Goal: Task Accomplishment & Management: Manage account settings

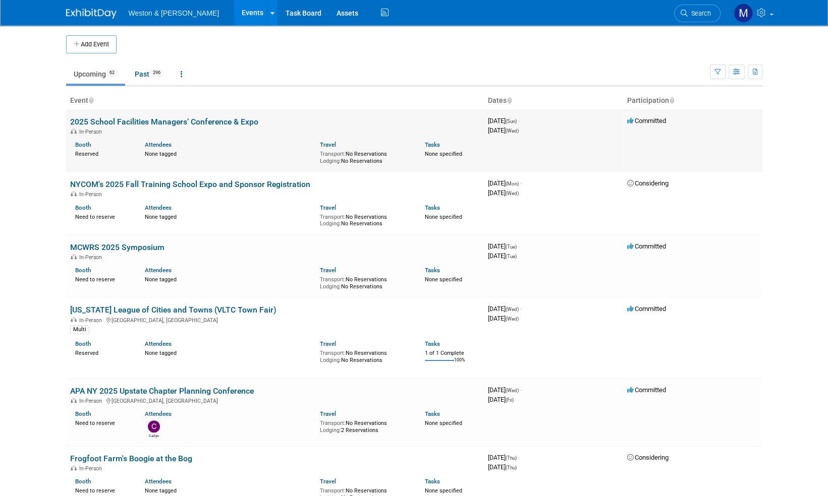
click at [170, 122] on link "2025 School Facilities Managers’ Conference & Expo" at bounding box center [164, 122] width 188 height 10
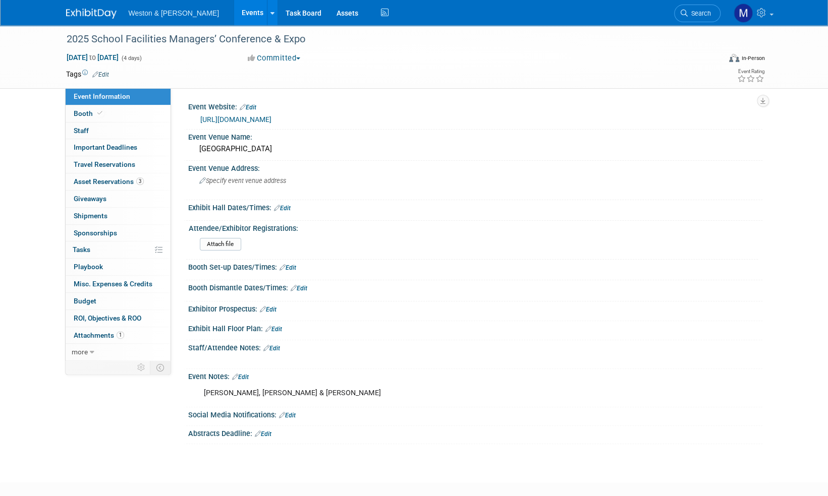
click at [104, 74] on link "Edit" at bounding box center [100, 74] width 17 height 7
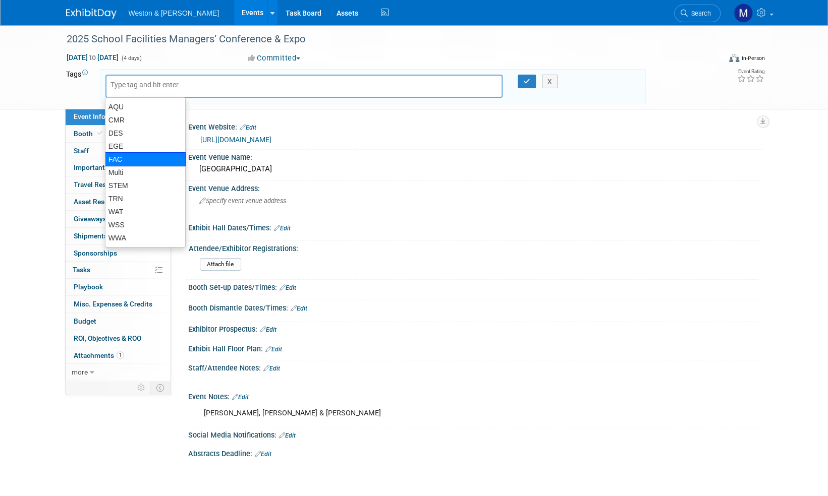
click at [114, 157] on div "FAC" at bounding box center [145, 159] width 81 height 14
type input "FAC"
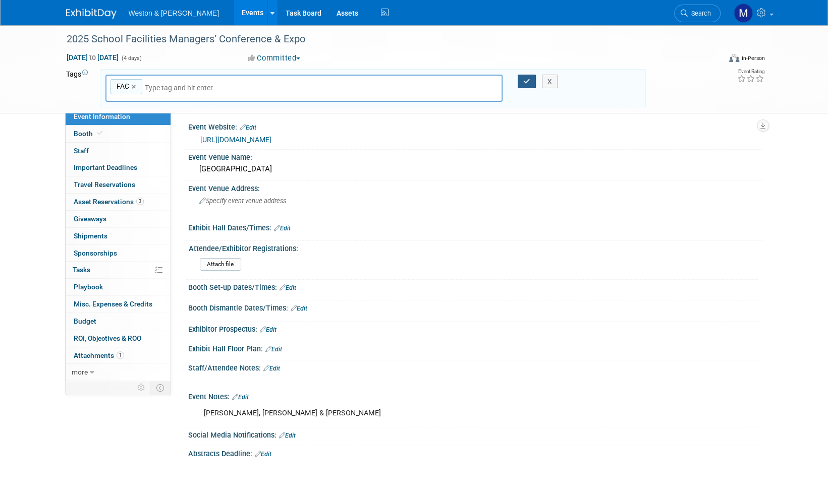
click at [527, 79] on icon "button" at bounding box center [526, 81] width 7 height 7
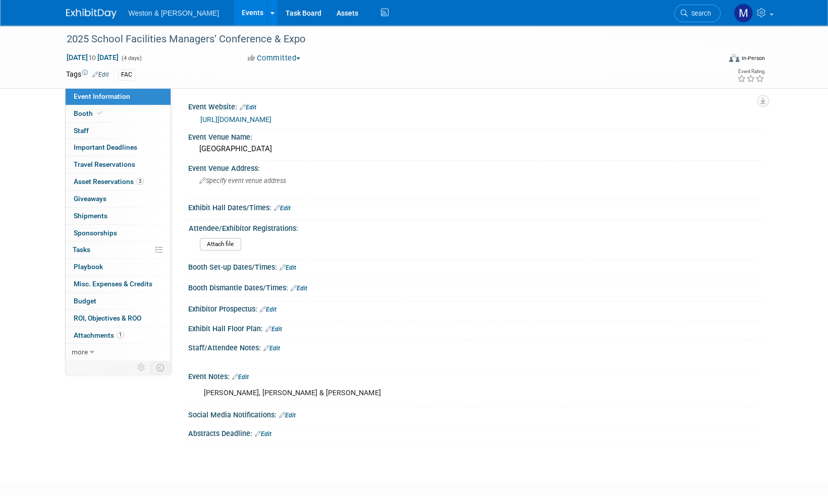
click at [79, 13] on img at bounding box center [91, 14] width 50 height 10
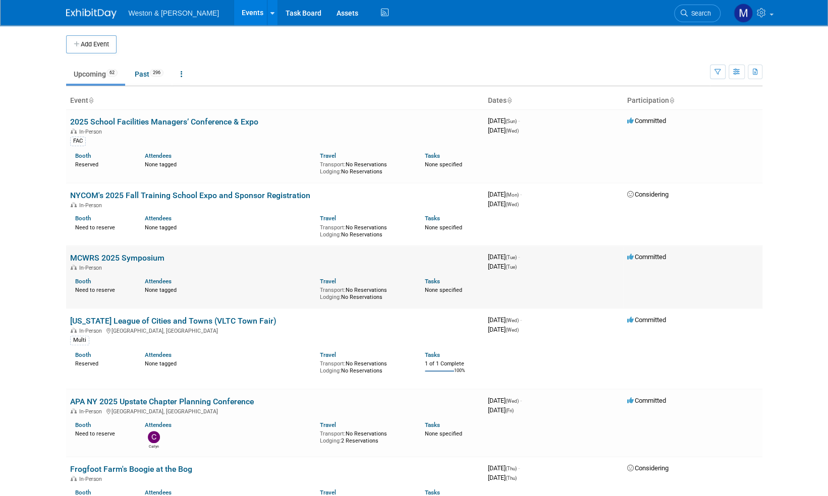
click at [146, 258] on link "MCWRS 2025 Symposium" at bounding box center [117, 258] width 94 height 10
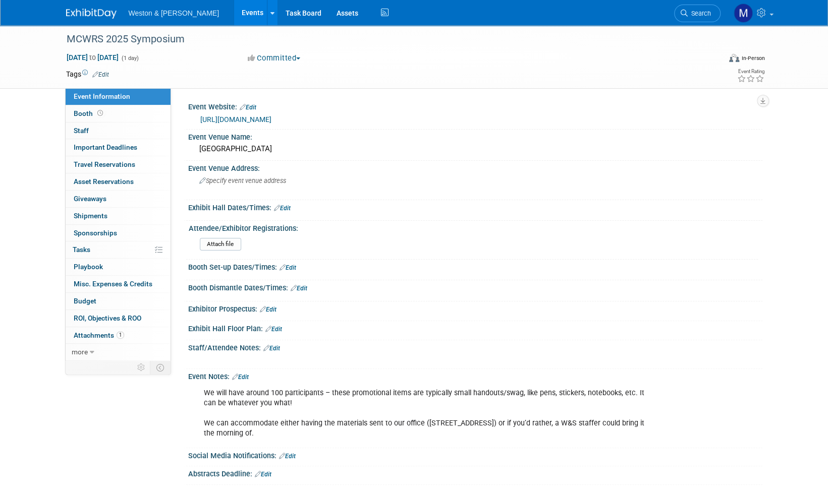
click at [101, 73] on link "Edit" at bounding box center [100, 74] width 17 height 7
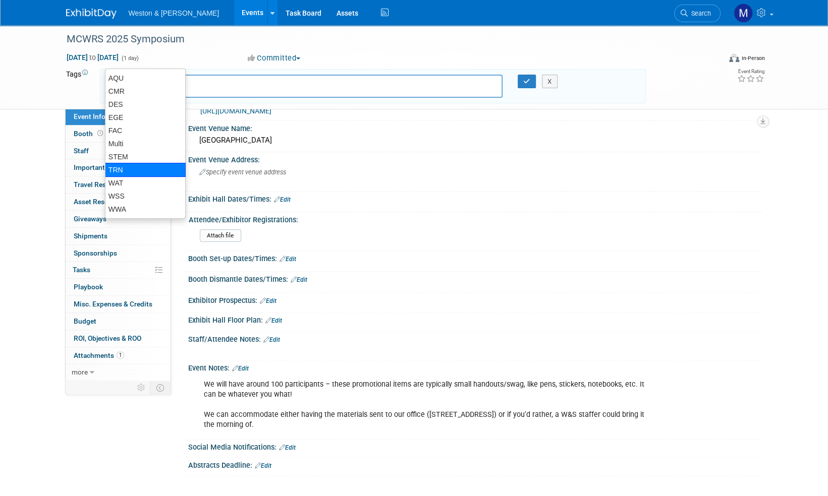
scroll to position [50, 0]
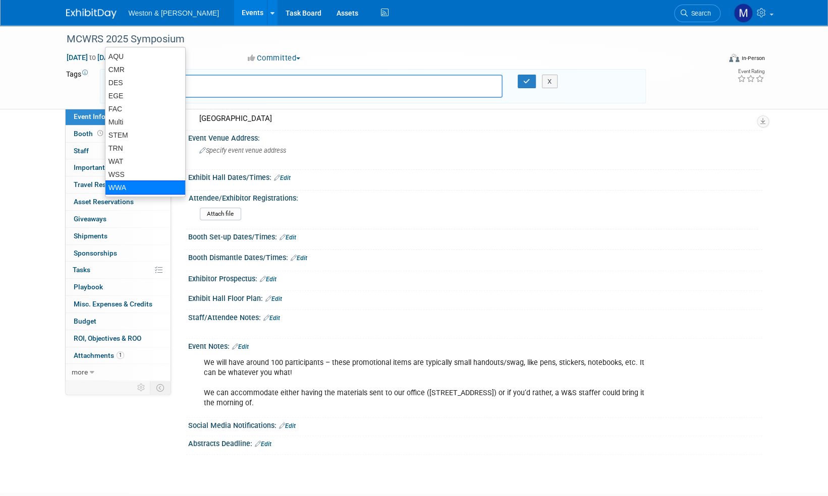
click at [131, 184] on div "WWA" at bounding box center [145, 188] width 81 height 14
type input "WWA"
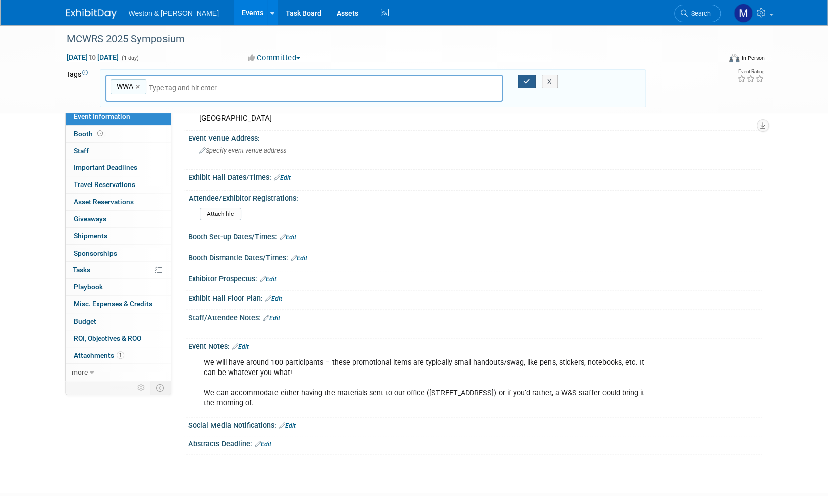
click at [527, 83] on icon "button" at bounding box center [526, 81] width 7 height 7
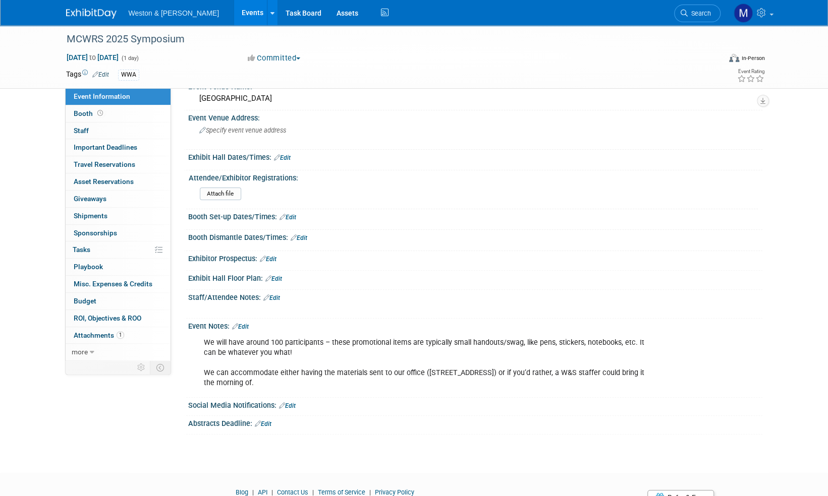
click at [88, 17] on img at bounding box center [91, 14] width 50 height 10
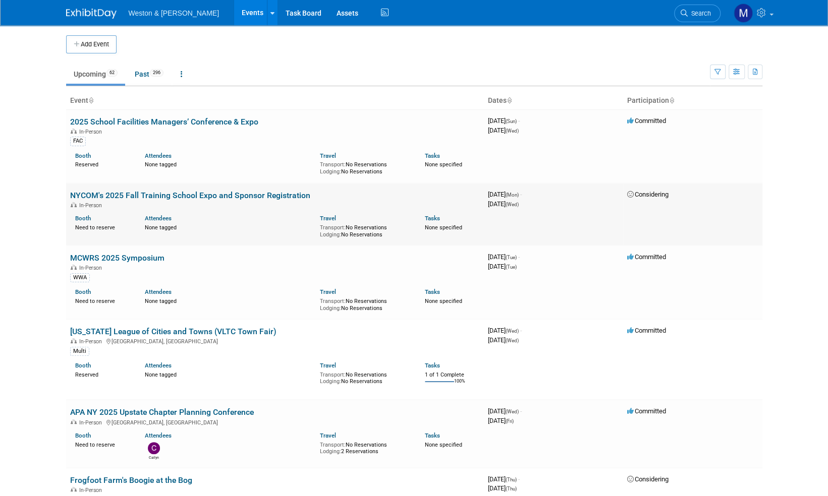
click at [215, 197] on link "NYCOM's 2025 Fall Training School Expo and Sponsor Registration" at bounding box center [190, 196] width 240 height 10
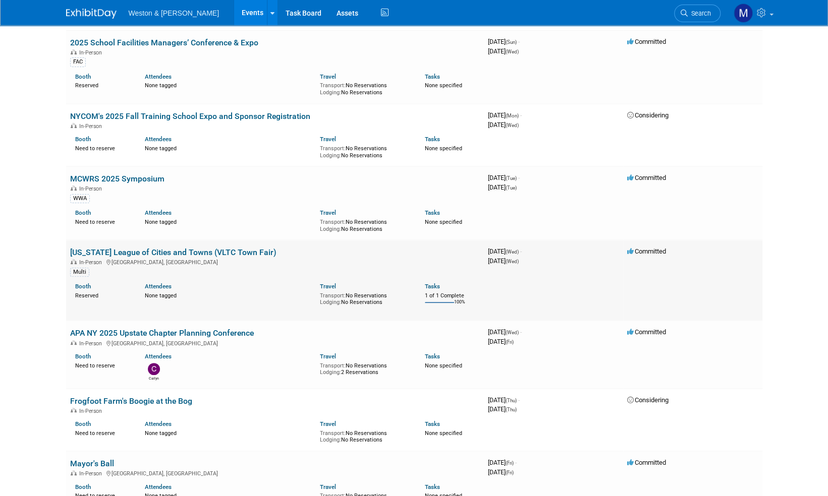
scroll to position [101, 0]
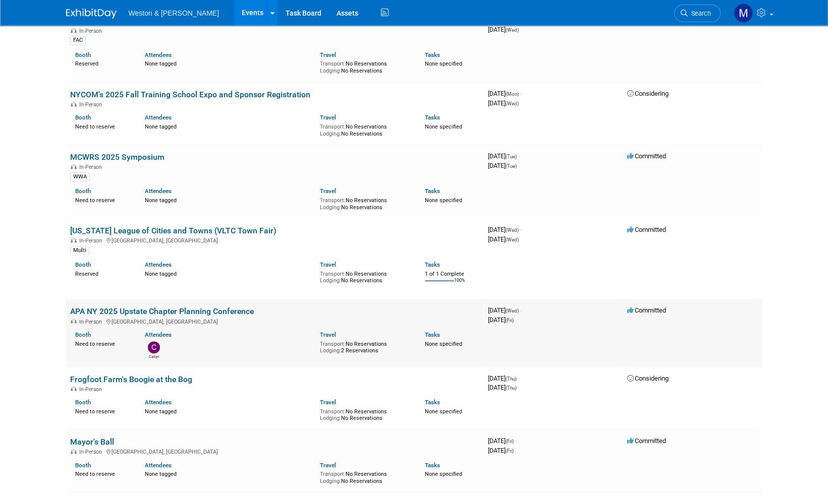
click at [238, 312] on link "APA NY 2025 Upstate Chapter Planning Conference" at bounding box center [162, 312] width 184 height 10
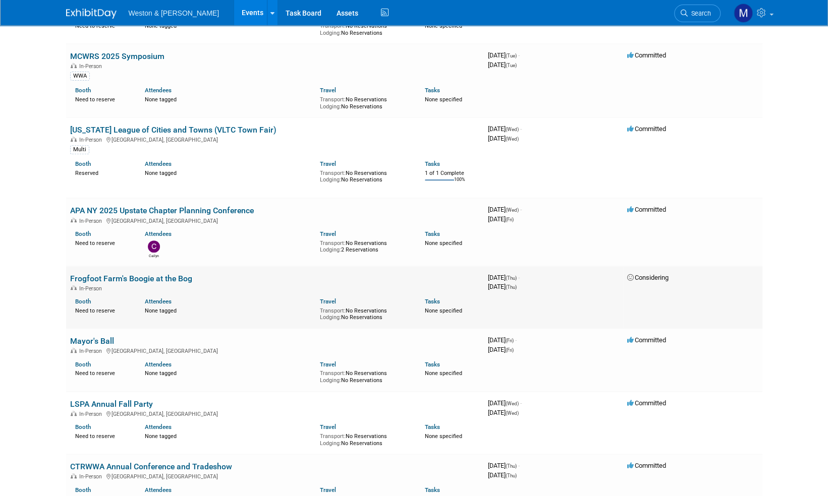
scroll to position [252, 0]
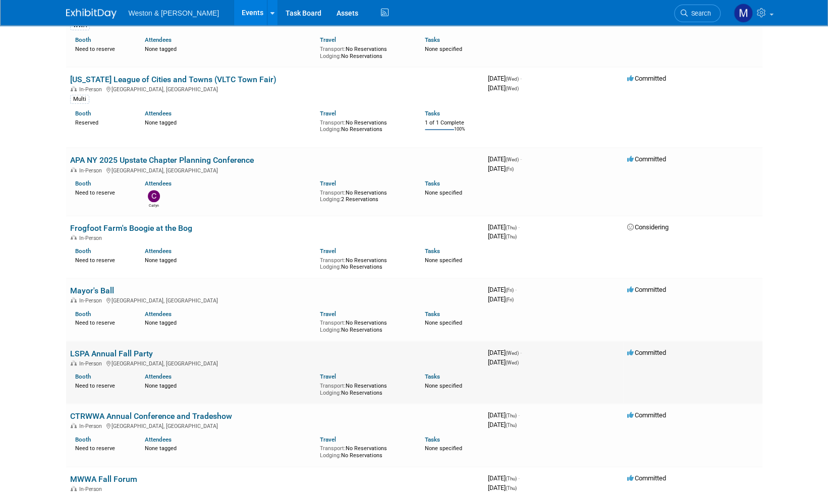
click at [123, 352] on link "LSPA Annual Fall Party" at bounding box center [111, 354] width 83 height 10
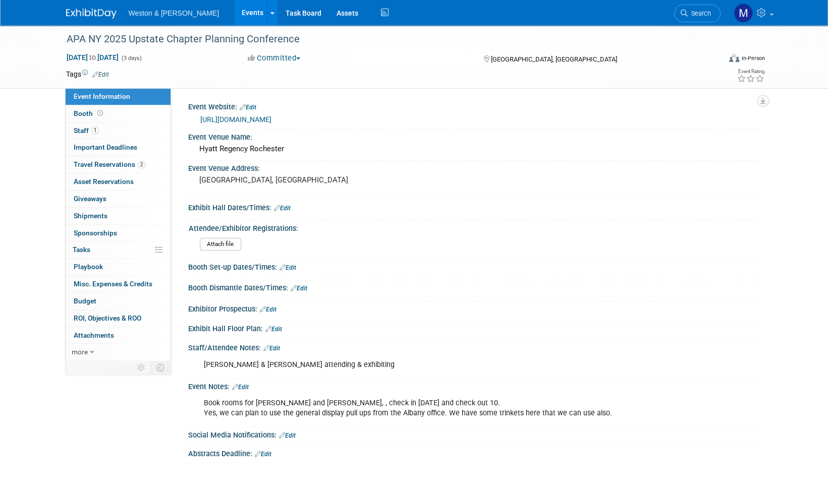
click at [105, 72] on link "Edit" at bounding box center [100, 74] width 17 height 7
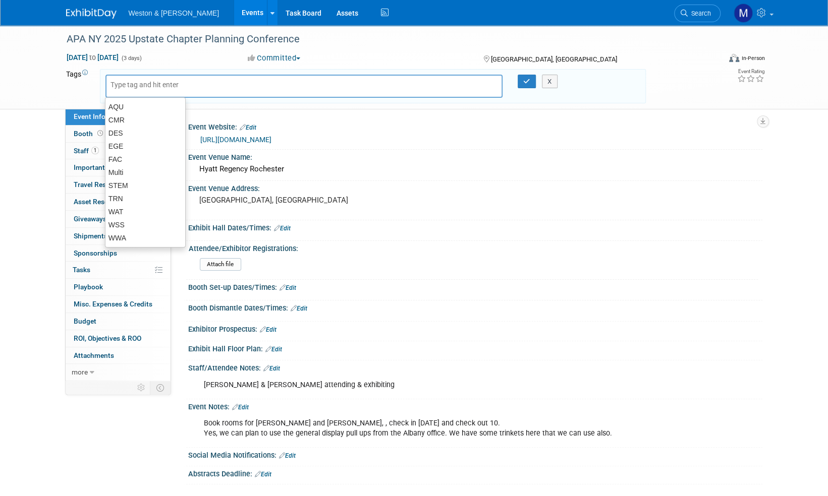
click at [141, 87] on input "text" at bounding box center [150, 85] width 81 height 10
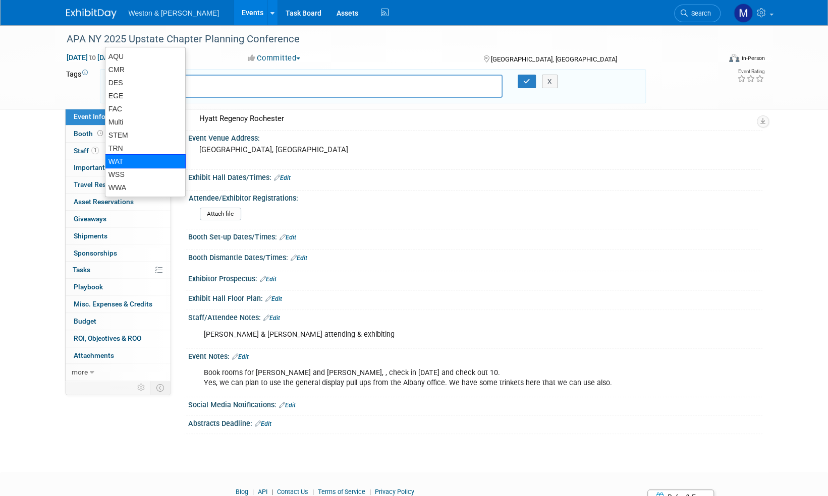
click at [125, 163] on div "WAT" at bounding box center [145, 161] width 81 height 14
type input "WAT"
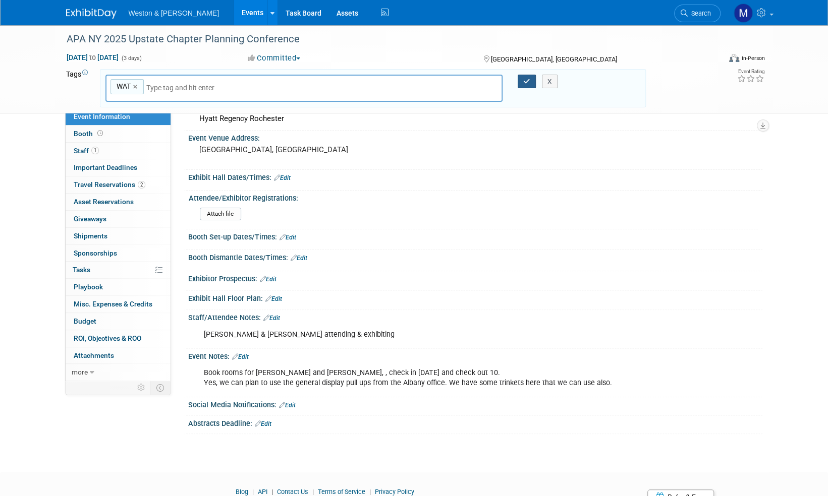
click at [528, 81] on icon "button" at bounding box center [526, 81] width 7 height 7
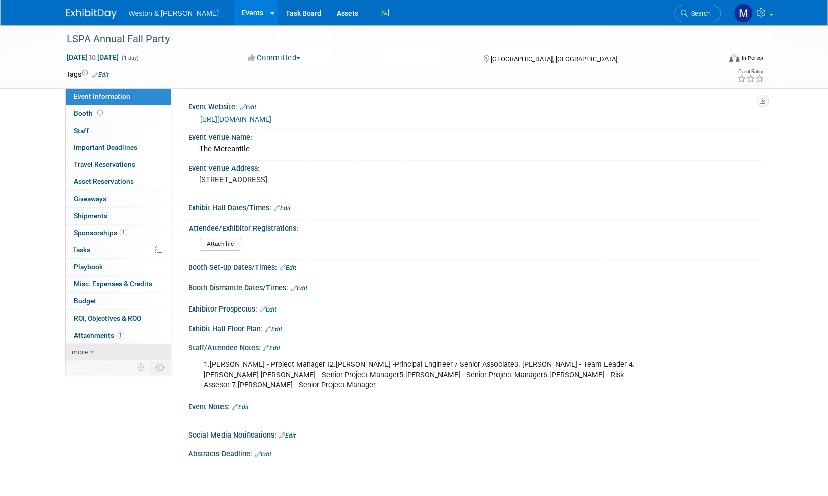
click at [77, 348] on span "more" at bounding box center [80, 352] width 16 height 8
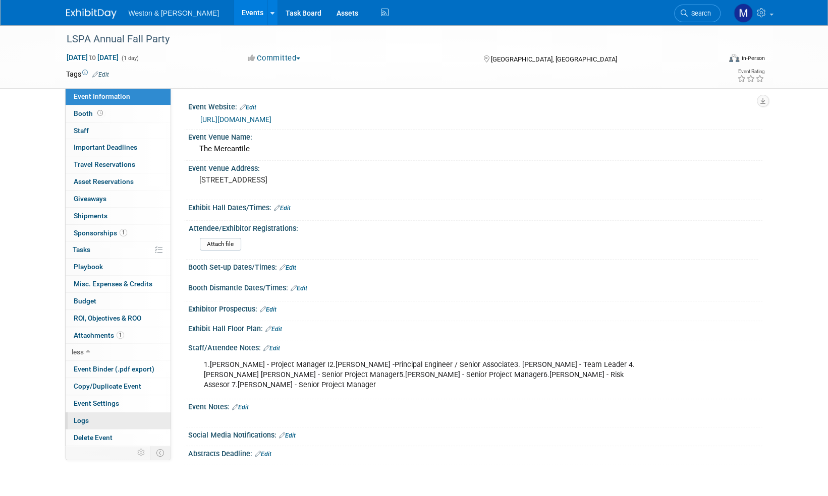
click at [79, 420] on span "Logs" at bounding box center [81, 421] width 15 height 8
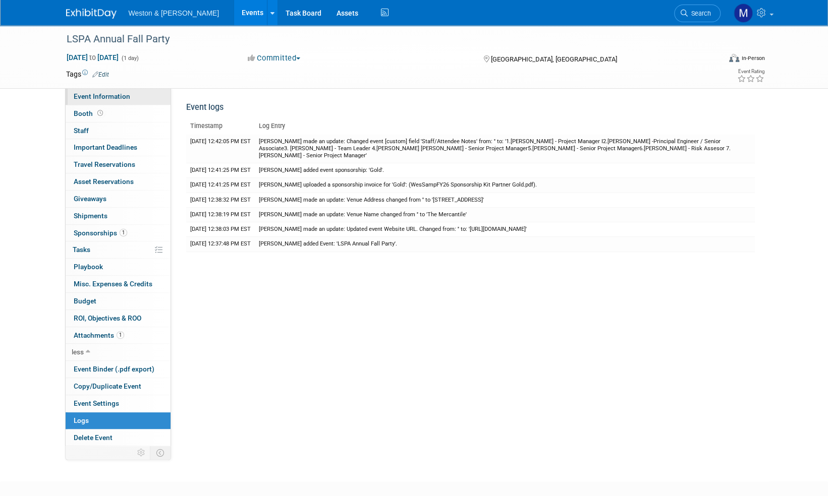
click at [96, 96] on span "Event Information" at bounding box center [102, 96] width 56 height 8
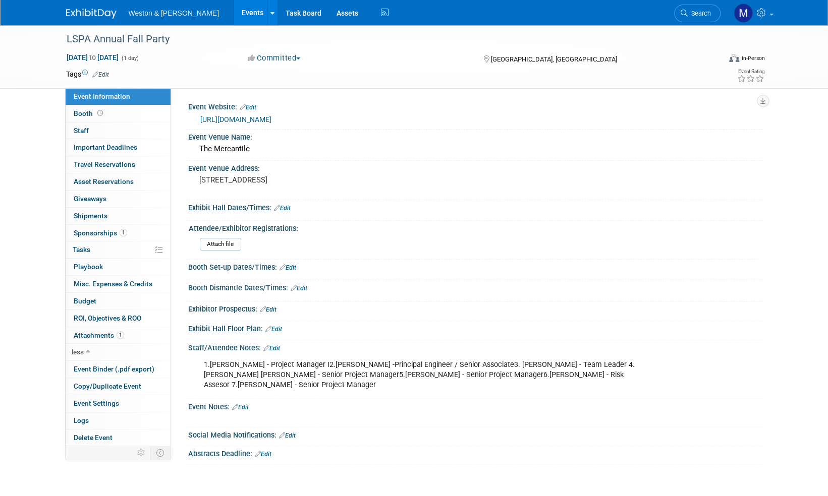
click at [271, 124] on link "https://www.lspa.org/index.php?option=com_jevents&task=icalrepeat.detail&evid=1…" at bounding box center [235, 119] width 71 height 8
click at [108, 73] on link "Edit" at bounding box center [100, 74] width 17 height 7
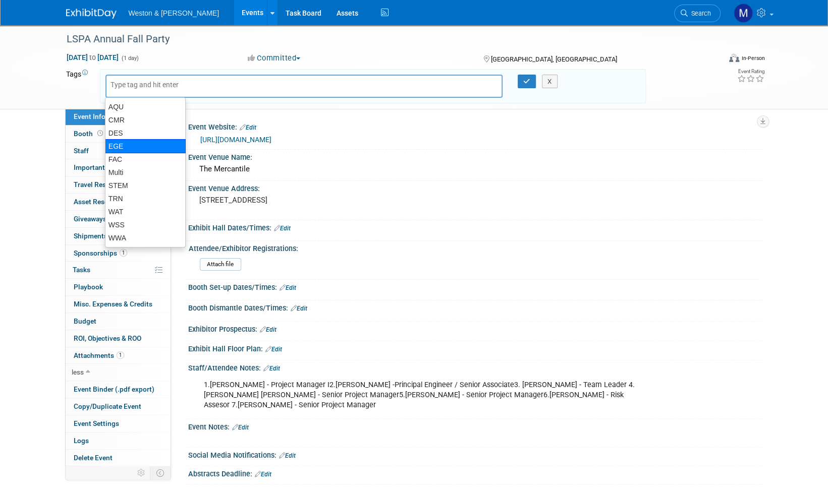
click at [124, 144] on div "EGE" at bounding box center [145, 146] width 81 height 14
type input "EGE"
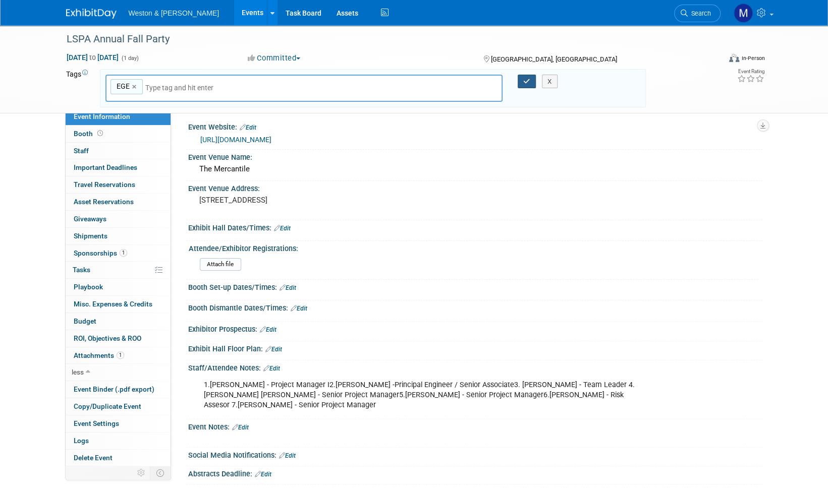
click at [525, 78] on icon "button" at bounding box center [526, 81] width 7 height 7
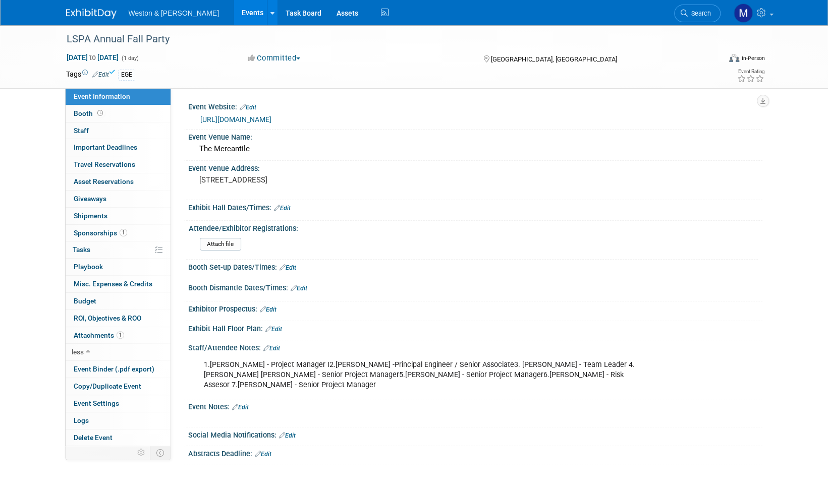
click at [98, 18] on img at bounding box center [91, 14] width 50 height 10
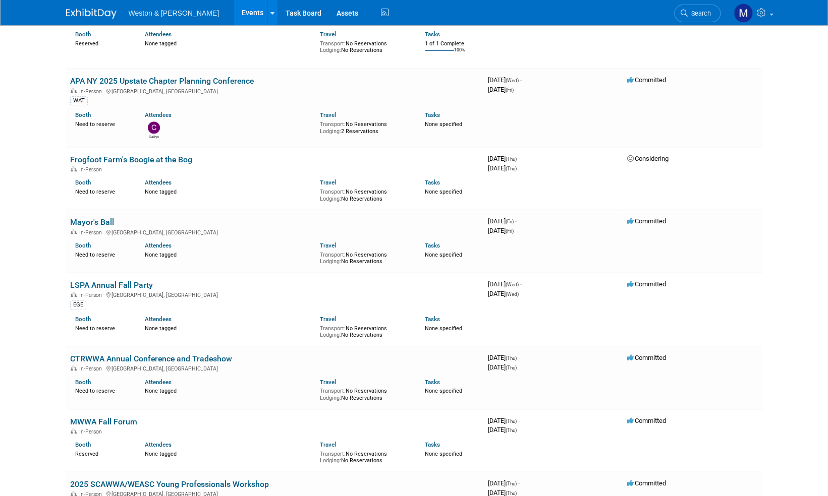
scroll to position [353, 0]
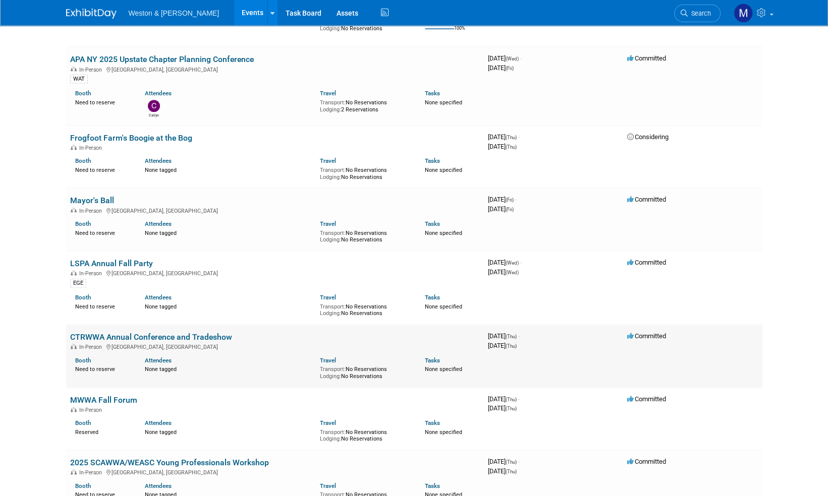
click at [123, 336] on link "CTRWWA Annual Conference and Tradeshow" at bounding box center [151, 337] width 162 height 10
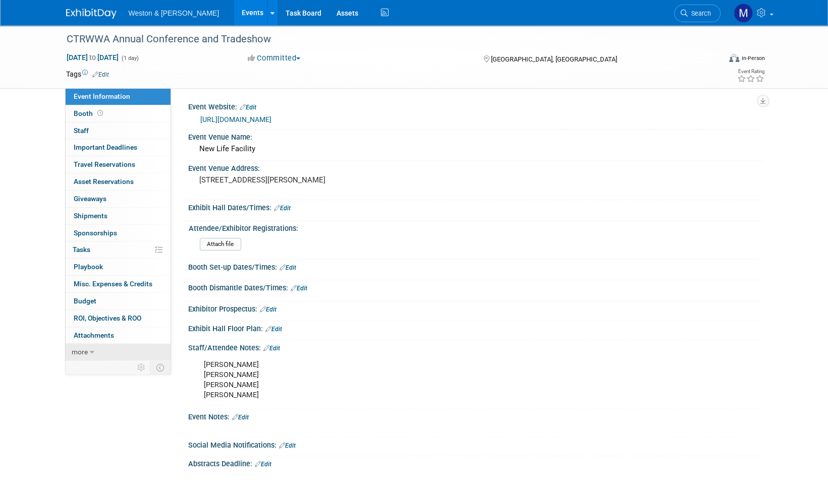
click at [78, 352] on span "more" at bounding box center [80, 352] width 16 height 8
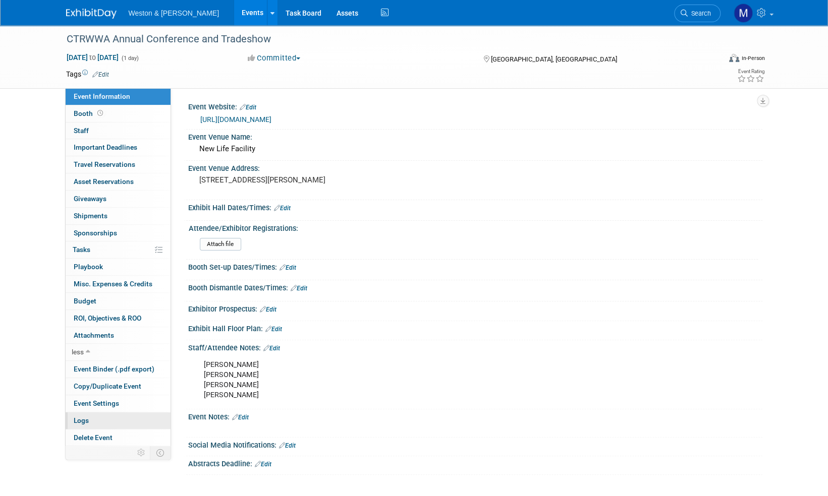
click at [82, 418] on span "Logs" at bounding box center [81, 421] width 15 height 8
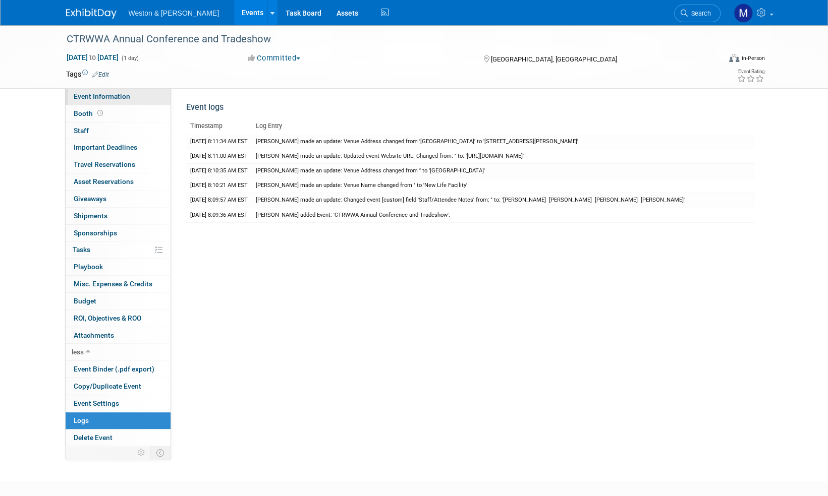
click at [99, 93] on span "Event Information" at bounding box center [102, 96] width 56 height 8
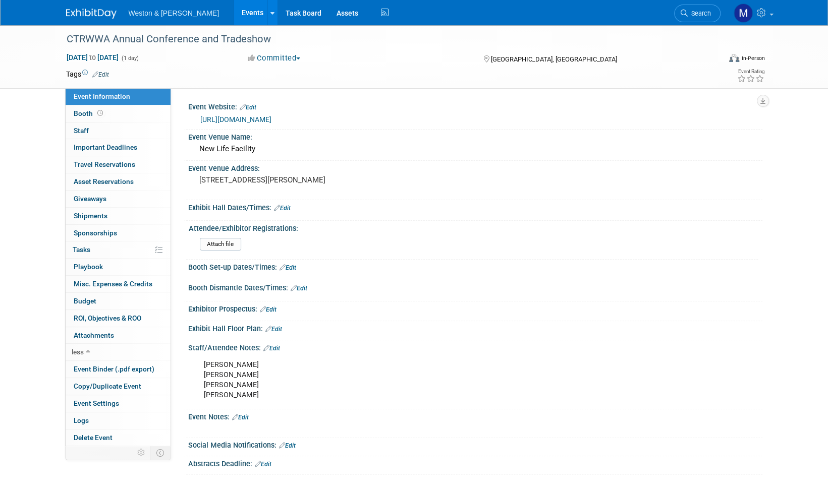
click at [89, 13] on img at bounding box center [91, 14] width 50 height 10
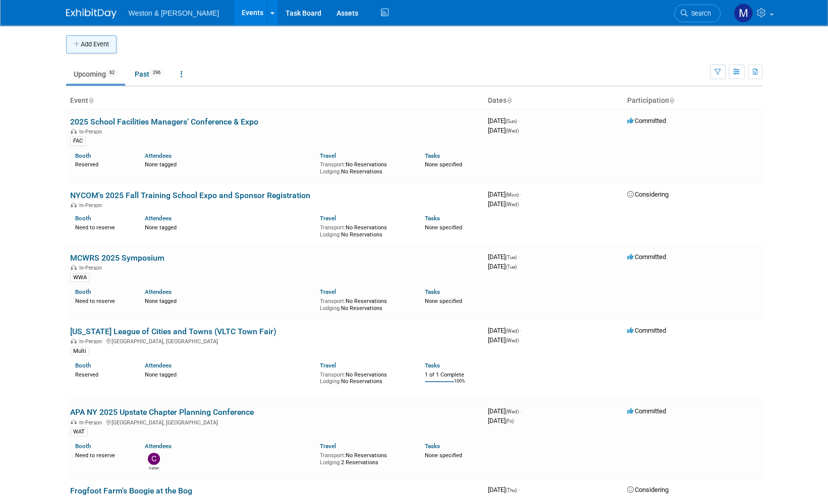
click at [101, 38] on button "Add Event" at bounding box center [91, 44] width 50 height 18
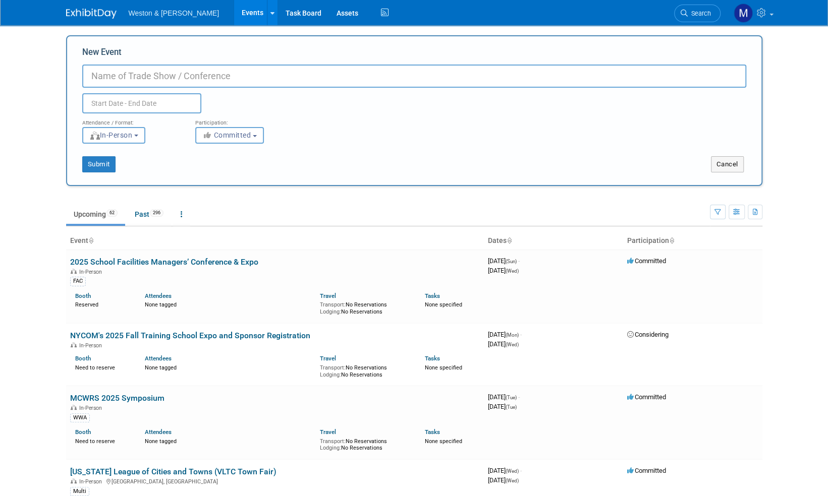
click at [109, 74] on input "New Event" at bounding box center [414, 76] width 664 height 23
paste input "Mid-Atlantic 2026 Regional Conference"
type input "SCUP Mid-Atlantic 2026 Regional Conference"
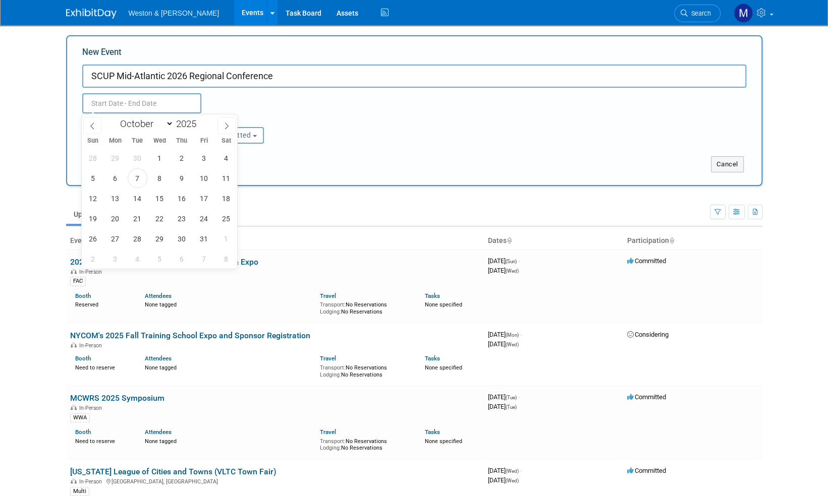
click at [123, 101] on input "text" at bounding box center [141, 103] width 119 height 20
click at [227, 126] on icon at bounding box center [226, 126] width 7 height 7
select select "11"
click at [227, 126] on icon at bounding box center [226, 126] width 7 height 7
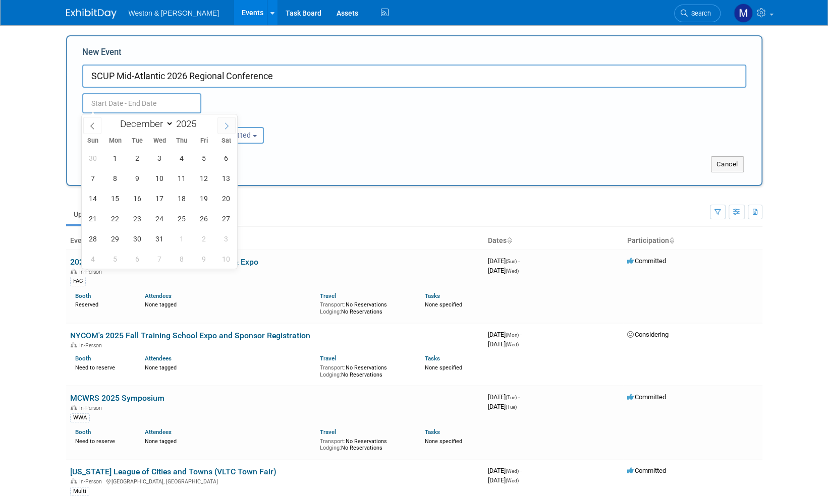
type input "2026"
click at [227, 126] on icon at bounding box center [226, 126] width 7 height 7
select select "3"
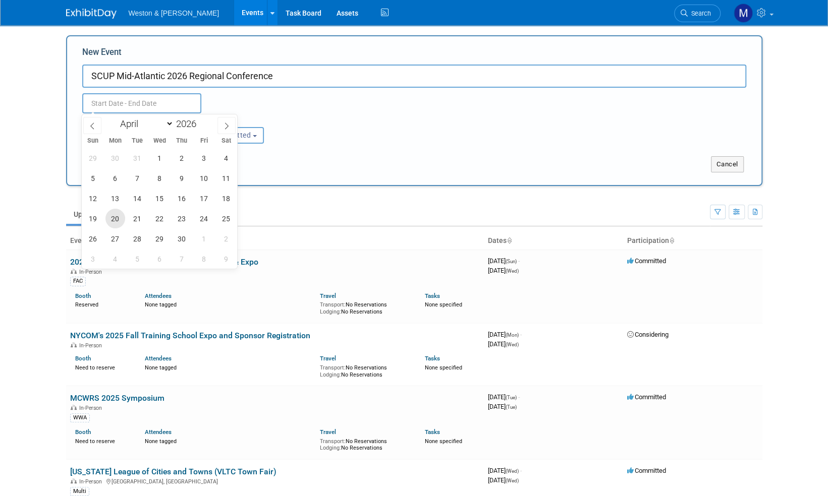
click at [118, 221] on span "20" at bounding box center [115, 219] width 20 height 20
click at [159, 219] on span "22" at bounding box center [160, 219] width 20 height 20
type input "Apr 20, 2026 to Apr 22, 2026"
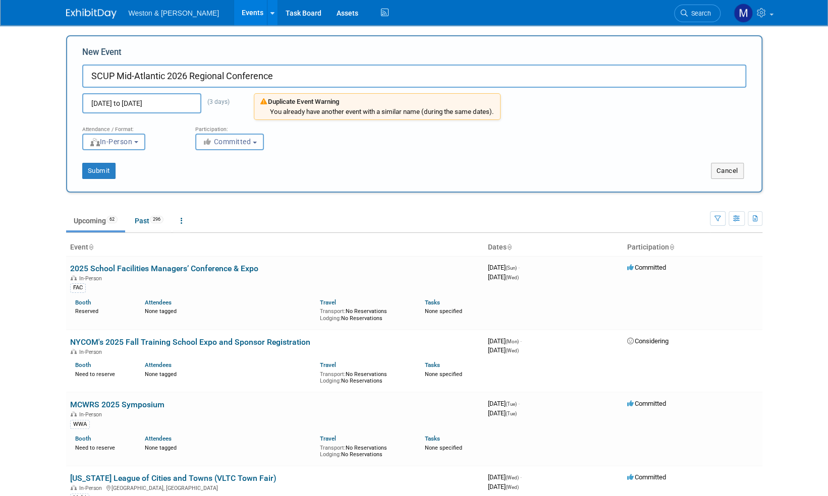
click at [257, 142] on b "button" at bounding box center [255, 143] width 4 height 2
click at [734, 171] on button "Cancel" at bounding box center [727, 171] width 33 height 16
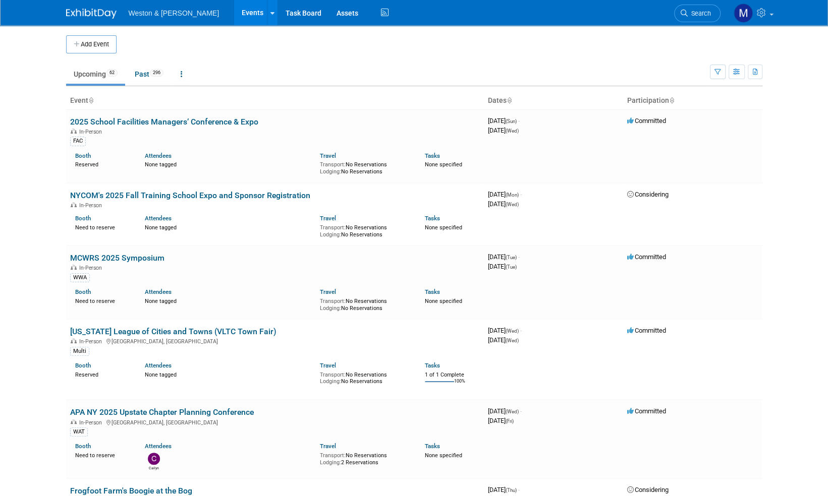
drag, startPoint x: 792, startPoint y: 398, endPoint x: 22, endPoint y: 236, distance: 787.1
click at [22, 236] on html "Weston & Sampson Events Add Event Bulk Upload Events Shareable Event Boards Rec…" at bounding box center [414, 248] width 828 height 496
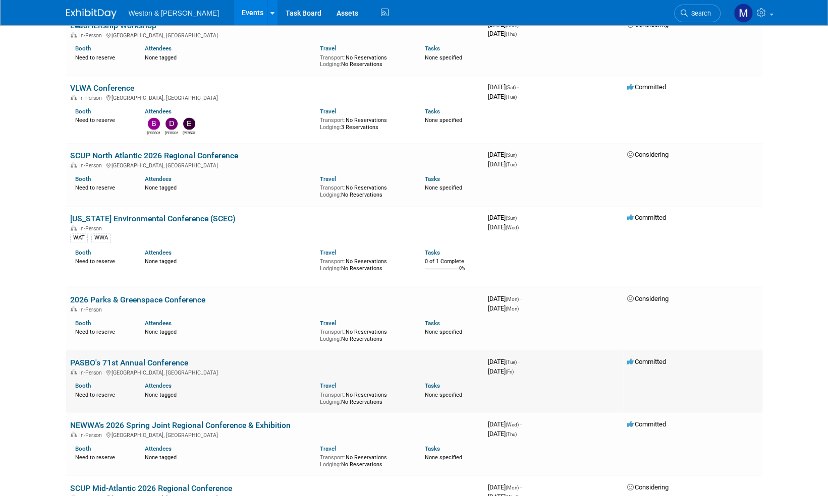
scroll to position [3455, 0]
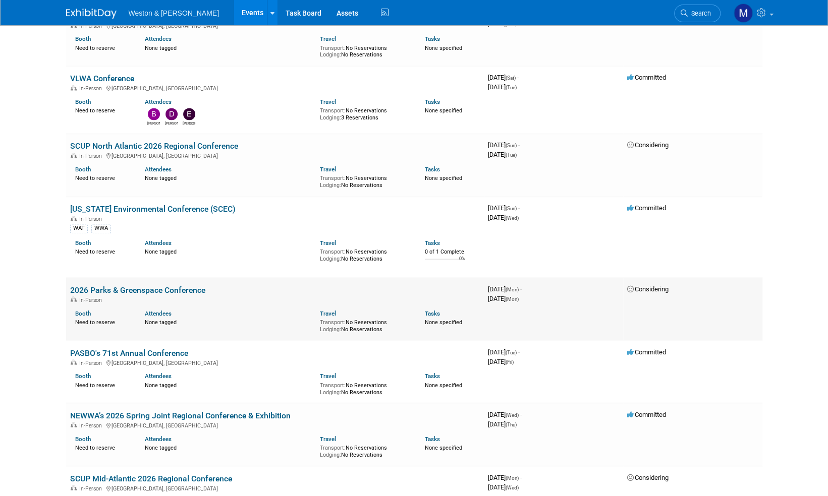
click at [156, 285] on link "2026 Parks & Greenspace Conference" at bounding box center [137, 290] width 135 height 10
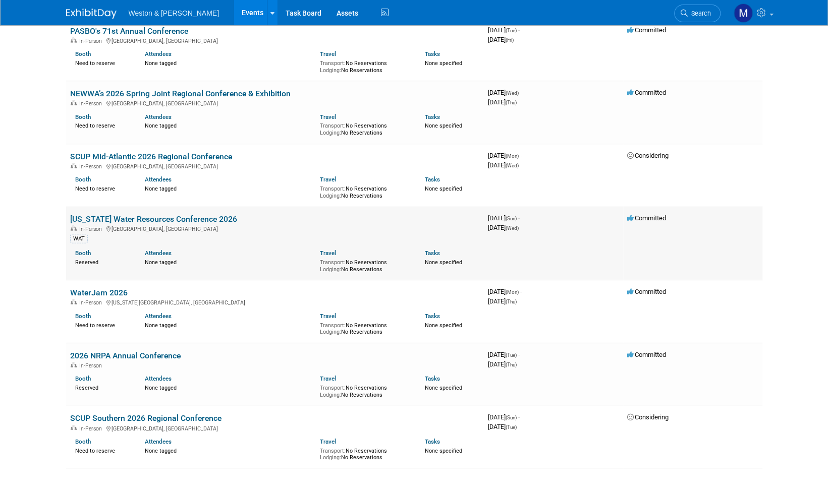
scroll to position [3864, 0]
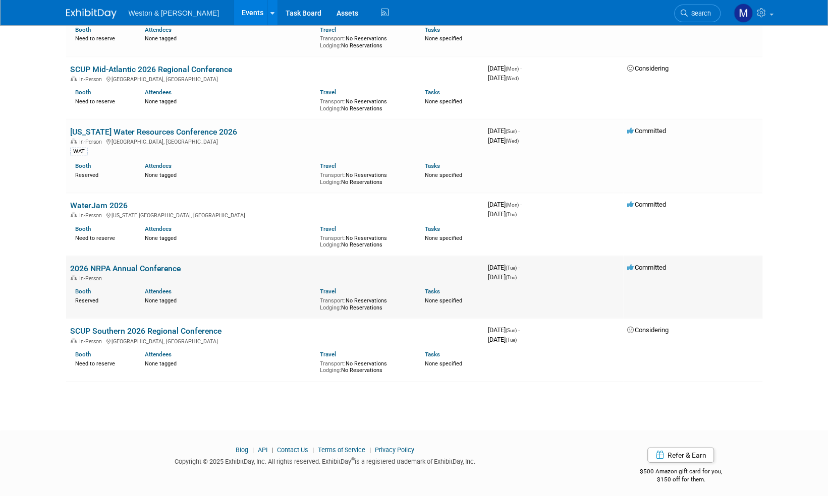
click at [142, 264] on link "2026 NRPA Annual Conference" at bounding box center [125, 269] width 110 height 10
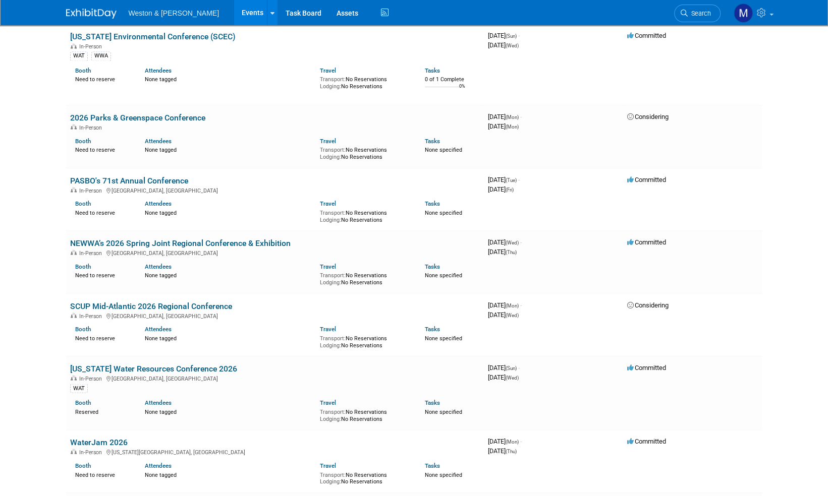
scroll to position [3612, 0]
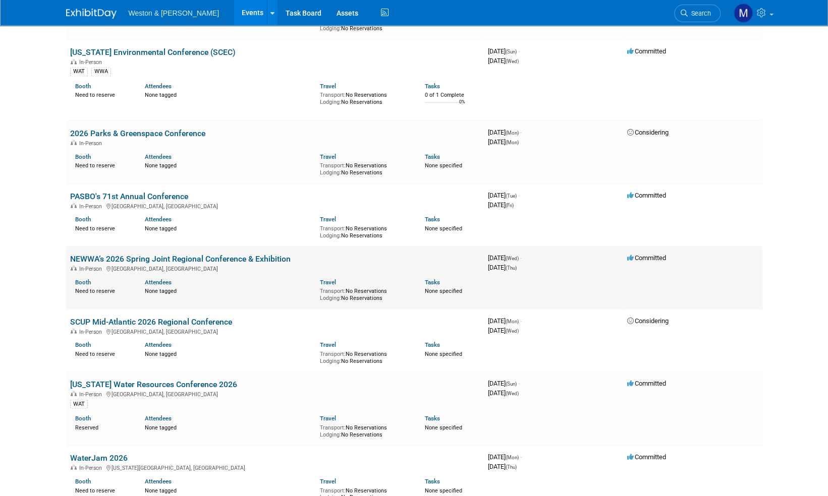
click at [227, 255] on link "NEWWA’s 2026 Spring Joint Regional Conference & Exhibition" at bounding box center [180, 259] width 220 height 10
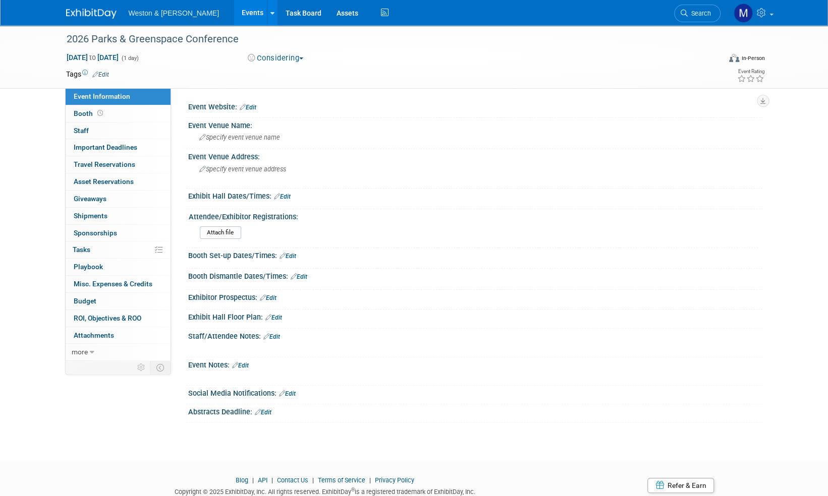
click at [103, 75] on link "Edit" at bounding box center [100, 74] width 17 height 7
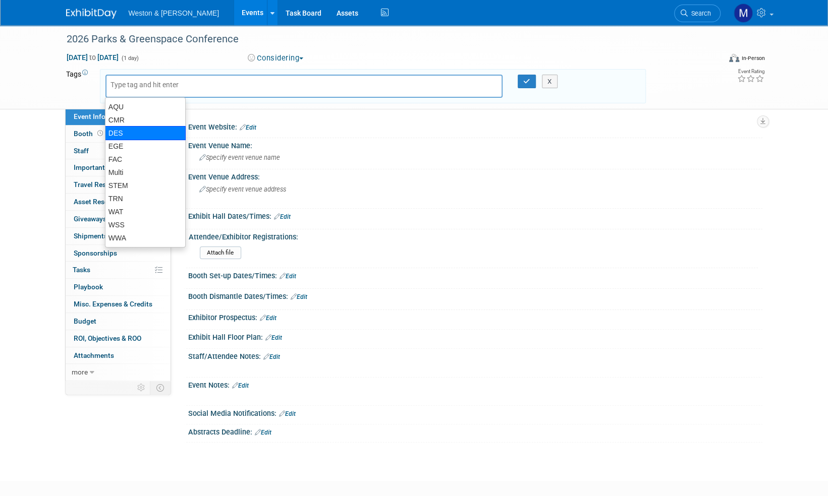
click at [131, 133] on div "DES" at bounding box center [145, 133] width 81 height 14
type input "DES"
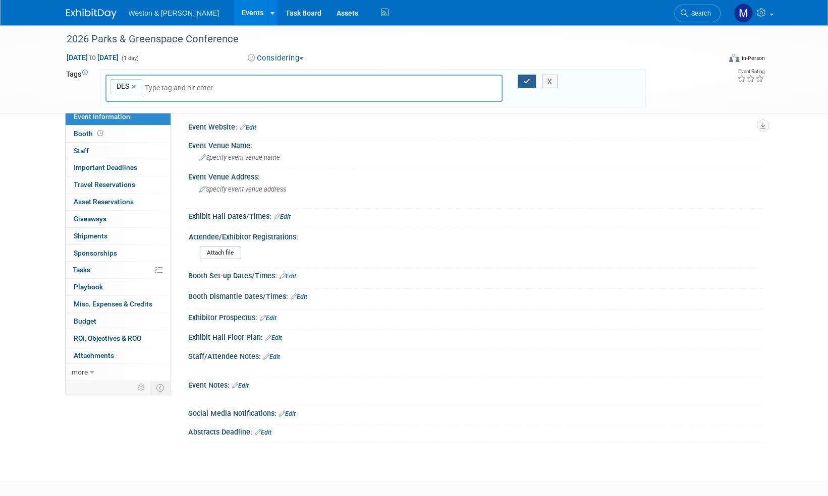
click at [526, 81] on icon "button" at bounding box center [526, 81] width 7 height 7
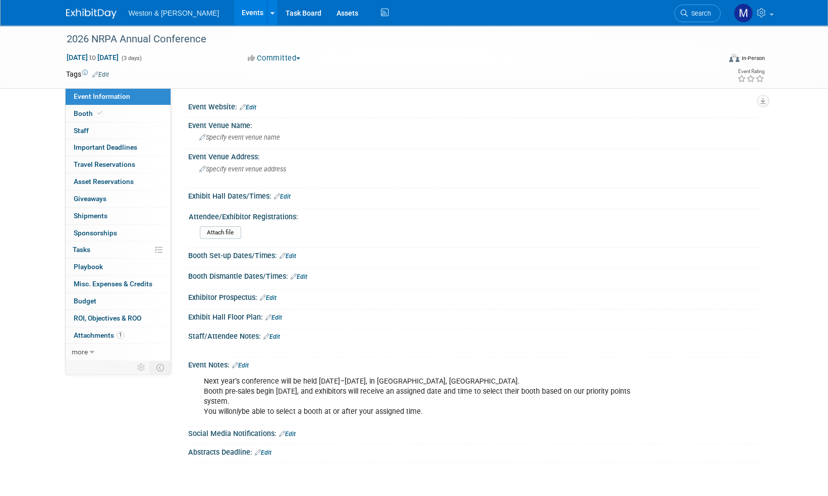
click at [104, 73] on link "Edit" at bounding box center [100, 74] width 17 height 7
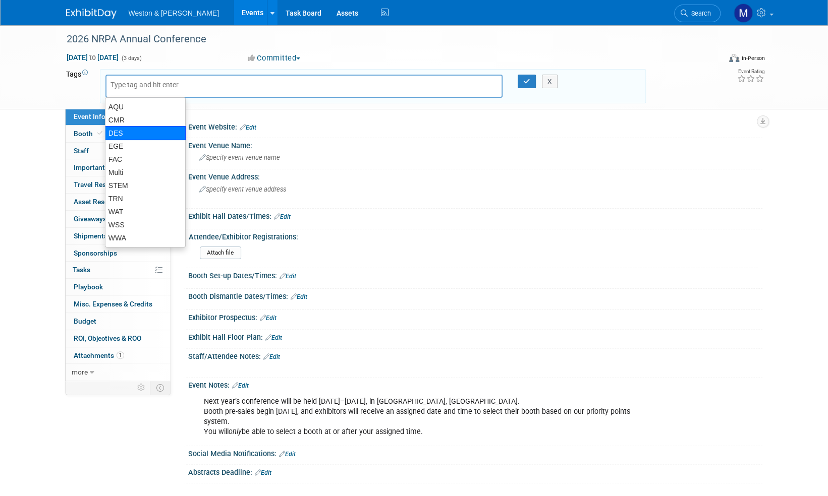
click at [118, 132] on div "DES" at bounding box center [145, 133] width 81 height 14
type input "DES"
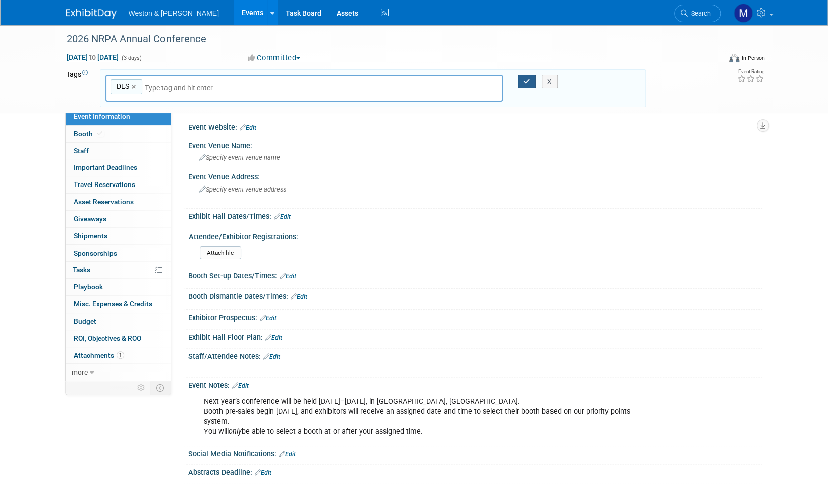
click at [527, 80] on icon "button" at bounding box center [526, 81] width 7 height 7
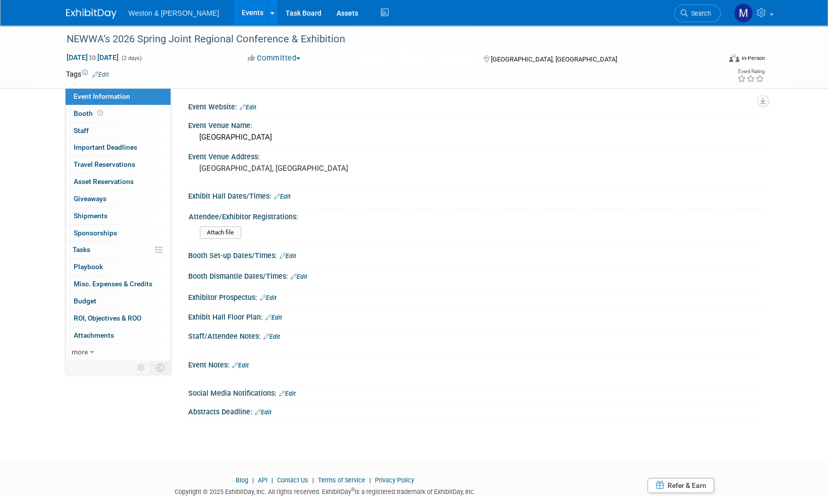
click at [103, 72] on link "Edit" at bounding box center [100, 74] width 17 height 7
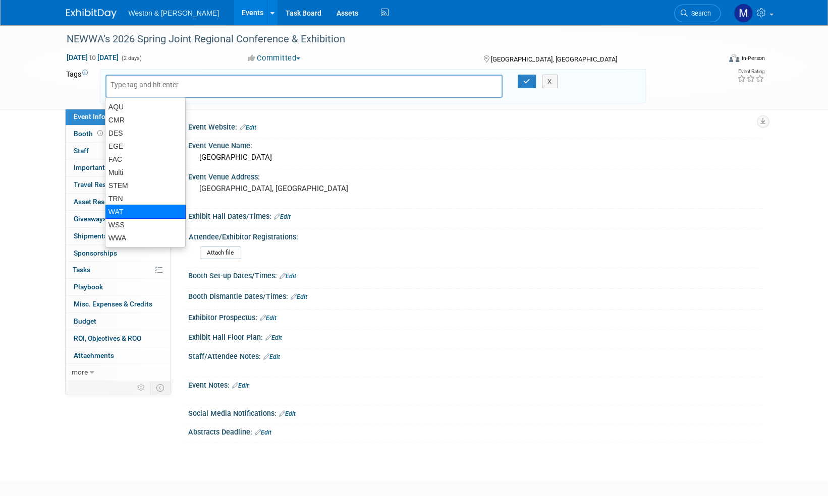
click at [118, 212] on div "WAT" at bounding box center [145, 212] width 81 height 14
type input "WAT"
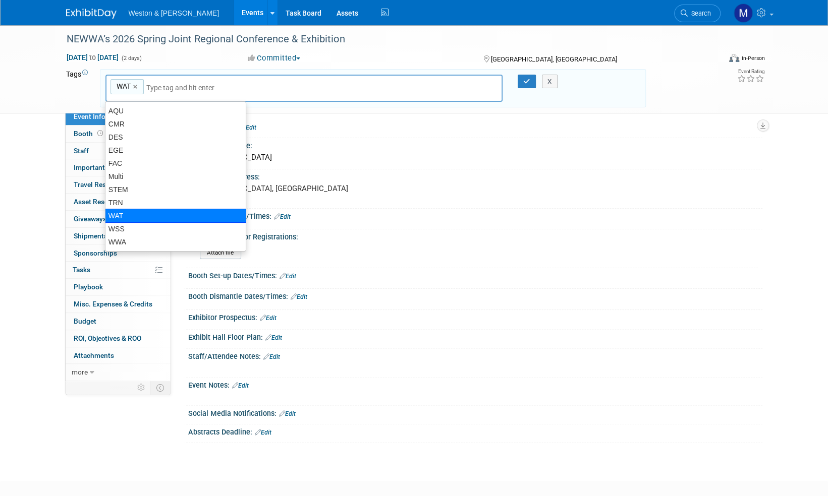
click at [114, 214] on div "WAT" at bounding box center [175, 216] width 141 height 14
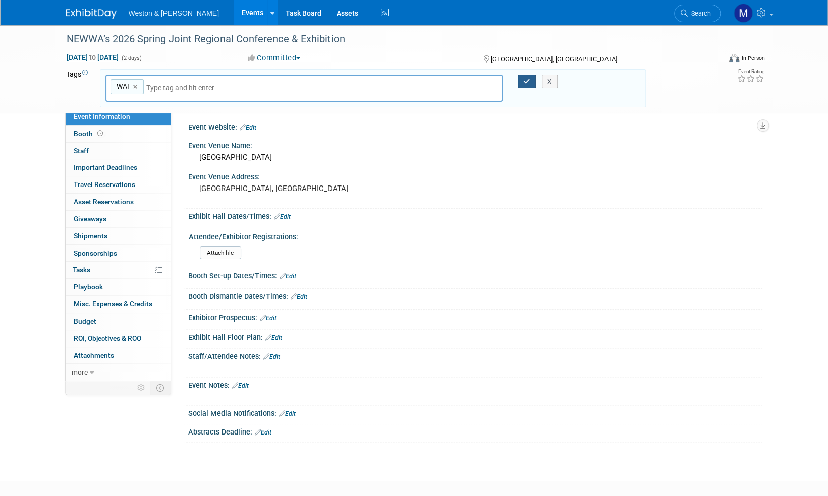
click at [529, 78] on icon "button" at bounding box center [526, 81] width 7 height 7
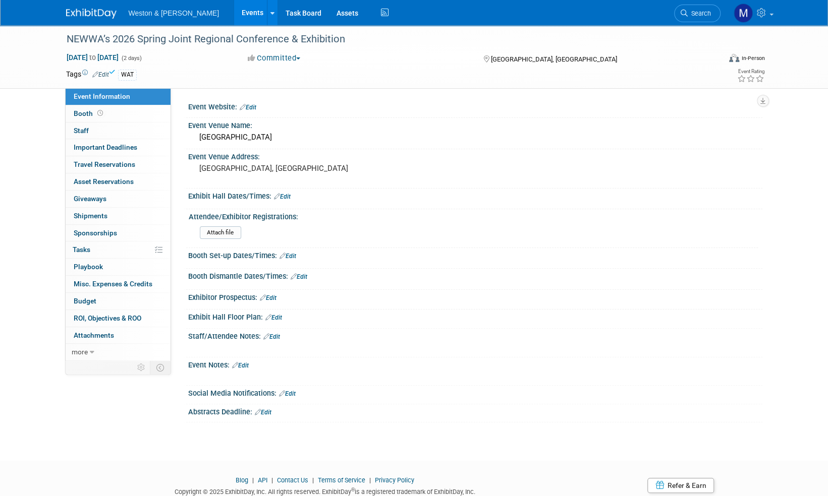
click at [89, 16] on img at bounding box center [91, 14] width 50 height 10
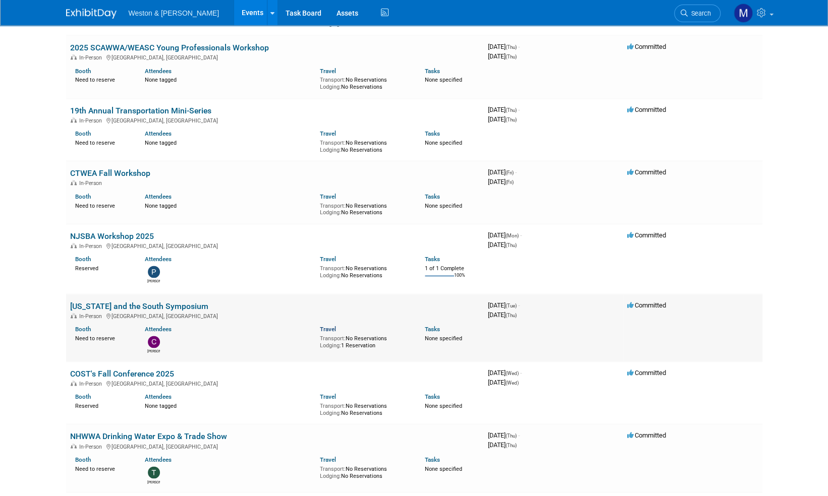
scroll to position [869, 0]
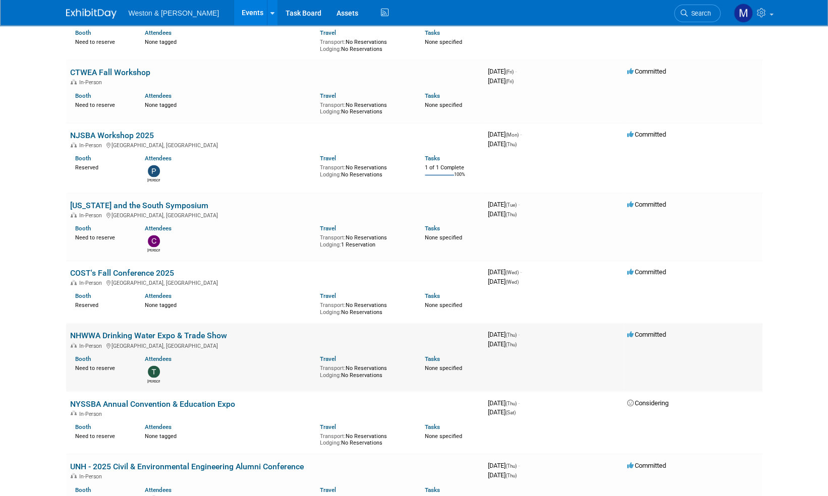
click at [111, 335] on link "NHWWA Drinking Water Expo & Trade Show" at bounding box center [148, 336] width 157 height 10
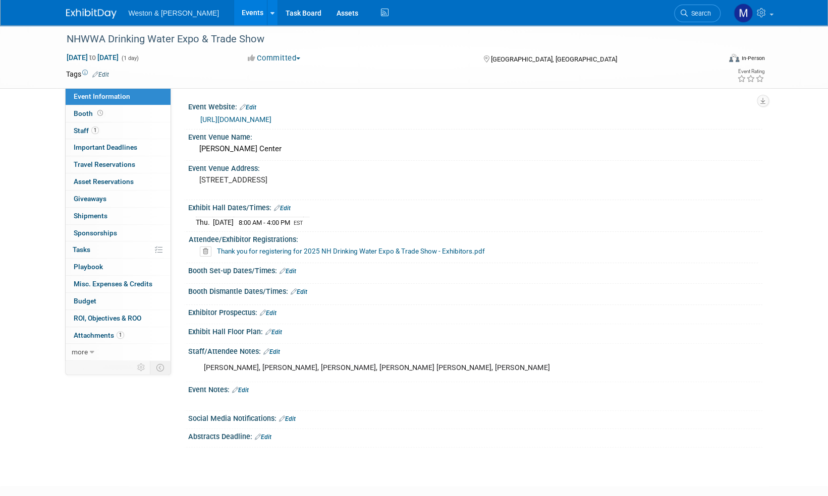
click at [105, 76] on link "Edit" at bounding box center [100, 74] width 17 height 7
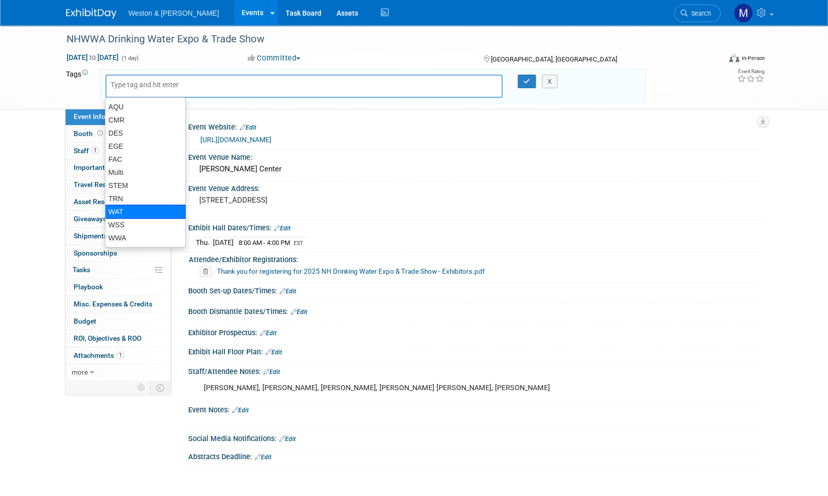
click at [140, 211] on div "WAT" at bounding box center [145, 212] width 81 height 14
type input "WAT"
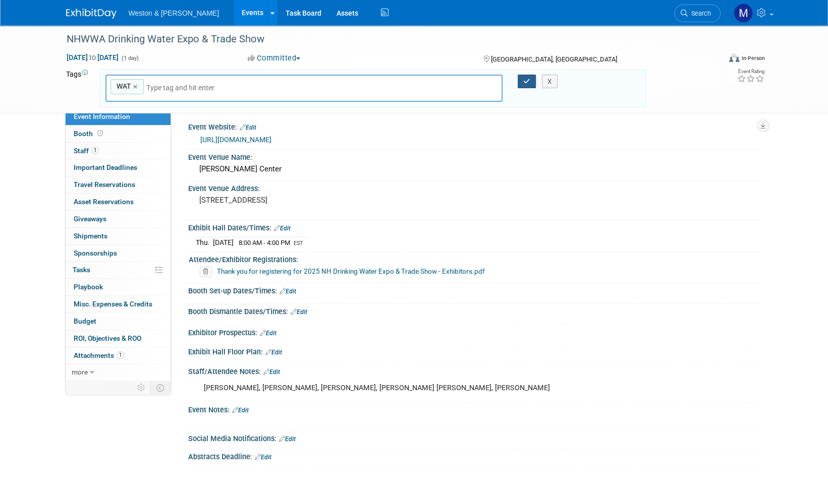
click at [529, 79] on icon "button" at bounding box center [526, 81] width 7 height 7
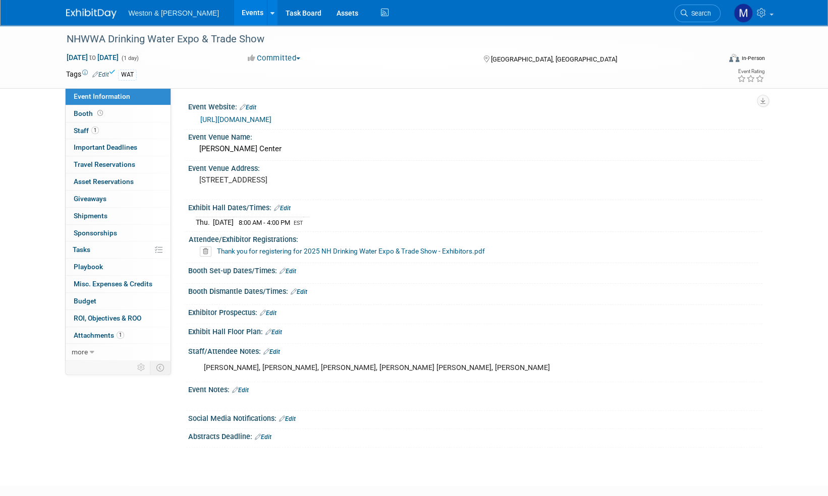
drag, startPoint x: 92, startPoint y: 19, endPoint x: 97, endPoint y: 16, distance: 5.5
click at [97, 16] on div "Weston & Sampson Events Add Event Bulk Upload Events Shareable Event Boards Rec…" at bounding box center [414, 12] width 711 height 25
drag, startPoint x: 97, startPoint y: 16, endPoint x: 92, endPoint y: 13, distance: 5.9
click at [92, 13] on img at bounding box center [91, 14] width 50 height 10
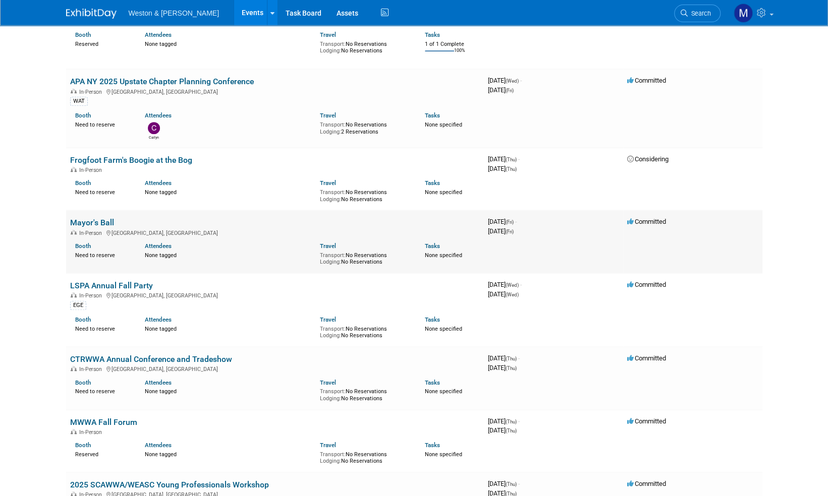
scroll to position [353, 0]
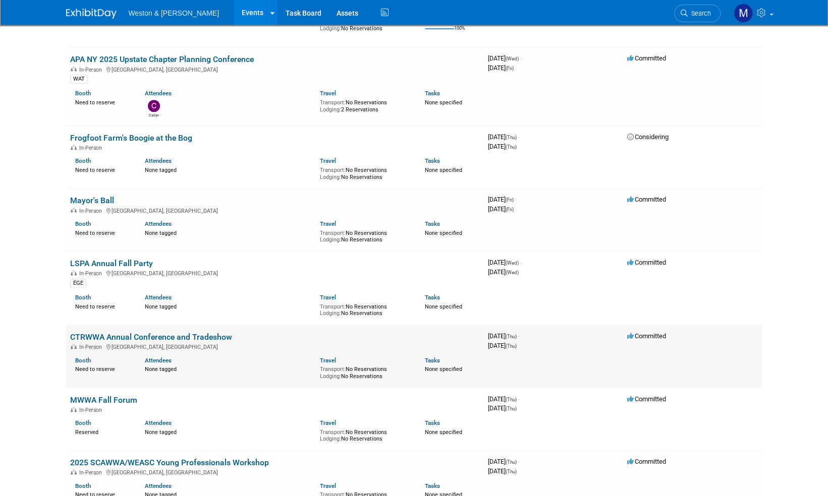
click at [103, 336] on link "CTRWWA Annual Conference and Tradeshow" at bounding box center [151, 337] width 162 height 10
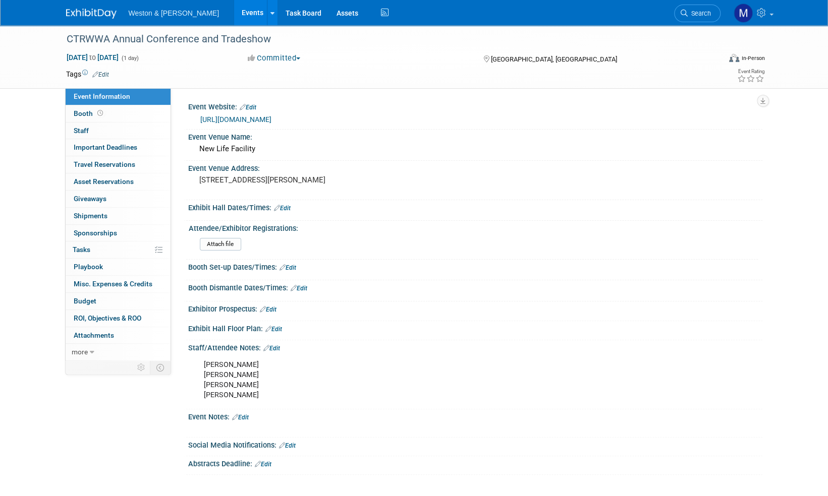
click at [271, 120] on link "[URL][DOMAIN_NAME]" at bounding box center [235, 119] width 71 height 8
click at [105, 72] on link "Edit" at bounding box center [100, 74] width 17 height 7
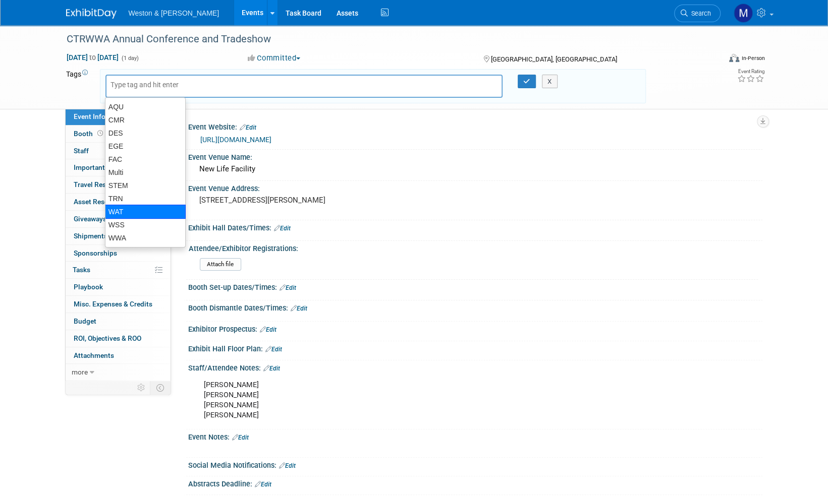
click at [127, 210] on div "WAT" at bounding box center [145, 212] width 81 height 14
type input "WAT"
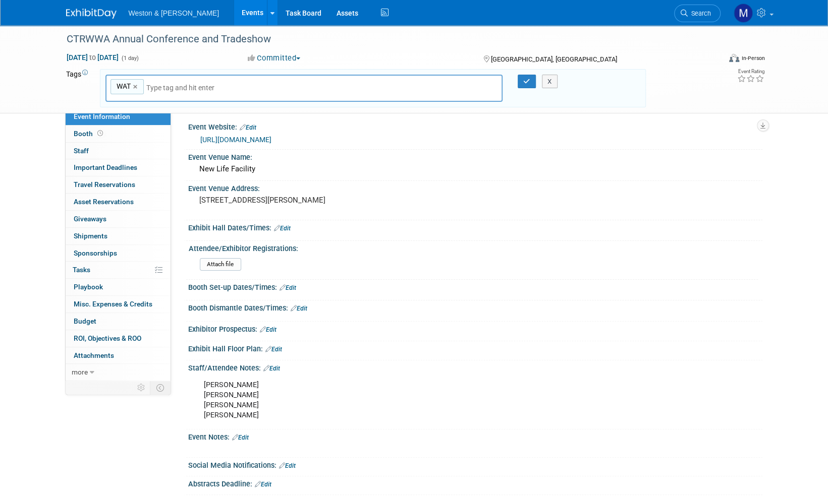
click at [174, 86] on input "text" at bounding box center [216, 88] width 141 height 10
click at [524, 81] on icon "button" at bounding box center [526, 81] width 7 height 7
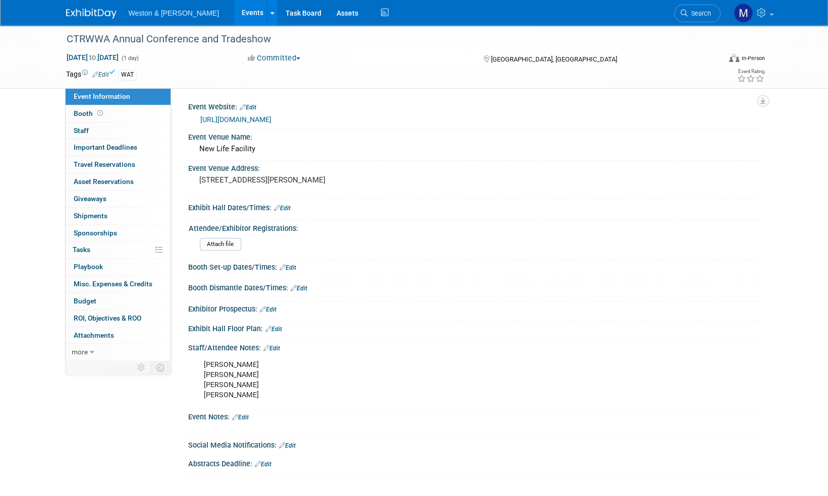
click at [152, 76] on div "WAT" at bounding box center [382, 75] width 528 height 11
click at [106, 75] on link "Edit" at bounding box center [100, 74] width 17 height 7
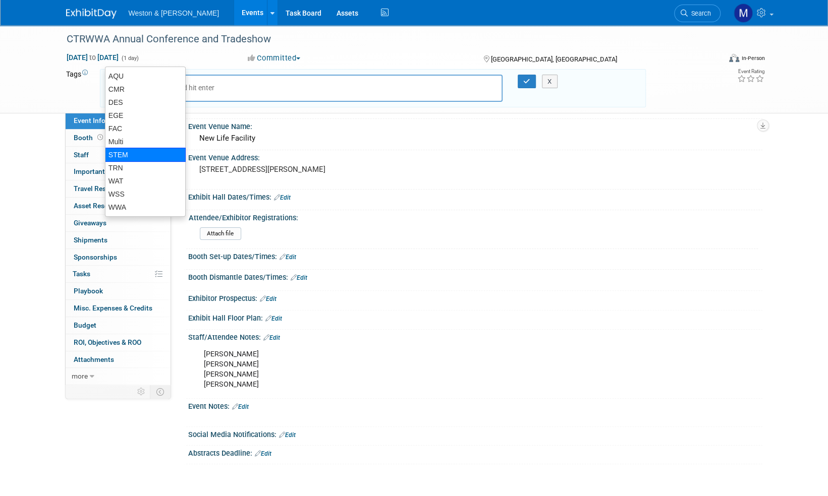
scroll to position [50, 0]
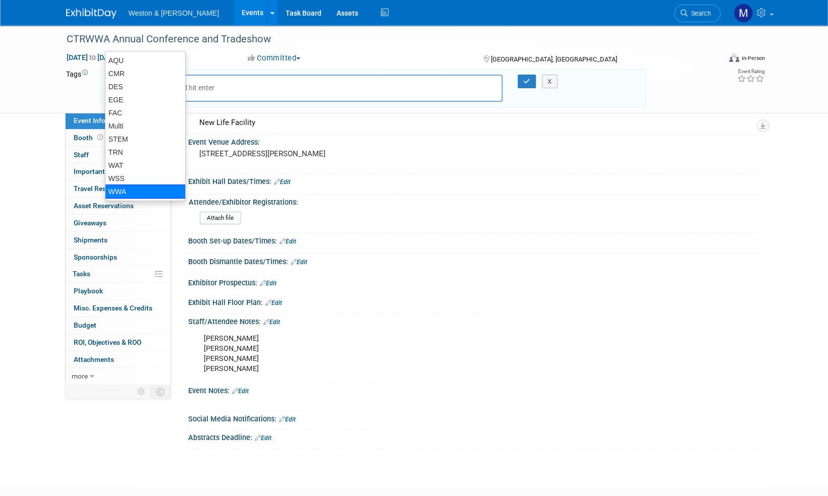
click at [133, 187] on div "WWA" at bounding box center [145, 192] width 81 height 14
type input "WAT, WWA"
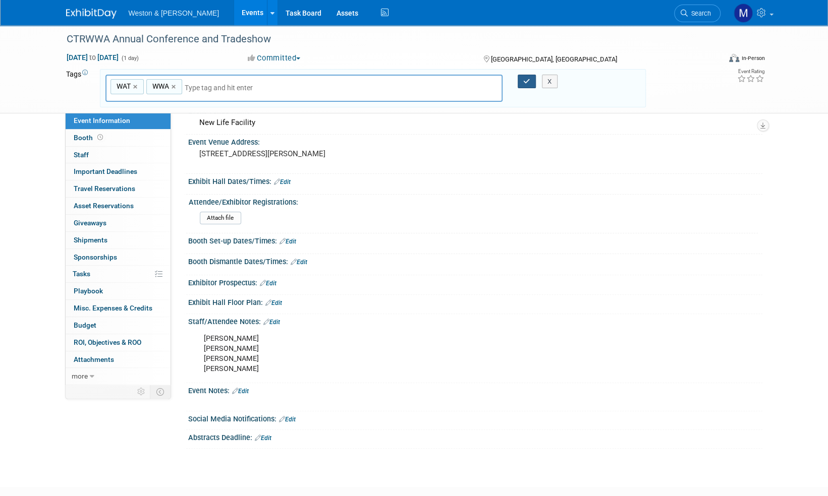
click at [525, 79] on icon "button" at bounding box center [526, 81] width 7 height 7
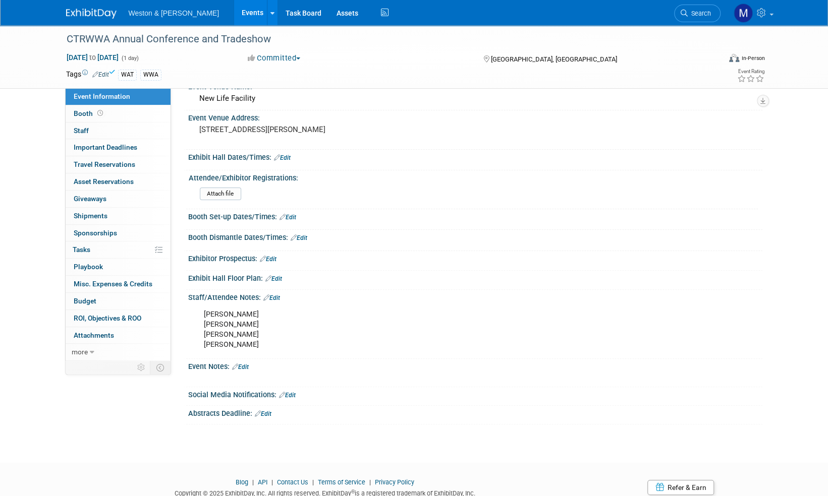
click at [89, 14] on img at bounding box center [91, 14] width 50 height 10
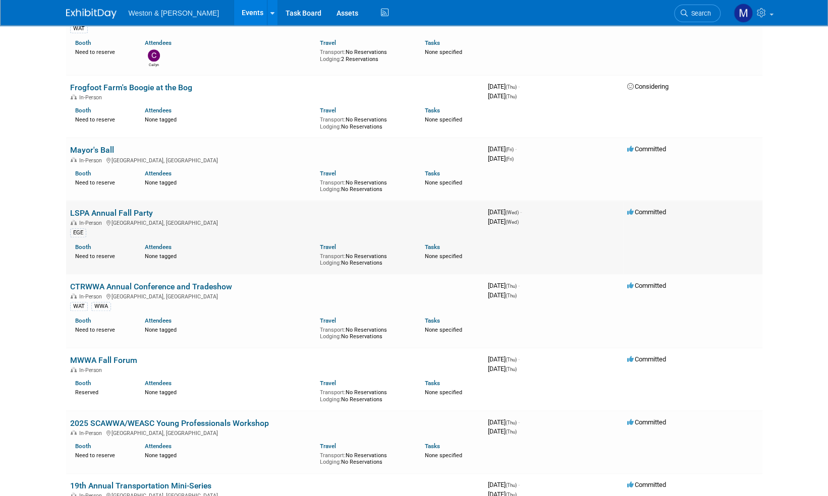
scroll to position [454, 0]
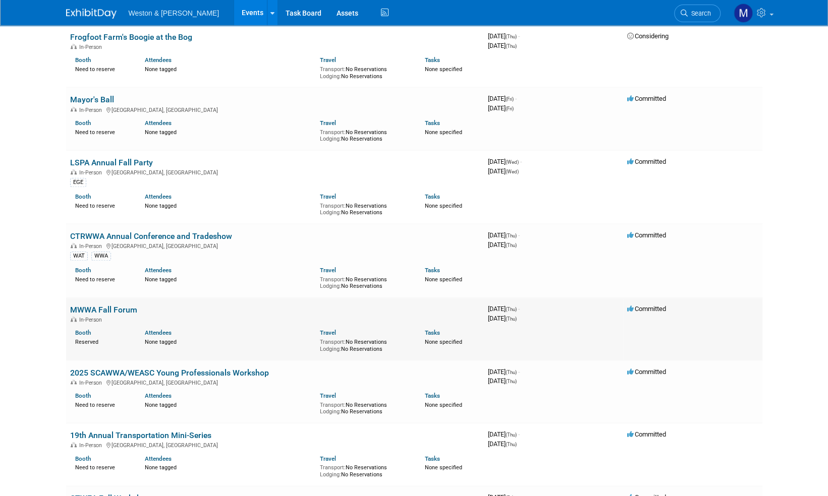
click at [106, 307] on link "MWWA Fall Forum" at bounding box center [103, 310] width 67 height 10
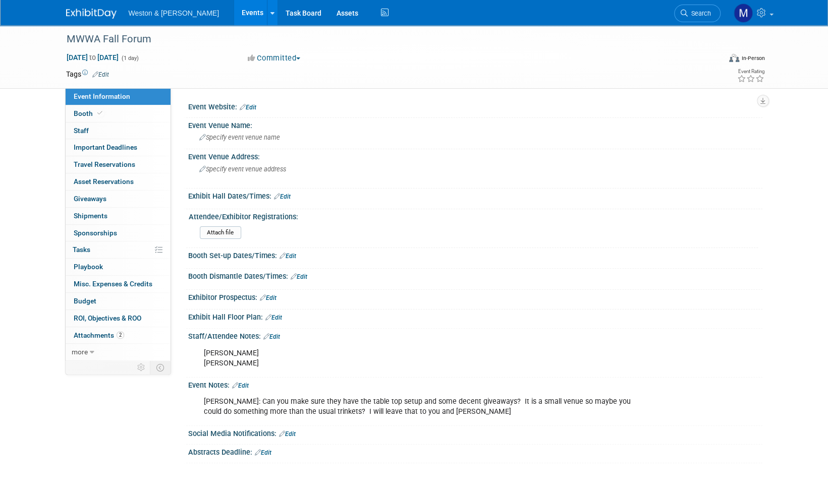
drag, startPoint x: 155, startPoint y: 39, endPoint x: 57, endPoint y: 42, distance: 97.9
click at [57, 42] on div "MWWA Fall Forum Oct 16, 2025 to Oct 16, 2025 (1 day) Oct 16, 2025 to Oct 16, 20…" at bounding box center [414, 57] width 828 height 64
drag, startPoint x: 57, startPoint y: 42, endPoint x: 205, endPoint y: 34, distance: 147.5
click at [205, 34] on div "MWWA Fall Forum" at bounding box center [384, 39] width 642 height 18
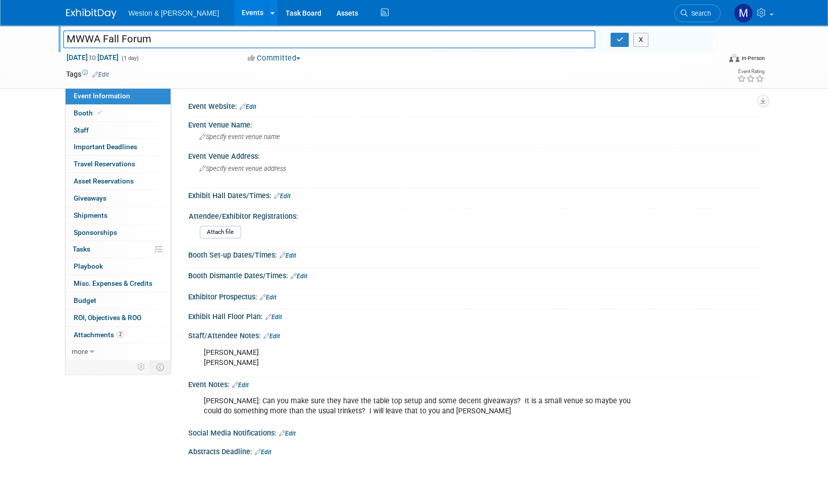
drag, startPoint x: 153, startPoint y: 38, endPoint x: 65, endPoint y: 42, distance: 87.8
click at [29, 44] on div "MWWA Fall Forum MWWA Fall Forum X Oct 16, 2025 to Oct 16, 2025 (1 day) Oct 16, …" at bounding box center [414, 57] width 828 height 64
click at [252, 108] on link "Edit" at bounding box center [248, 106] width 17 height 7
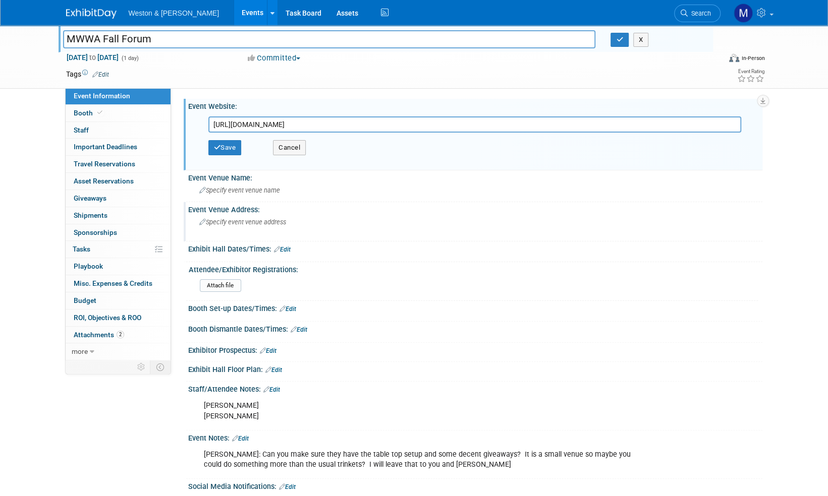
scroll to position [0, 181]
type input "https://mwwa.memberclicks.net/index.php?option=com_jevents&task=icalrepeat.deta…"
click at [231, 147] on button "Save" at bounding box center [224, 147] width 33 height 15
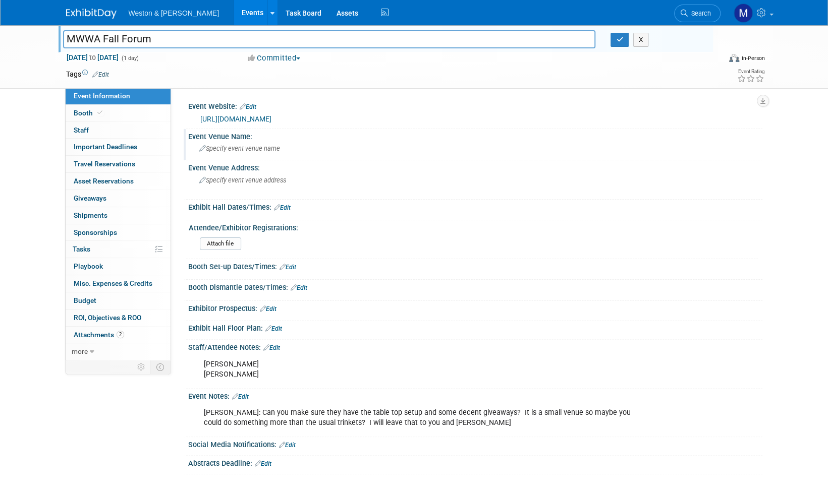
click at [225, 155] on div "Specify event venue name" at bounding box center [475, 149] width 559 height 16
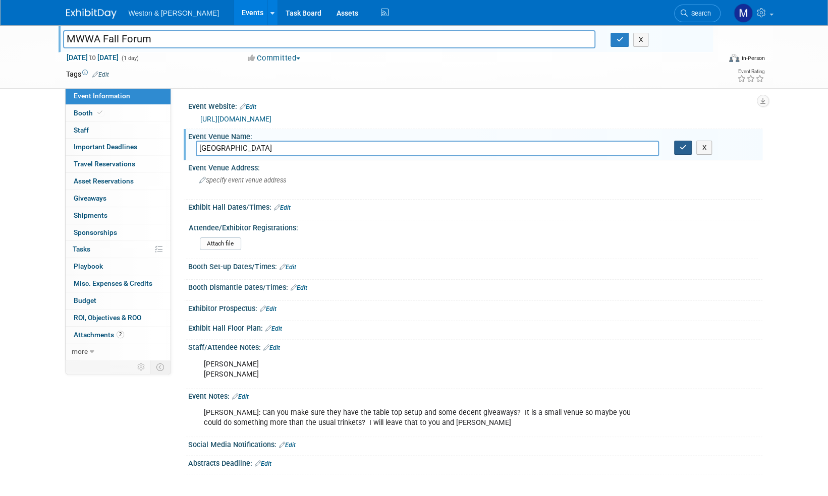
type input "Devens Common Center"
click at [682, 151] on icon "button" at bounding box center [682, 147] width 7 height 7
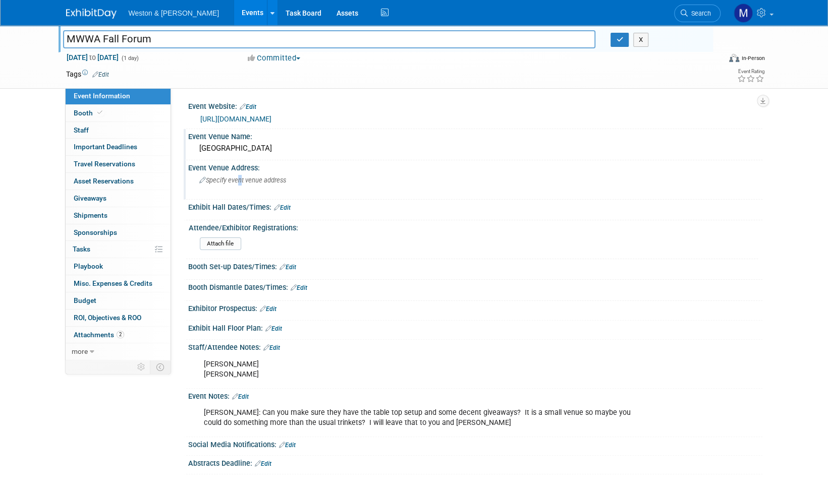
drag, startPoint x: 237, startPoint y: 189, endPoint x: 265, endPoint y: 181, distance: 29.2
click at [237, 184] on span "Specify event venue address" at bounding box center [242, 181] width 87 height 8
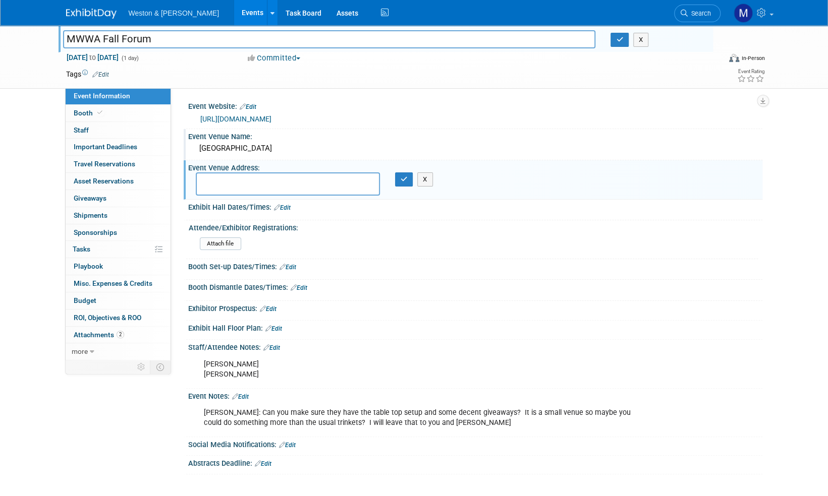
paste textarea "31 Andrews Parkway Devens, MA 01434"
type textarea "31 Andrews Parkway Devens, MA 01434"
click at [402, 187] on button "button" at bounding box center [404, 179] width 18 height 14
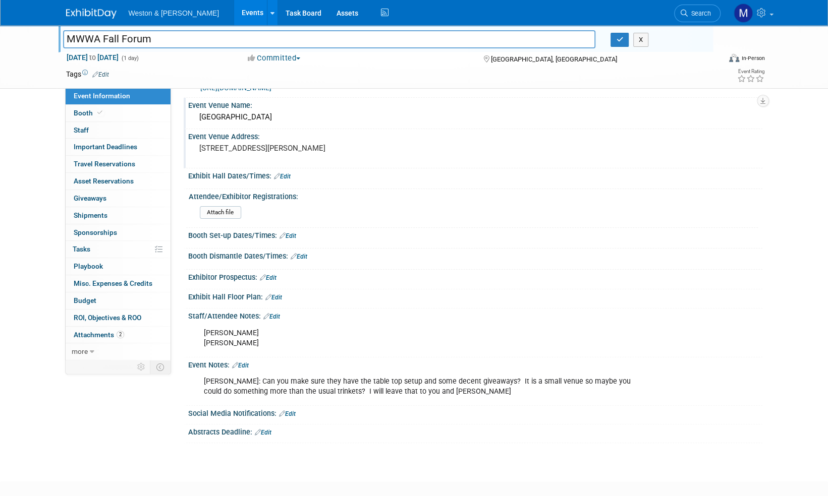
scroll to position [50, 0]
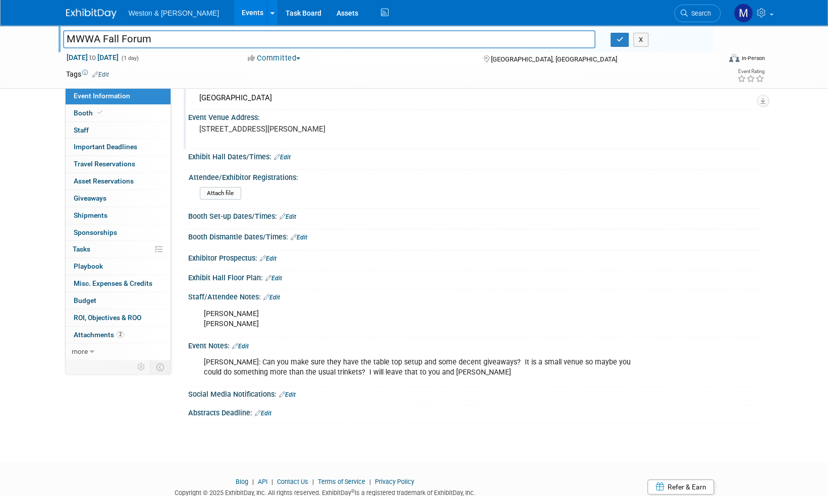
click at [246, 350] on link "Edit" at bounding box center [240, 346] width 17 height 7
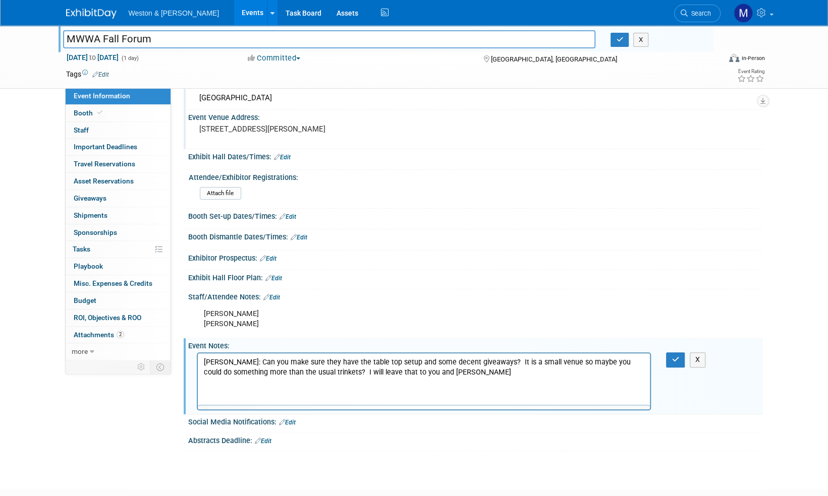
scroll to position [0, 0]
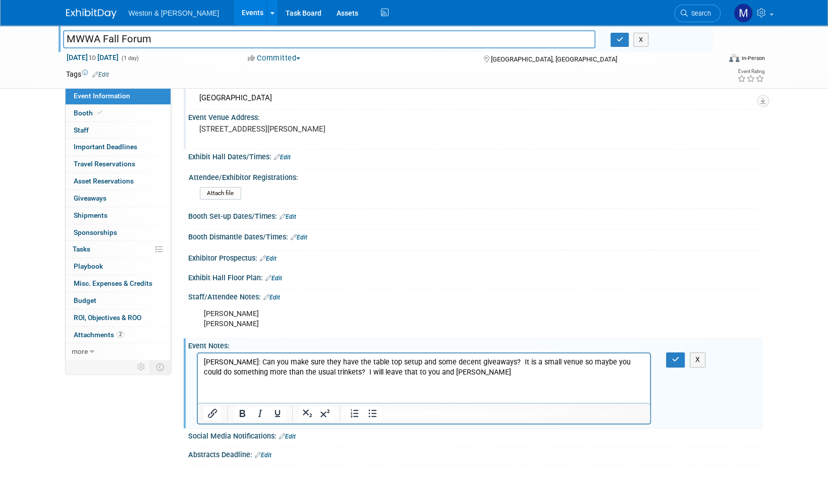
click at [441, 373] on p "Leah: Can you make sure they have the table top setup and some decent giveaways…" at bounding box center [423, 368] width 441 height 20
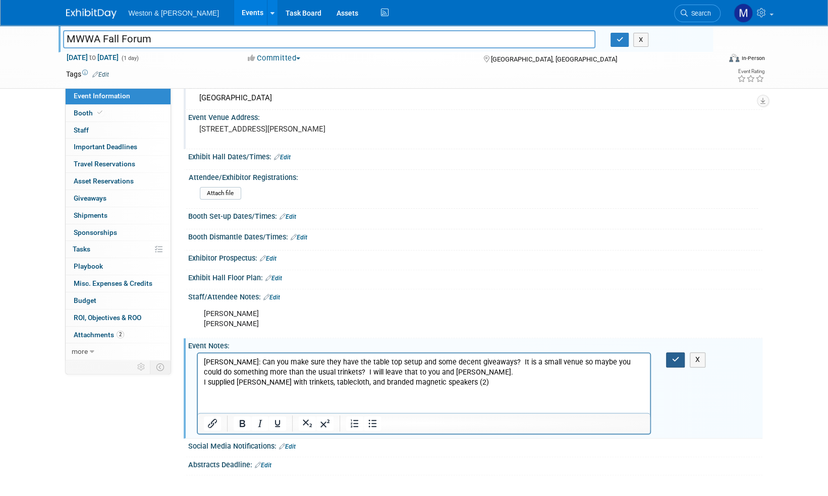
click at [678, 363] on icon "button" at bounding box center [675, 359] width 8 height 7
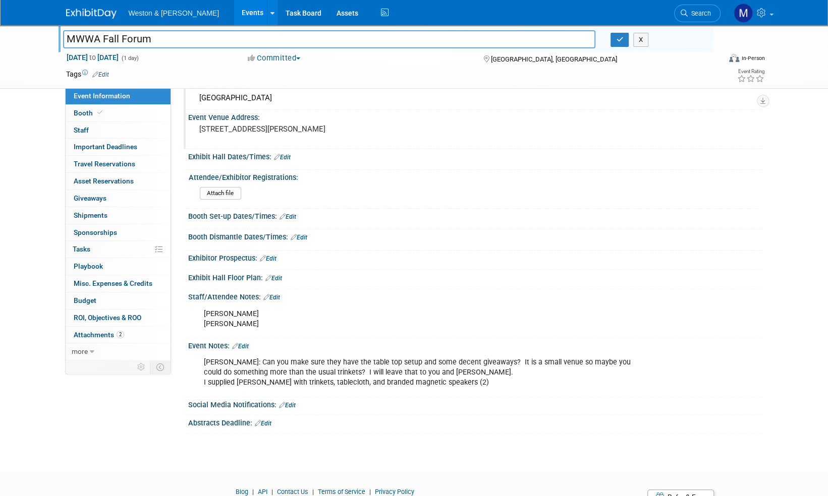
click at [105, 72] on link "Edit" at bounding box center [100, 74] width 17 height 7
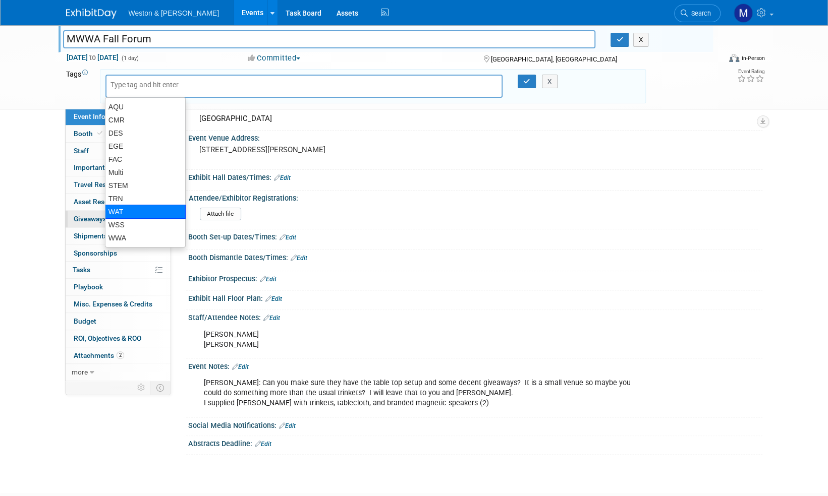
click at [138, 210] on div "WAT" at bounding box center [145, 212] width 81 height 14
type input "WAT"
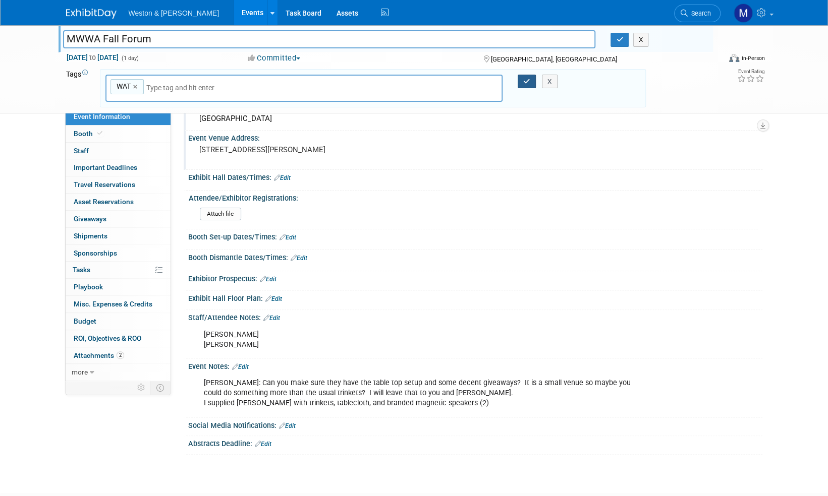
click at [525, 80] on icon "button" at bounding box center [526, 81] width 7 height 7
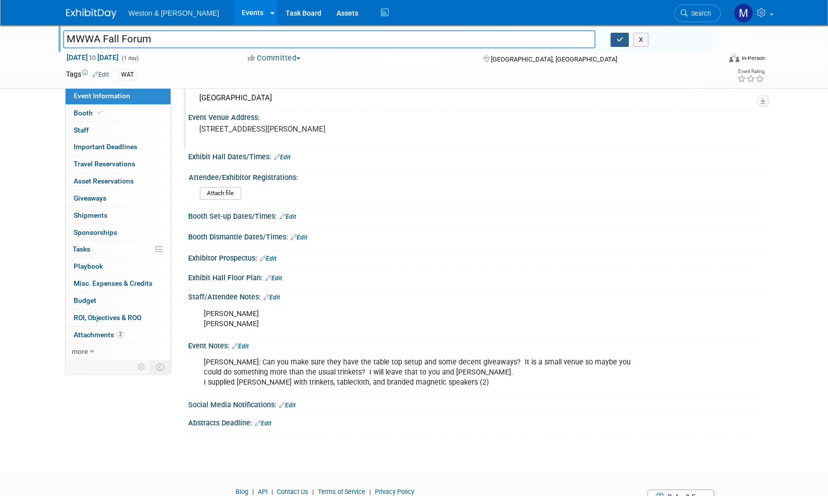
click at [619, 41] on icon "button" at bounding box center [619, 39] width 7 height 7
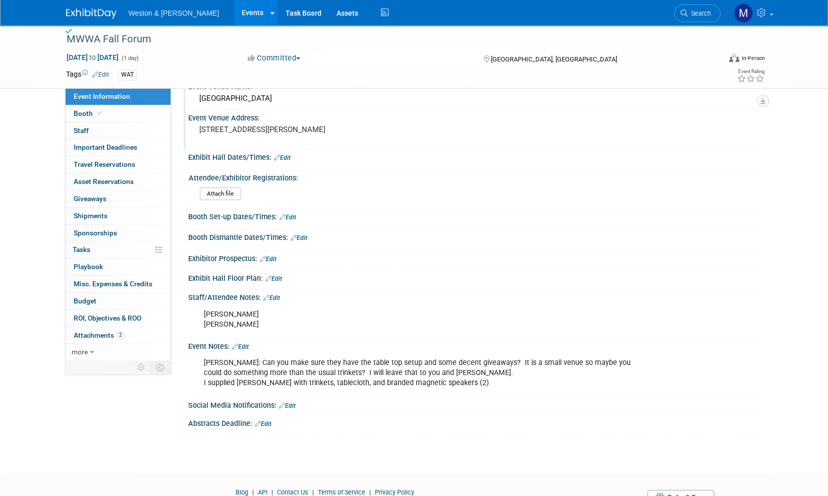
click at [98, 11] on img at bounding box center [91, 14] width 50 height 10
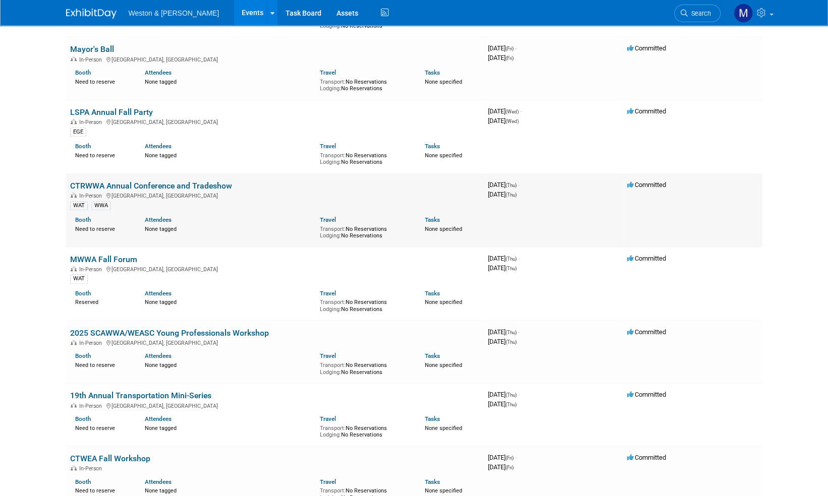
scroll to position [555, 0]
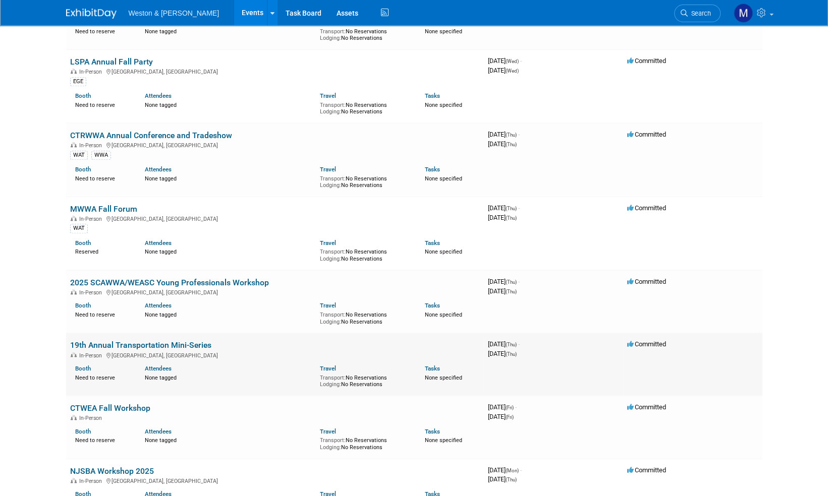
click at [154, 340] on link "19th Annual Transportation Mini-Series" at bounding box center [140, 345] width 141 height 10
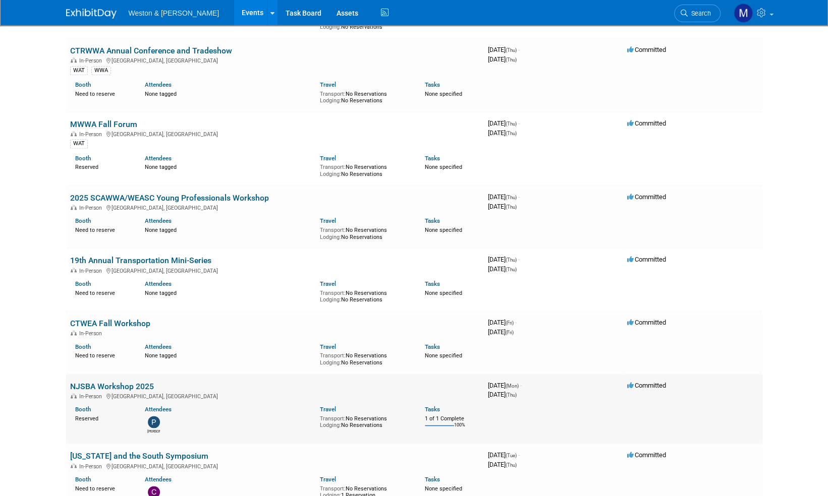
scroll to position [656, 0]
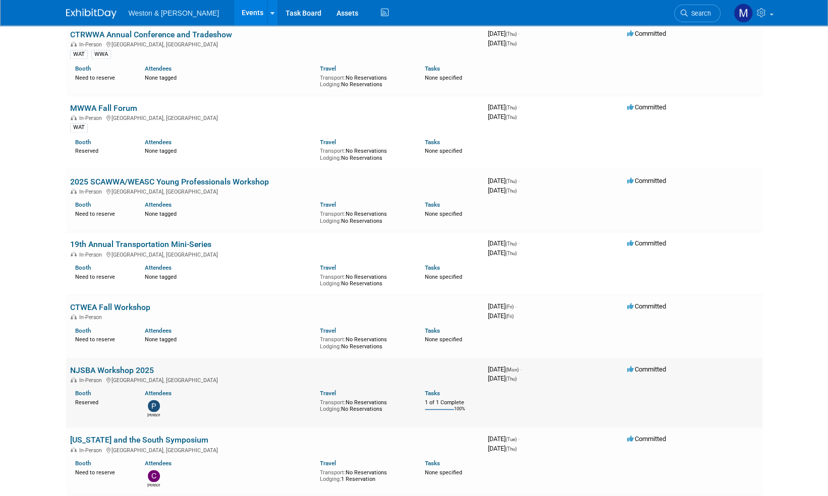
click at [114, 367] on link "NJSBA Workshop 2025" at bounding box center [112, 371] width 84 height 10
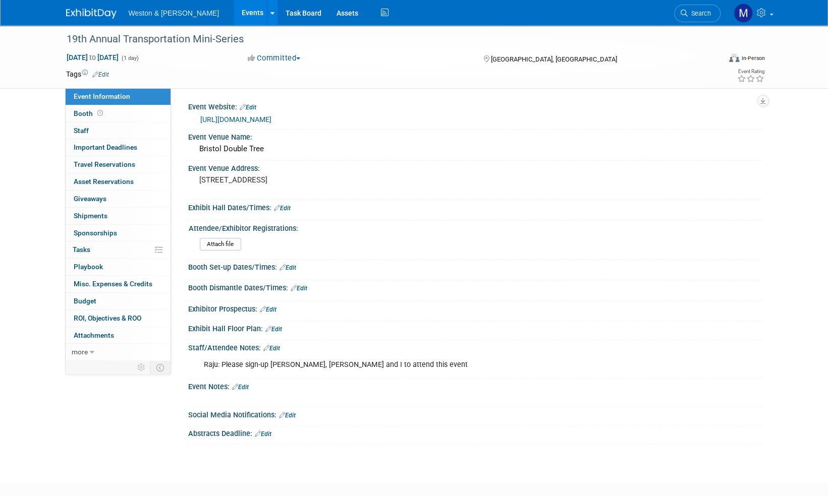
click at [102, 71] on link "Edit" at bounding box center [100, 74] width 17 height 7
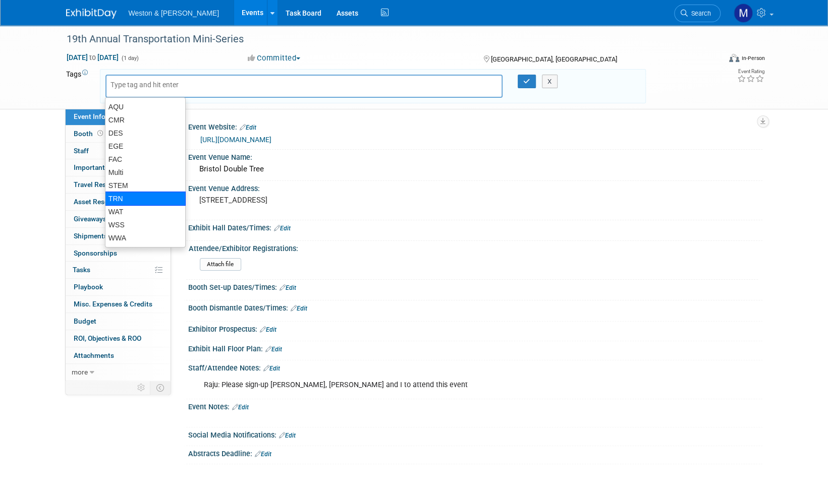
click at [126, 199] on div "TRN" at bounding box center [145, 199] width 81 height 14
type input "TRN"
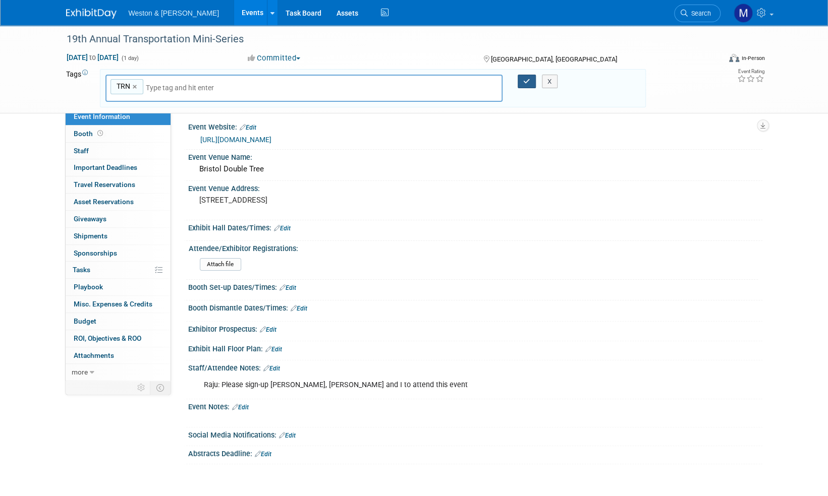
click at [524, 79] on icon "button" at bounding box center [526, 81] width 7 height 7
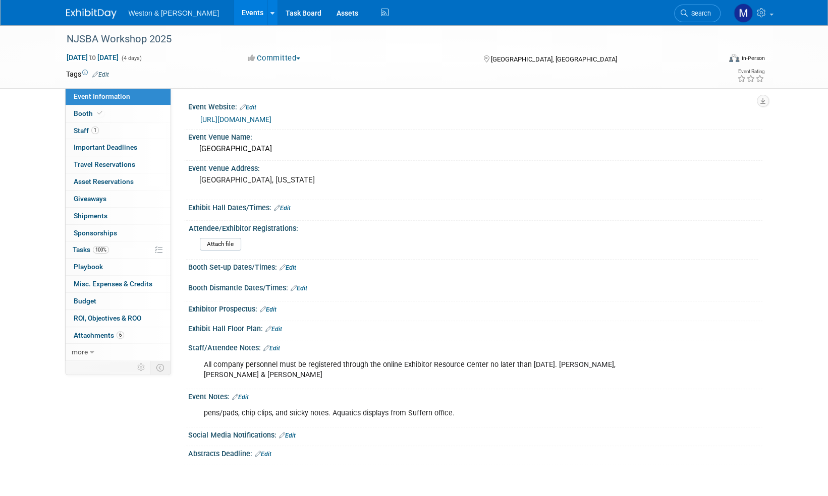
click at [110, 72] on td at bounding box center [377, 74] width 537 height 10
click at [105, 73] on link "Edit" at bounding box center [100, 74] width 17 height 7
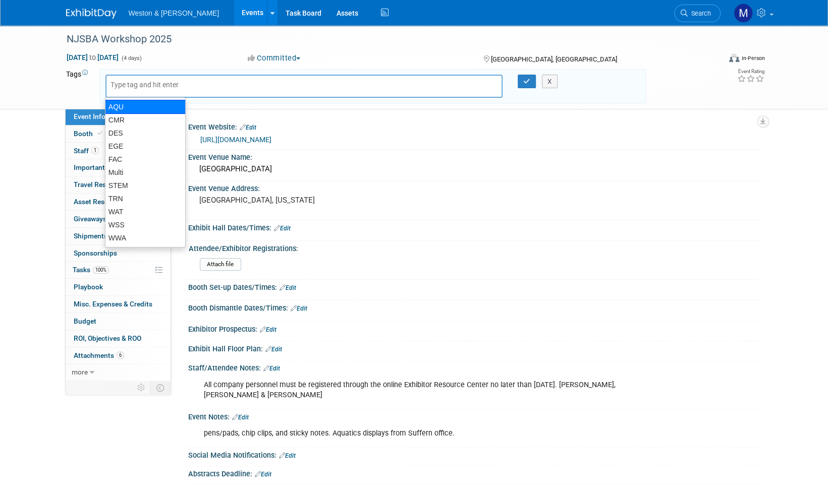
click at [127, 105] on div "AQU" at bounding box center [145, 107] width 81 height 14
type input "AQU"
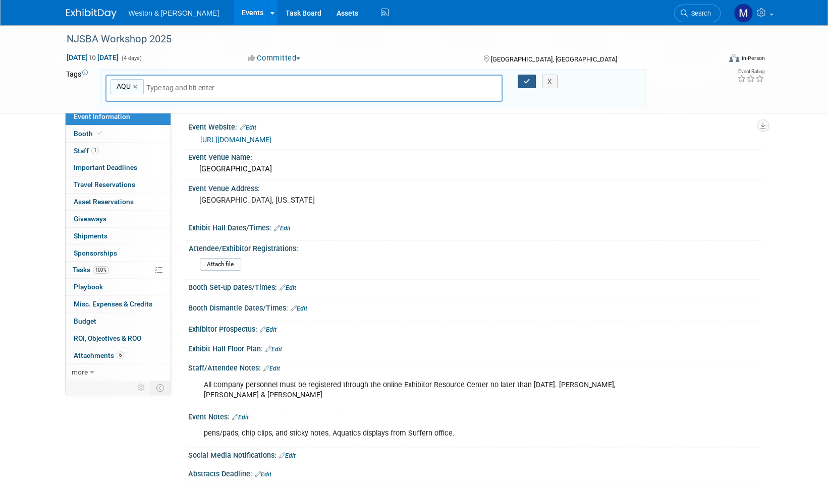
click at [526, 82] on icon "button" at bounding box center [526, 81] width 7 height 7
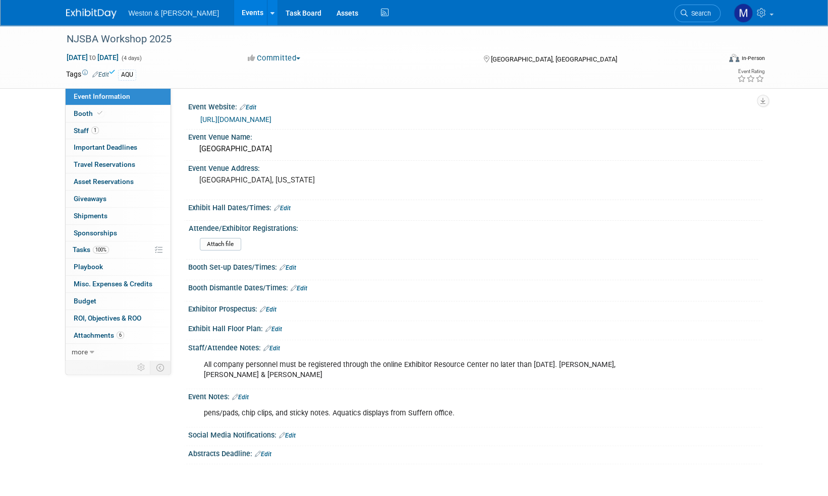
click at [98, 13] on img at bounding box center [91, 14] width 50 height 10
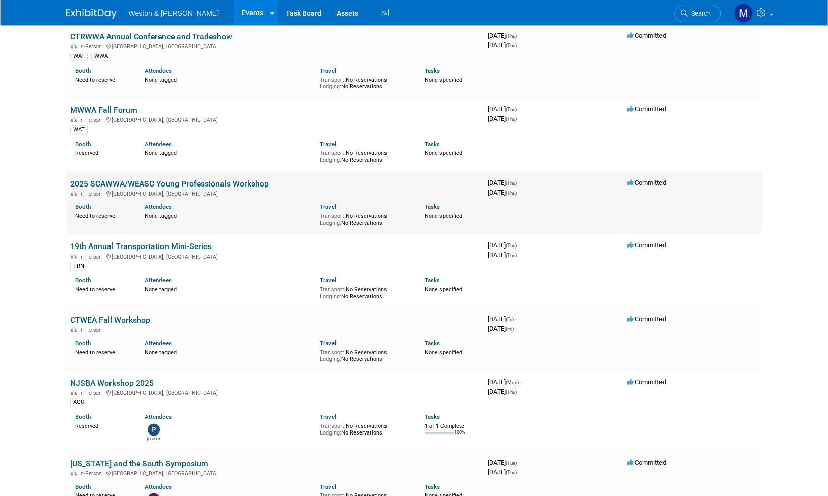
scroll to position [656, 0]
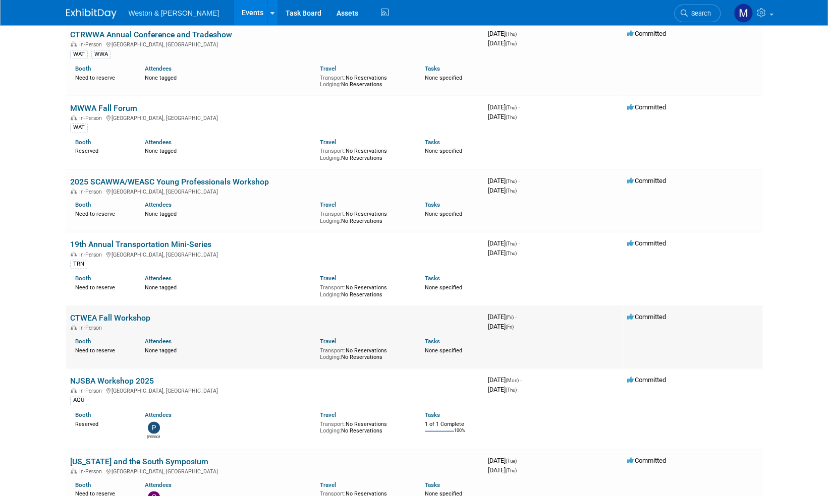
click at [122, 315] on link "CTWEA Fall Workshop" at bounding box center [110, 318] width 80 height 10
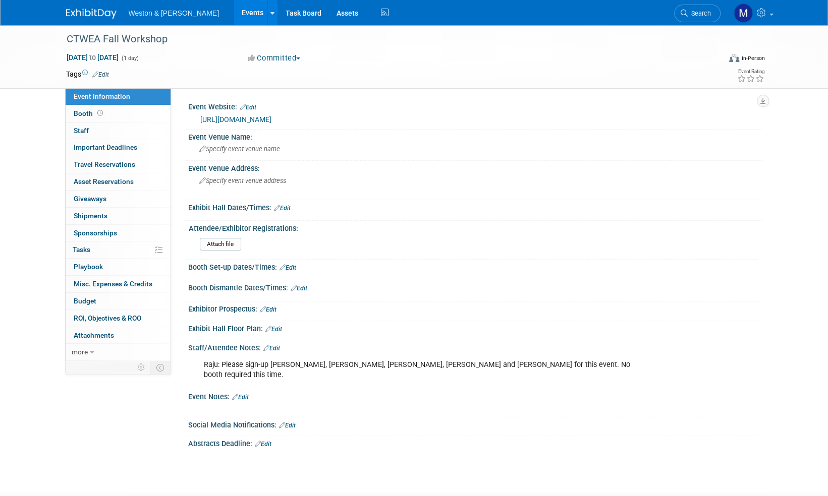
click at [271, 120] on link "https://www.newea.org/ctwea-fall-workshop-registration/" at bounding box center [235, 119] width 71 height 8
click at [106, 74] on link "Edit" at bounding box center [100, 74] width 17 height 7
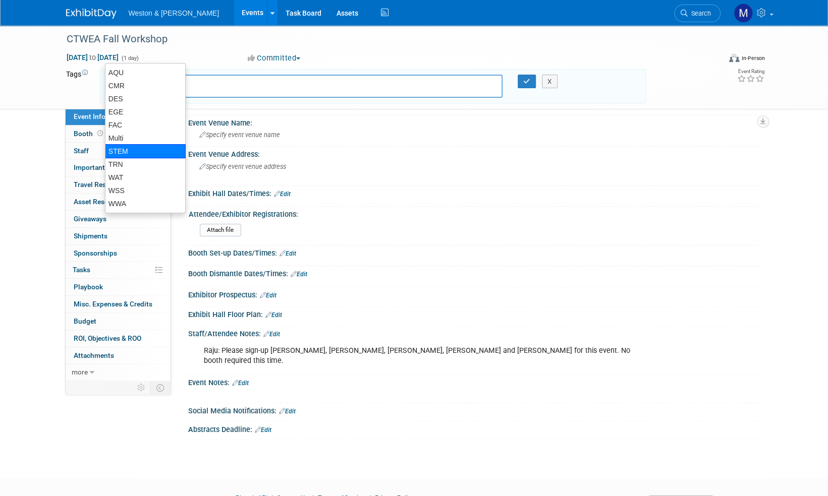
scroll to position [50, 0]
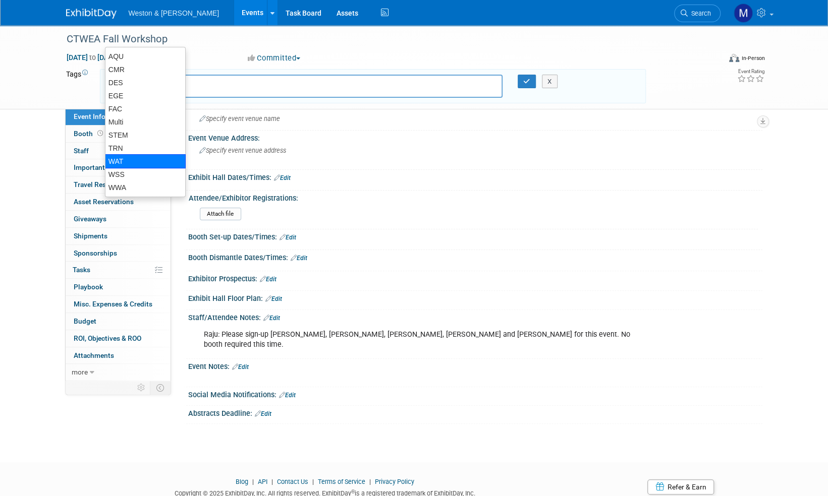
click at [120, 159] on div "WAT" at bounding box center [145, 161] width 81 height 14
type input "WAT"
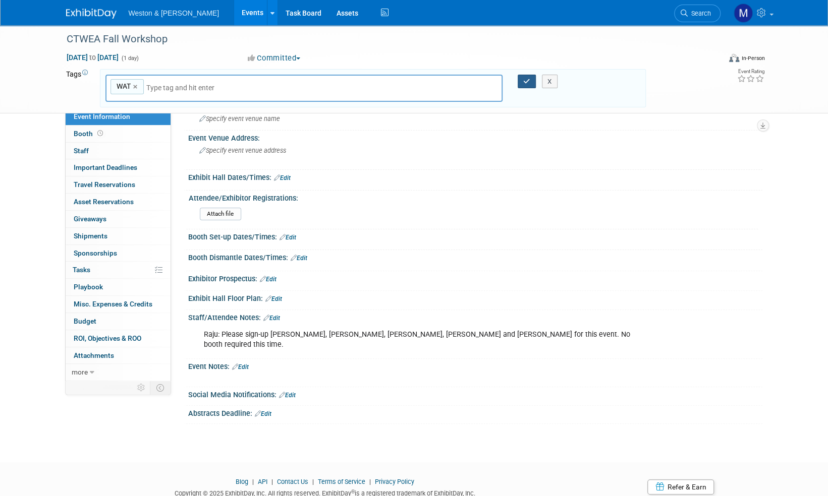
drag, startPoint x: 525, startPoint y: 81, endPoint x: 521, endPoint y: 97, distance: 16.5
click at [524, 81] on icon "button" at bounding box center [526, 81] width 7 height 7
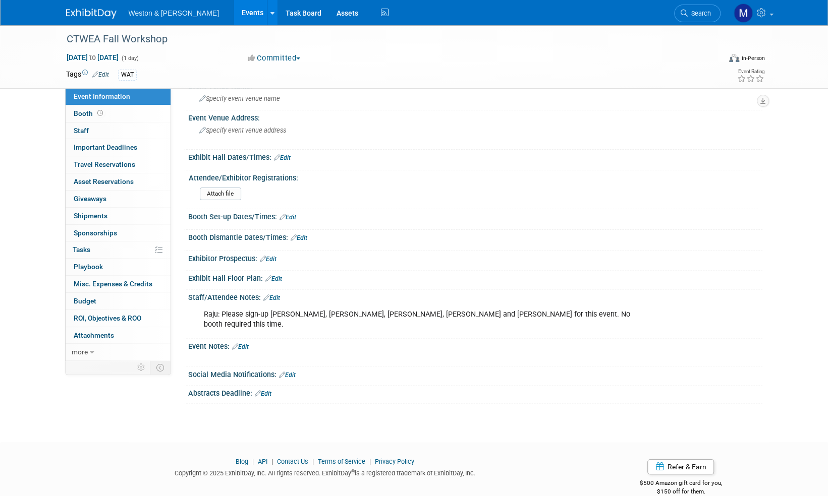
click at [94, 17] on img at bounding box center [91, 14] width 50 height 10
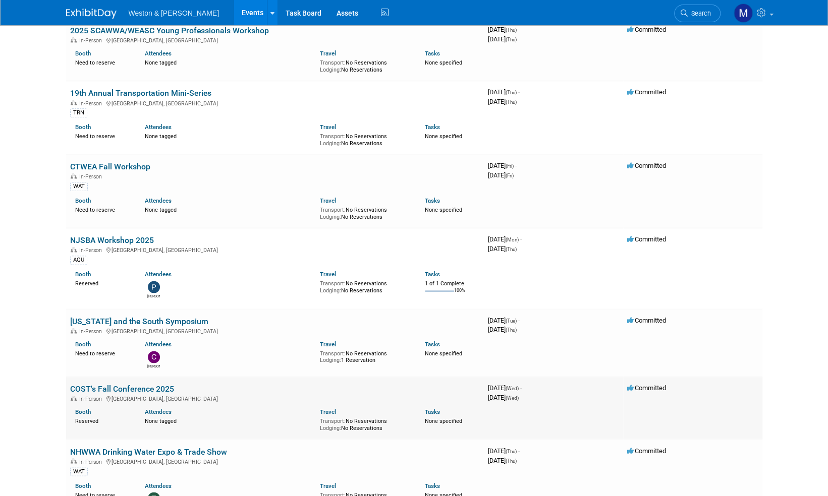
scroll to position [857, 0]
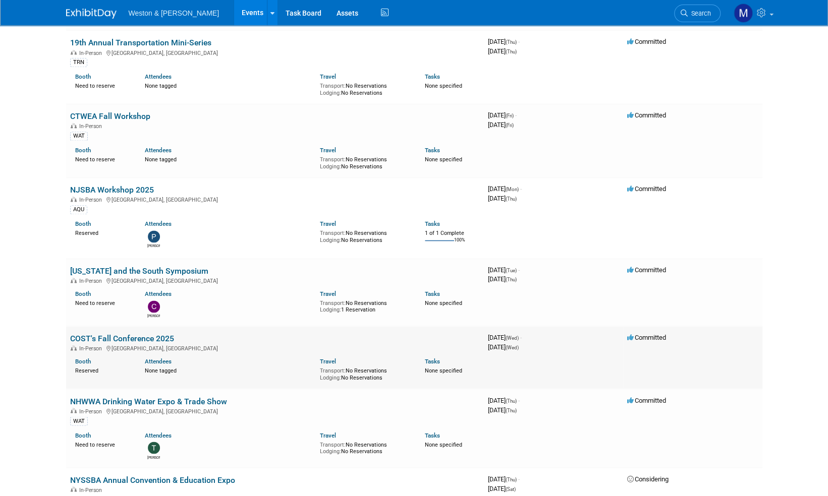
click at [123, 337] on link "COST's Fall Conference 2025" at bounding box center [122, 339] width 104 height 10
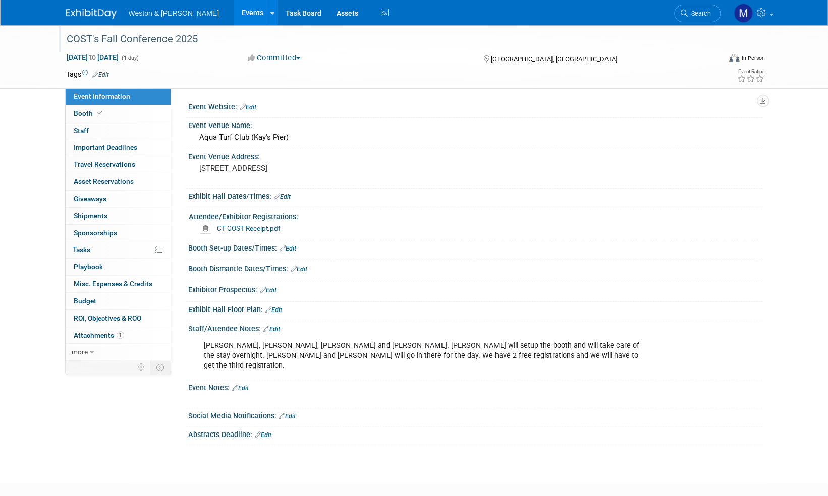
drag, startPoint x: 186, startPoint y: 37, endPoint x: 61, endPoint y: 33, distance: 125.1
click at [61, 33] on div "COST's Fall Conference 2025" at bounding box center [386, 38] width 654 height 27
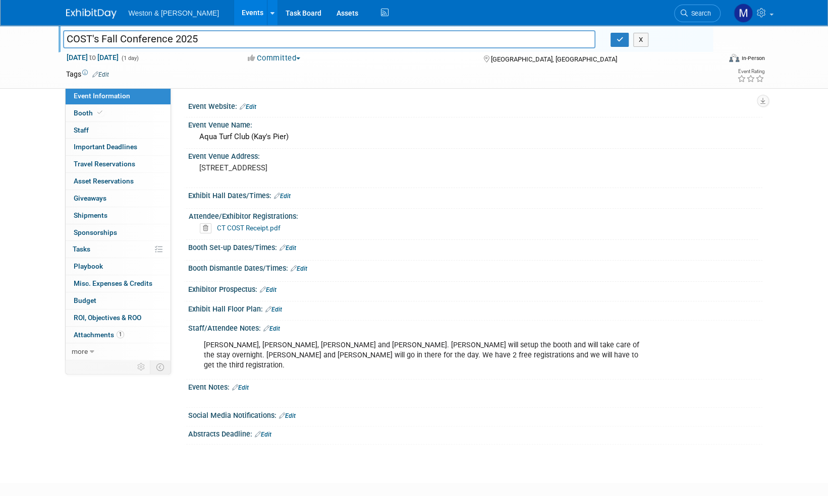
drag, startPoint x: 212, startPoint y: 38, endPoint x: 62, endPoint y: 45, distance: 150.5
click at [62, 45] on div "COST's Fall Conference 2025" at bounding box center [329, 40] width 548 height 15
click at [254, 106] on link "Edit" at bounding box center [248, 106] width 17 height 7
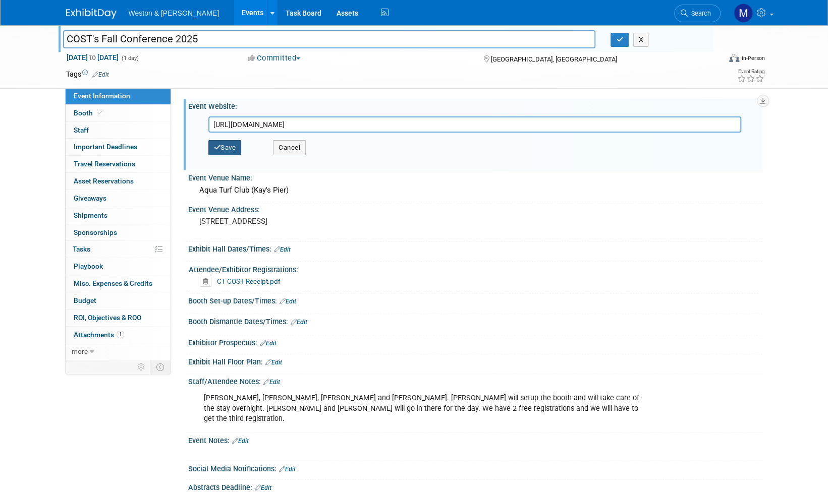
type input "https://ctcost.starchapter.com/meetinginfo.php"
click at [228, 144] on button "Save" at bounding box center [224, 147] width 33 height 15
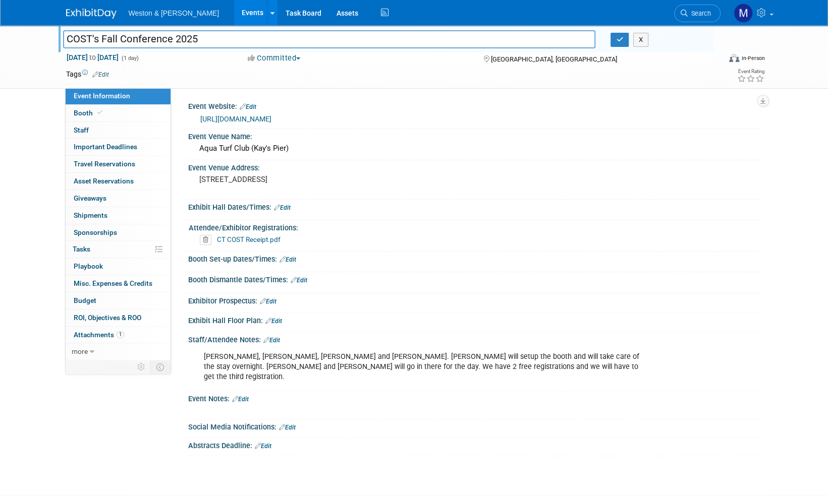
click at [106, 72] on link "Edit" at bounding box center [100, 74] width 17 height 7
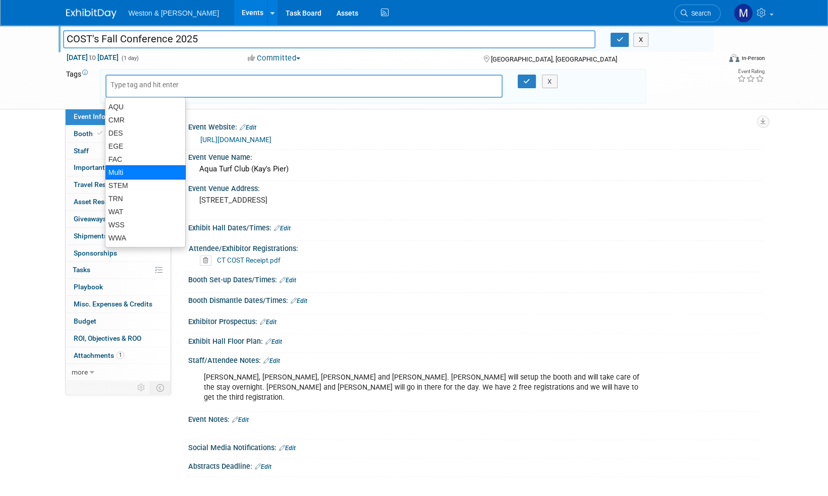
click at [117, 172] on div "Multi" at bounding box center [145, 172] width 81 height 14
type input "Multi"
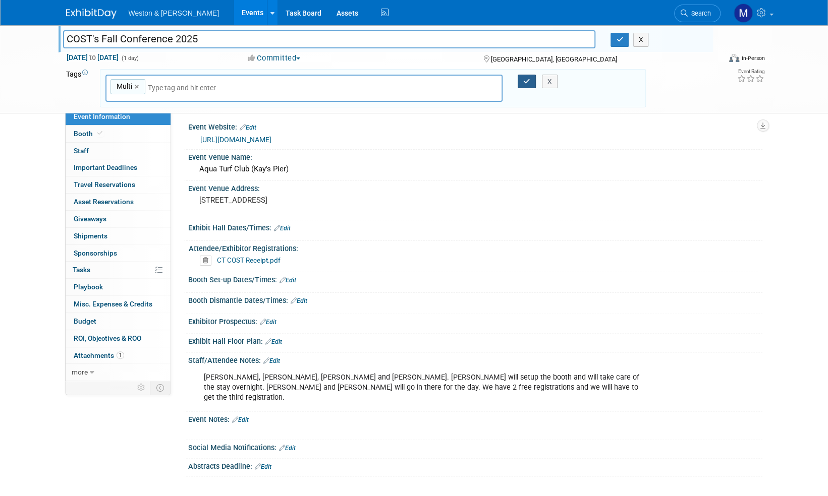
click at [527, 81] on icon "button" at bounding box center [526, 81] width 7 height 7
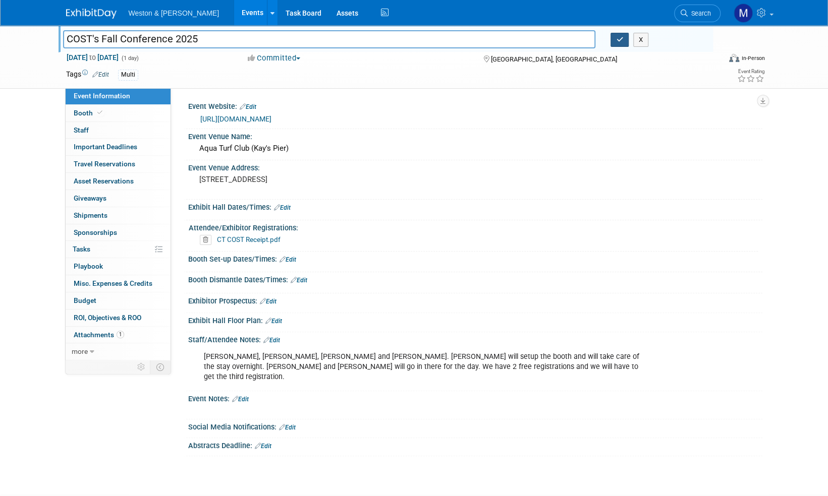
click at [616, 40] on icon "button" at bounding box center [619, 39] width 7 height 7
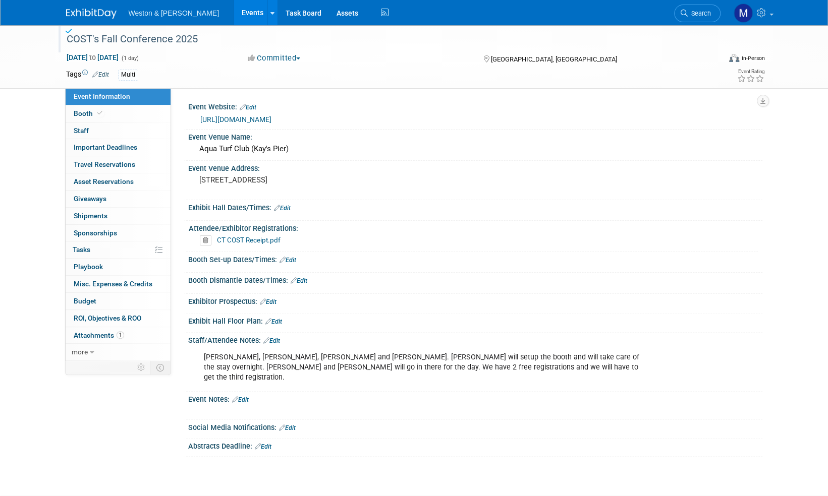
click at [86, 10] on img at bounding box center [91, 14] width 50 height 10
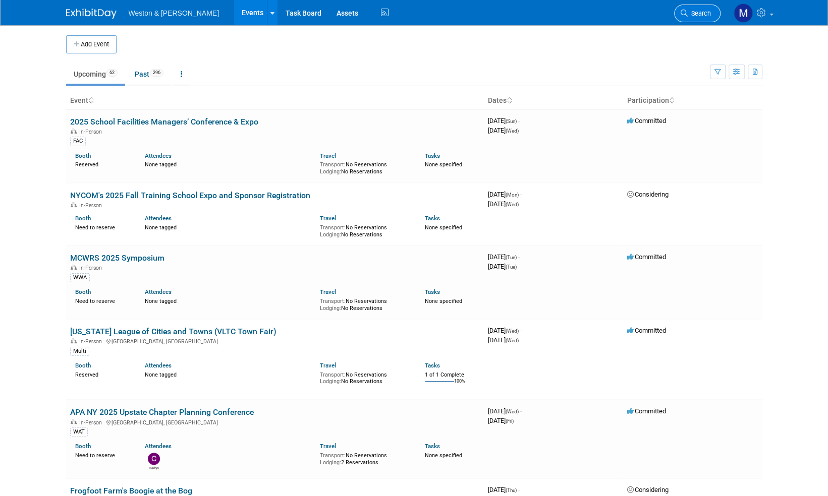
click at [705, 13] on span "Search" at bounding box center [698, 14] width 23 height 8
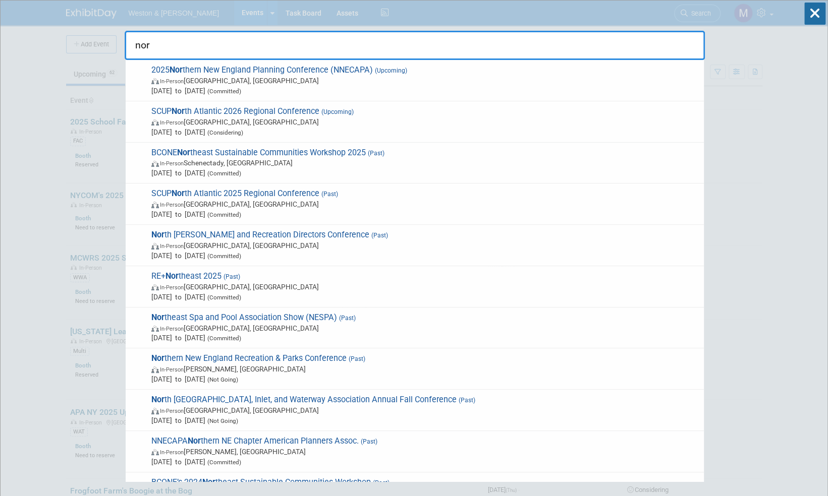
type input "nor"
click at [819, 14] on icon at bounding box center [814, 14] width 21 height 22
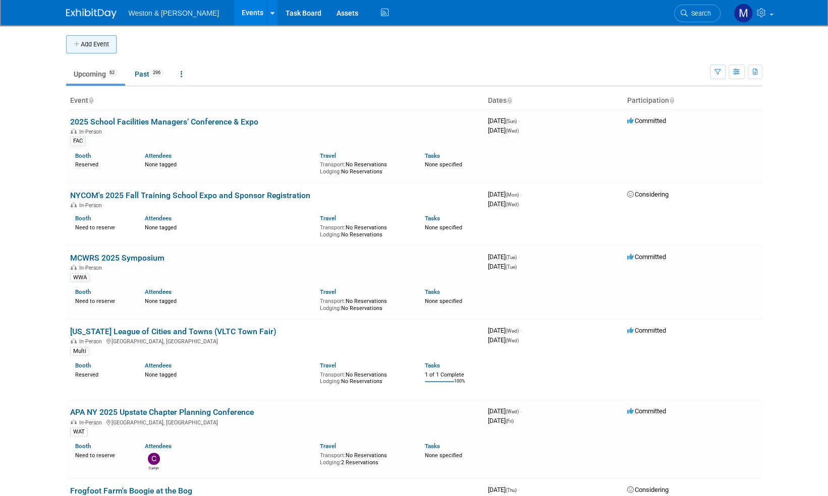
click at [91, 49] on button "Add Event" at bounding box center [91, 44] width 50 height 18
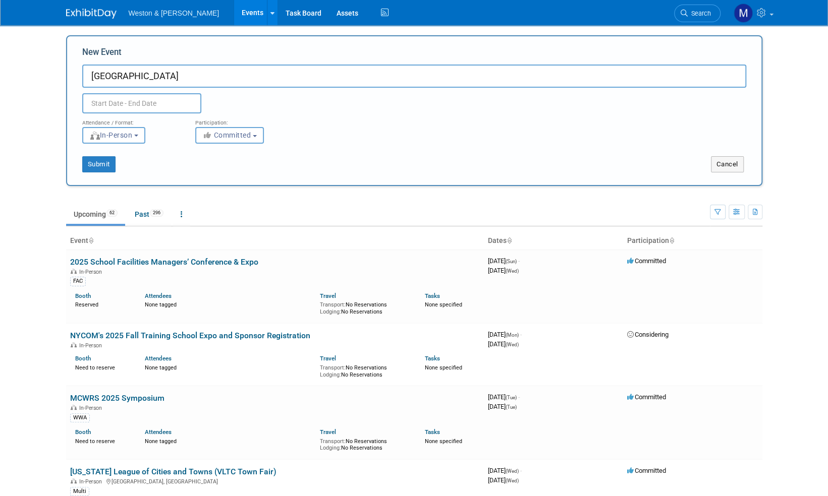
paste input "Recreation & Parks Conference"
type input "Northern New England Recreation & Parks Conference"
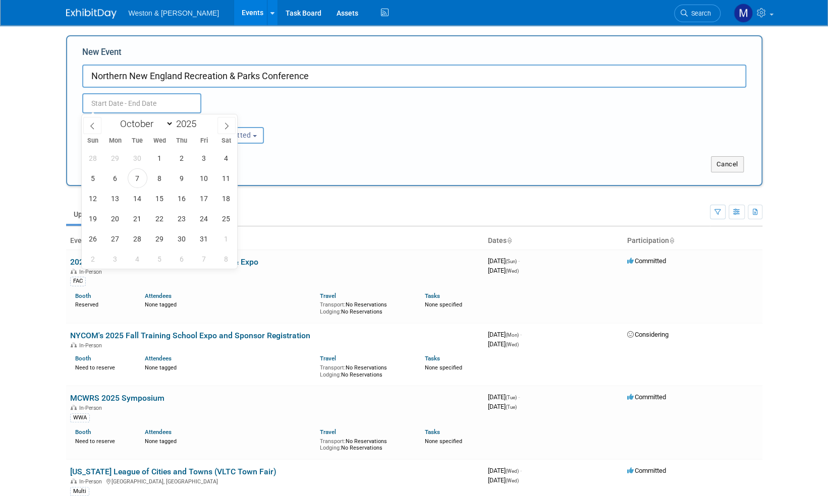
click at [144, 106] on input "text" at bounding box center [141, 103] width 119 height 20
click at [225, 127] on icon at bounding box center [226, 126] width 7 height 7
click at [226, 127] on icon at bounding box center [226, 126] width 7 height 7
select select "11"
click at [226, 127] on icon at bounding box center [226, 126] width 7 height 7
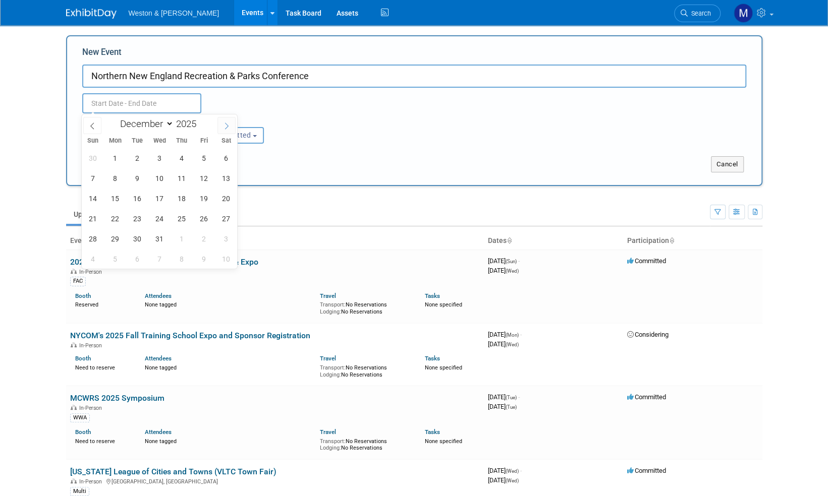
type input "2026"
click at [227, 127] on icon at bounding box center [227, 126] width 4 height 7
click at [93, 126] on icon at bounding box center [92, 126] width 7 height 7
select select "0"
click at [144, 197] on span "13" at bounding box center [138, 199] width 20 height 20
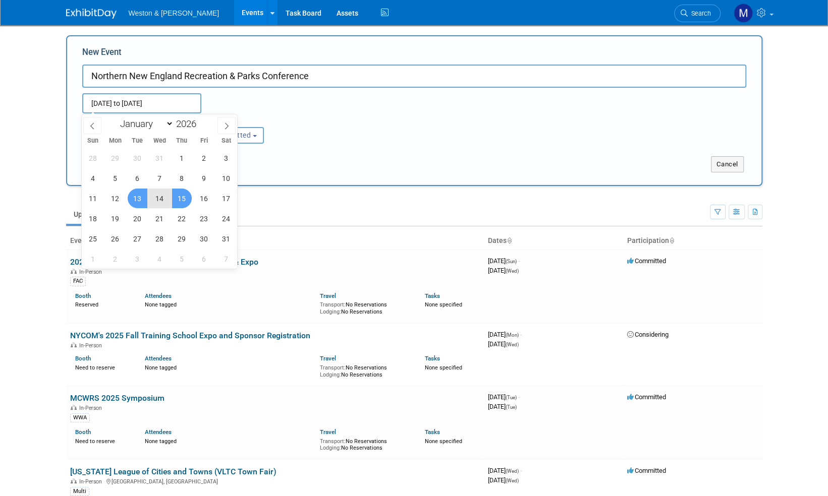
click at [183, 198] on span "15" at bounding box center [182, 199] width 20 height 20
type input "[DATE] to [DATE]"
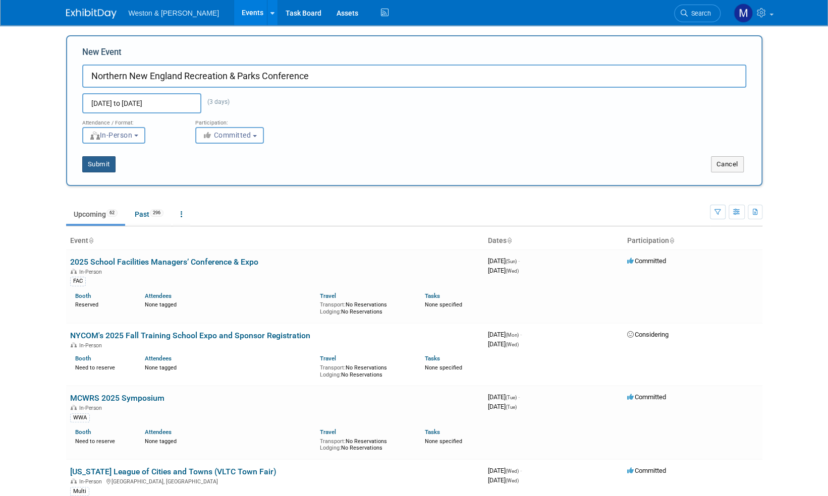
click at [101, 167] on button "Submit" at bounding box center [98, 164] width 33 height 16
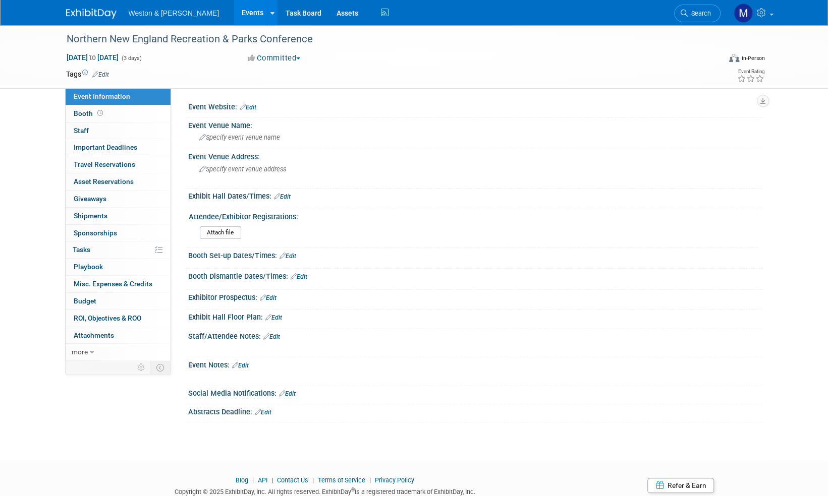
click at [253, 109] on link "Edit" at bounding box center [248, 107] width 17 height 7
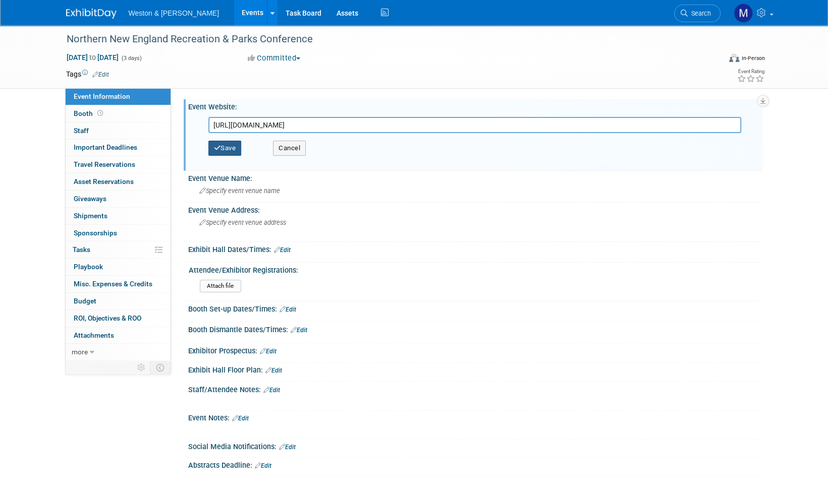
type input "https://nnerpc.myrec.com/info/activities/program_details.aspx?ProgramID=29882&A…"
click at [234, 145] on button "Save" at bounding box center [224, 148] width 33 height 15
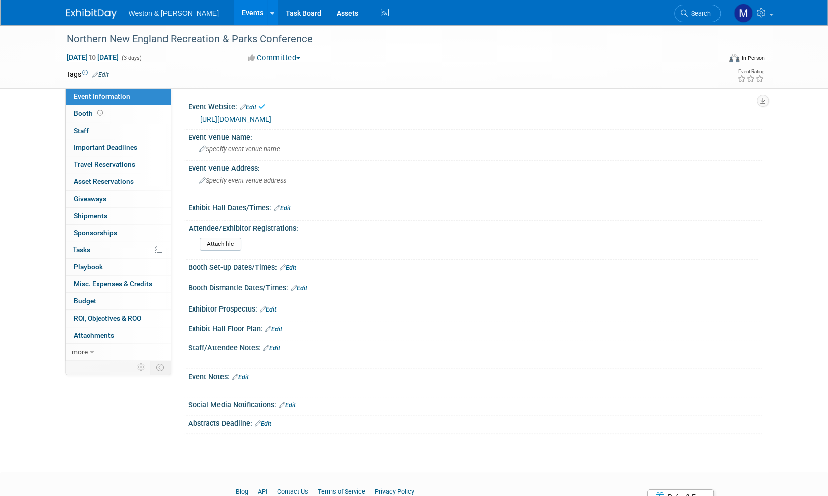
click at [99, 72] on link "Edit" at bounding box center [100, 74] width 17 height 7
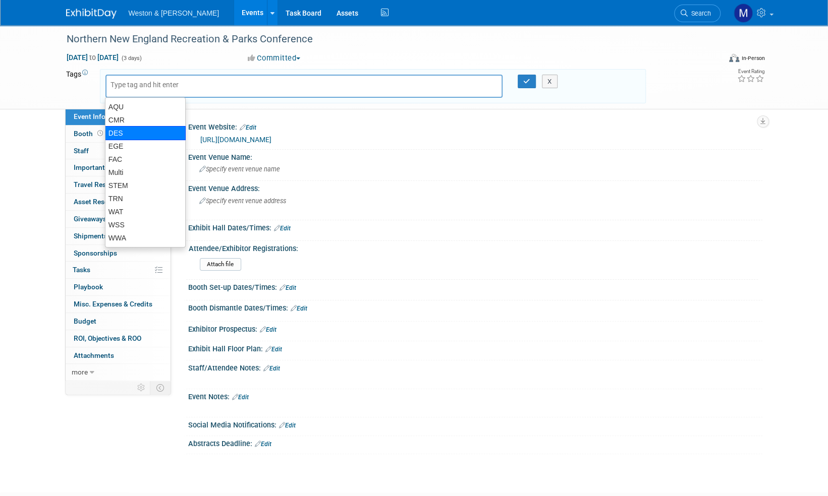
click at [117, 134] on div "DES" at bounding box center [145, 133] width 81 height 14
type input "DES"
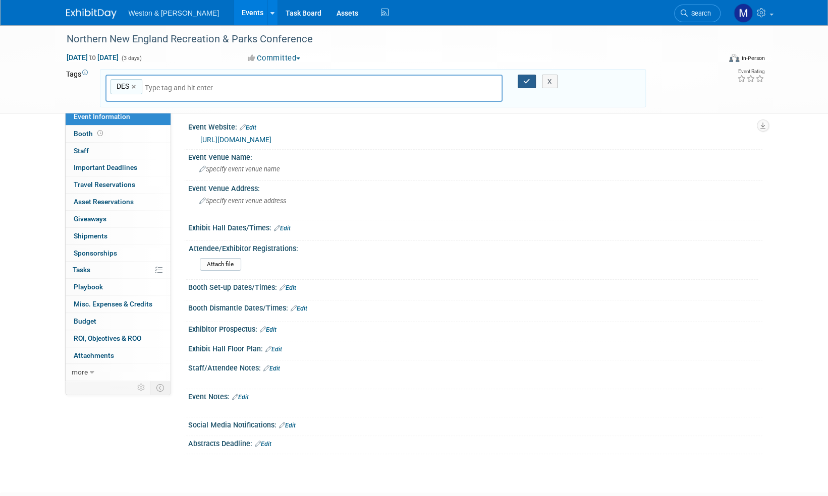
click at [525, 82] on icon "button" at bounding box center [526, 81] width 7 height 7
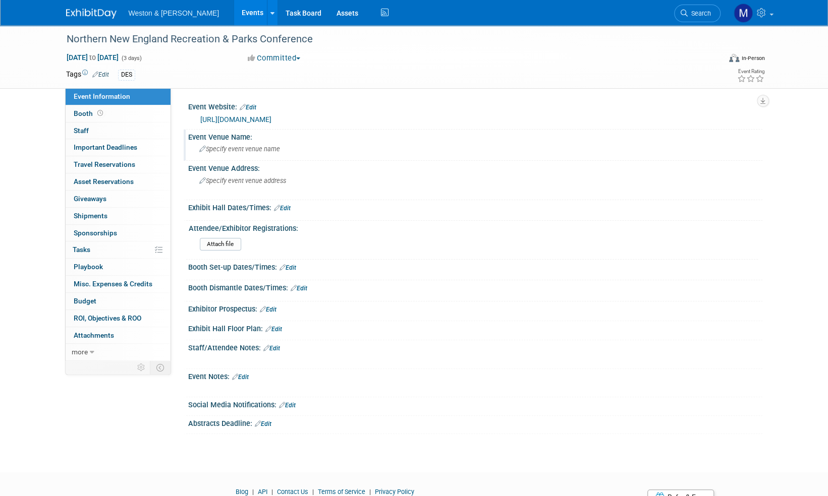
click at [230, 154] on div "Specify event venue name" at bounding box center [475, 149] width 559 height 16
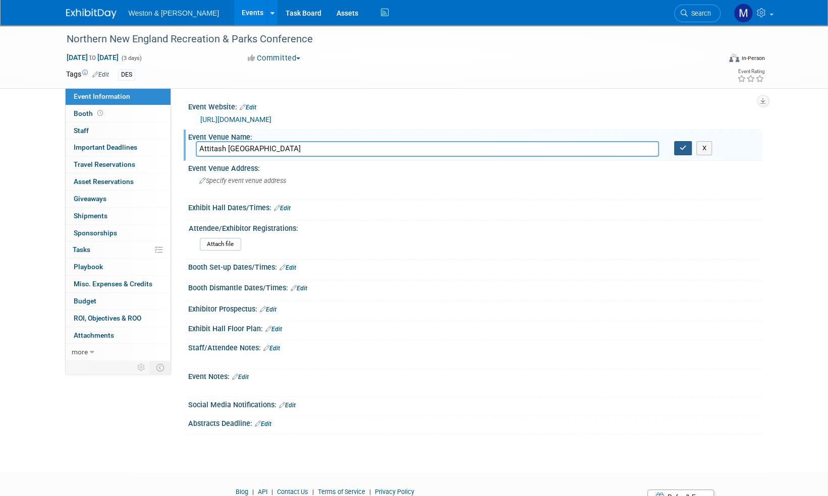
type input "Attitash [GEOGRAPHIC_DATA]"
click at [683, 148] on icon "button" at bounding box center [682, 148] width 7 height 7
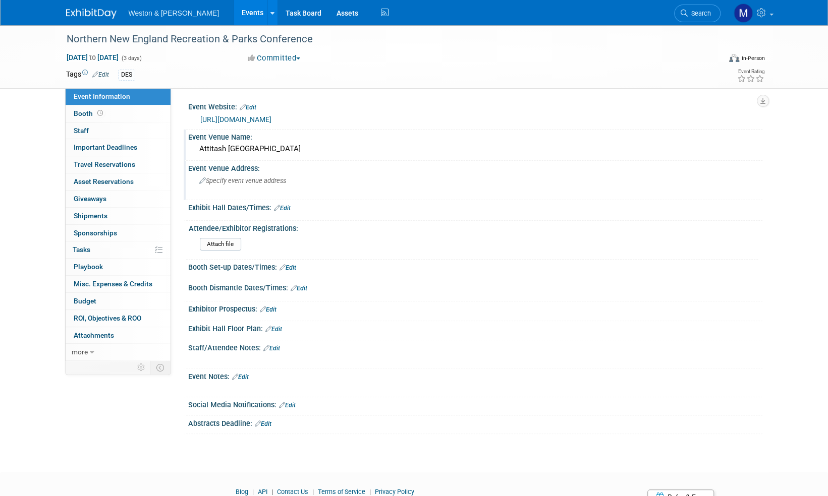
click at [224, 182] on span "Specify event venue address" at bounding box center [242, 181] width 87 height 8
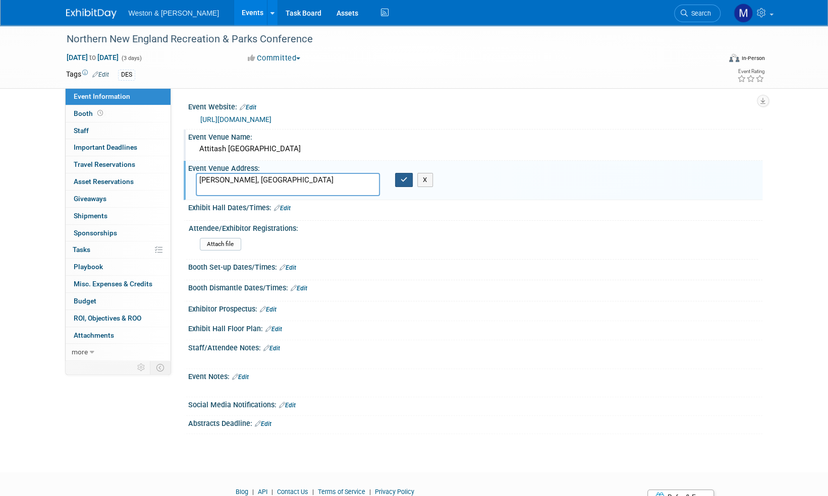
type textarea "[PERSON_NAME], [GEOGRAPHIC_DATA]"
click at [405, 180] on icon "button" at bounding box center [403, 180] width 7 height 7
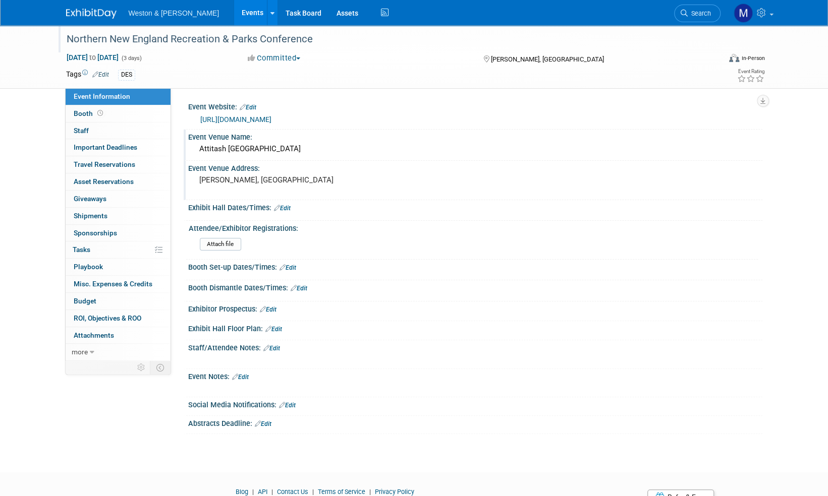
click at [237, 43] on div "Northern New England Recreation & Parks Conference" at bounding box center [384, 39] width 642 height 18
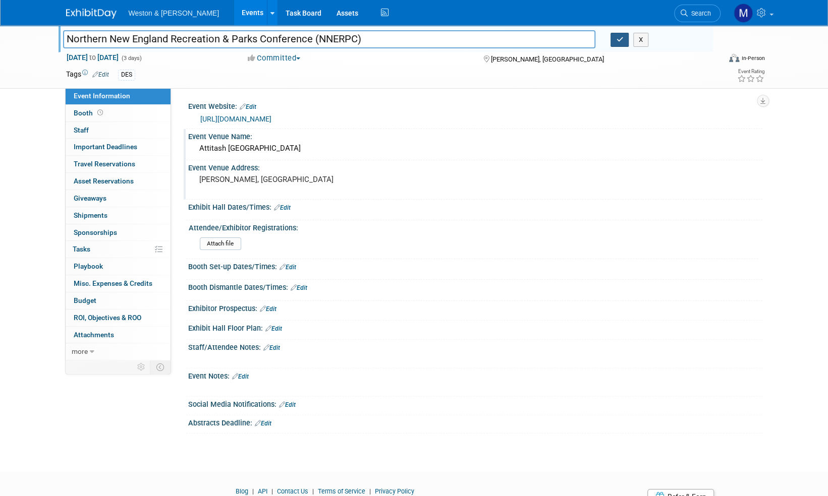
type input "Northern New England Recreation & Parks Conference (NNERPC)"
click at [621, 40] on button "button" at bounding box center [619, 40] width 18 height 14
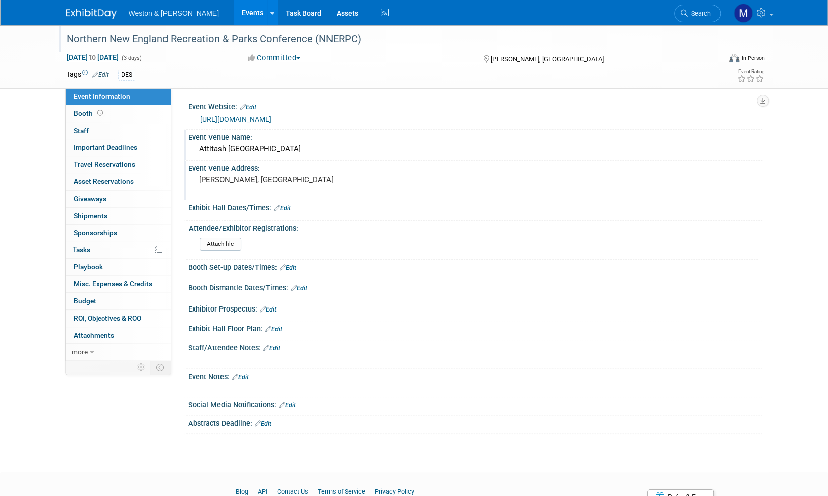
click at [93, 16] on img at bounding box center [91, 14] width 50 height 10
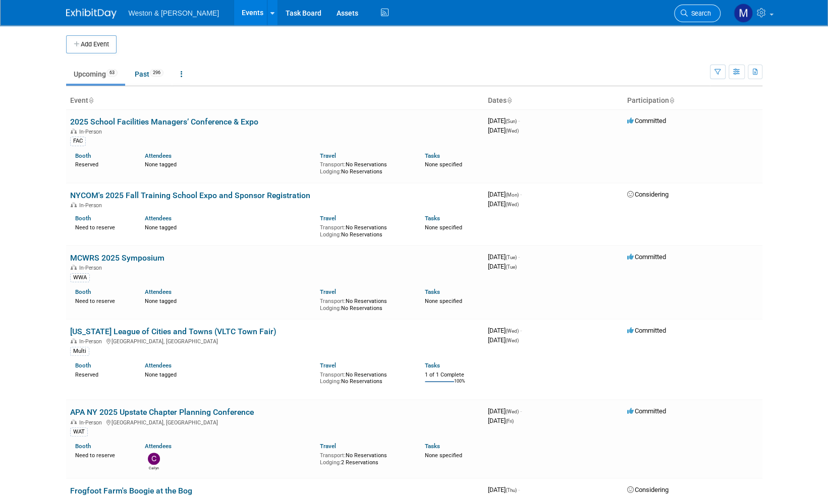
click at [700, 12] on span "Search" at bounding box center [698, 14] width 23 height 8
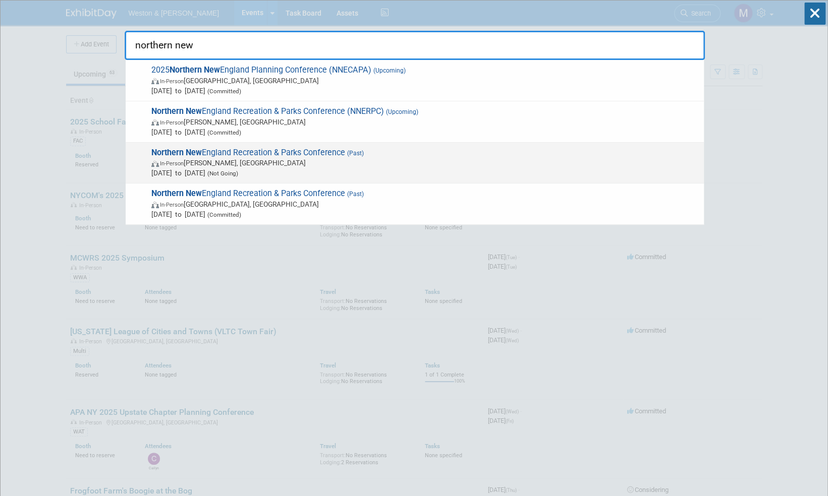
type input "northern new"
click at [282, 151] on span "Northern New England Recreation & Parks Conference (Past) In-Person [PERSON_NAM…" at bounding box center [423, 163] width 550 height 31
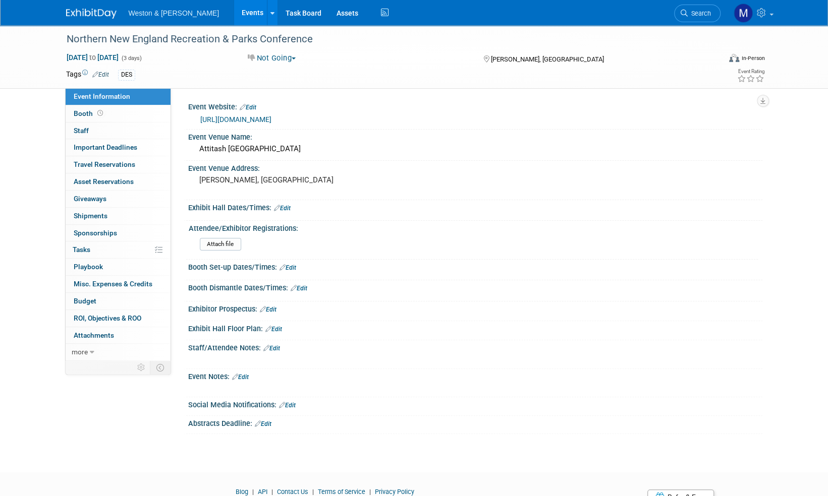
click at [82, 15] on img at bounding box center [91, 14] width 50 height 10
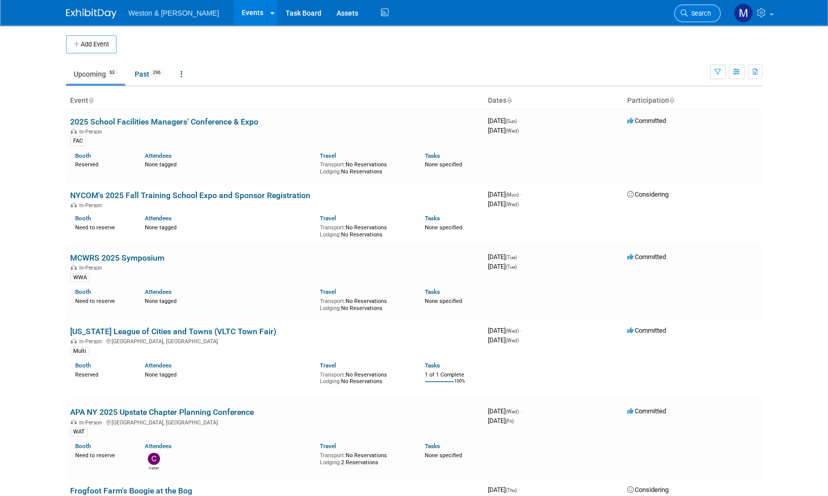
click at [699, 12] on span "Search" at bounding box center [698, 14] width 23 height 8
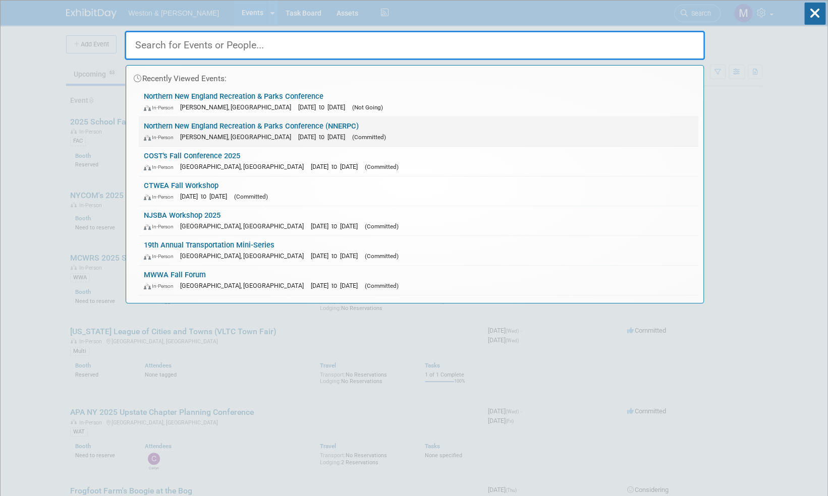
click at [248, 126] on link "Northern New England Recreation & Parks Conference (NNERPC) In-Person Bartlett,…" at bounding box center [418, 131] width 559 height 29
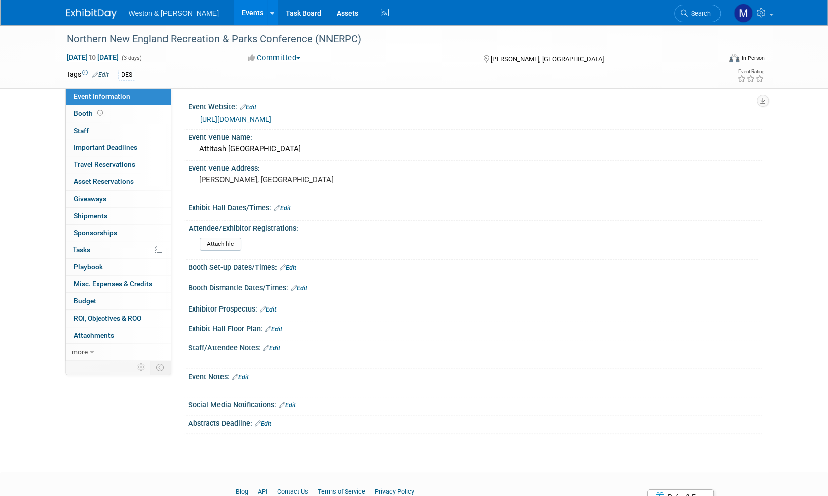
click at [304, 54] on button "Committed" at bounding box center [274, 58] width 60 height 11
click at [279, 89] on link "Considering" at bounding box center [285, 89] width 80 height 14
click at [84, 131] on span "Staff 0" at bounding box center [81, 131] width 15 height 8
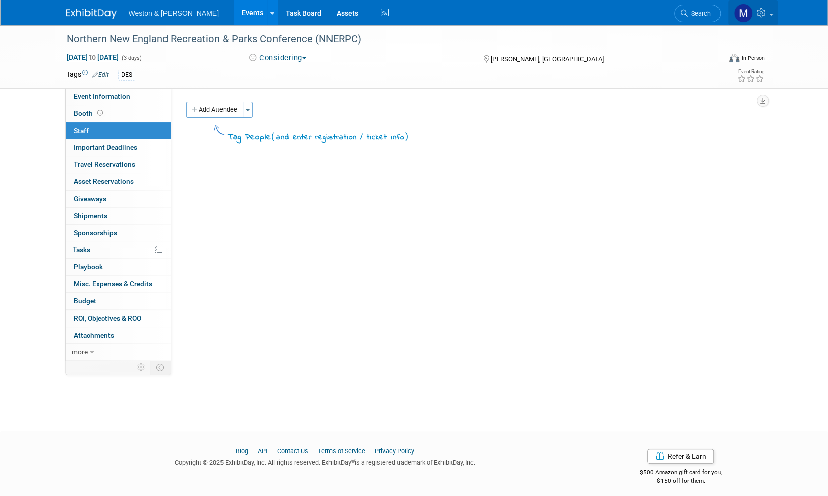
click at [772, 14] on span at bounding box center [771, 15] width 4 height 2
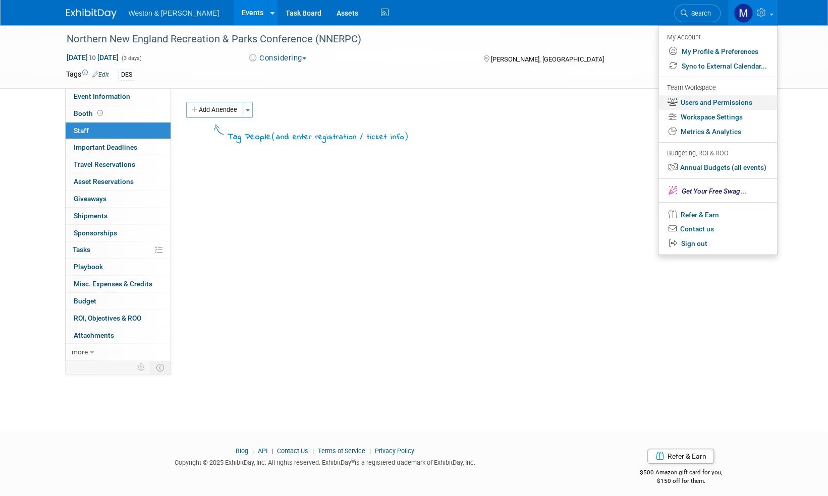
click at [714, 102] on link "Users and Permissions" at bounding box center [717, 102] width 119 height 15
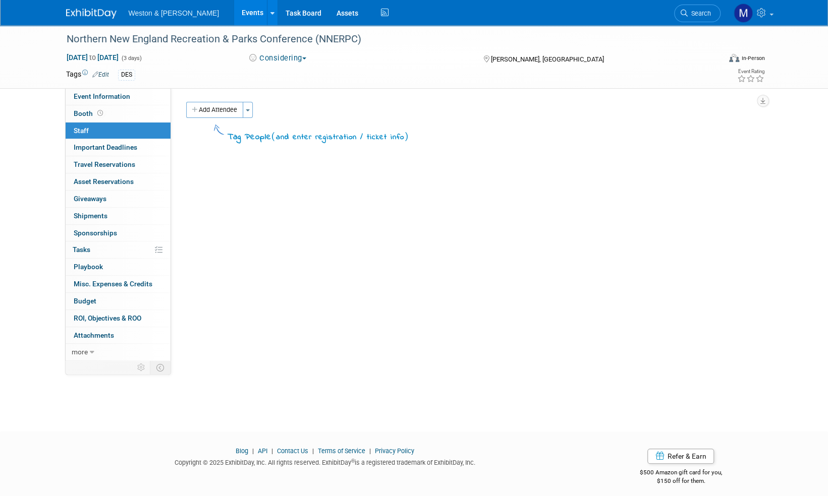
click at [89, 18] on img at bounding box center [91, 14] width 50 height 10
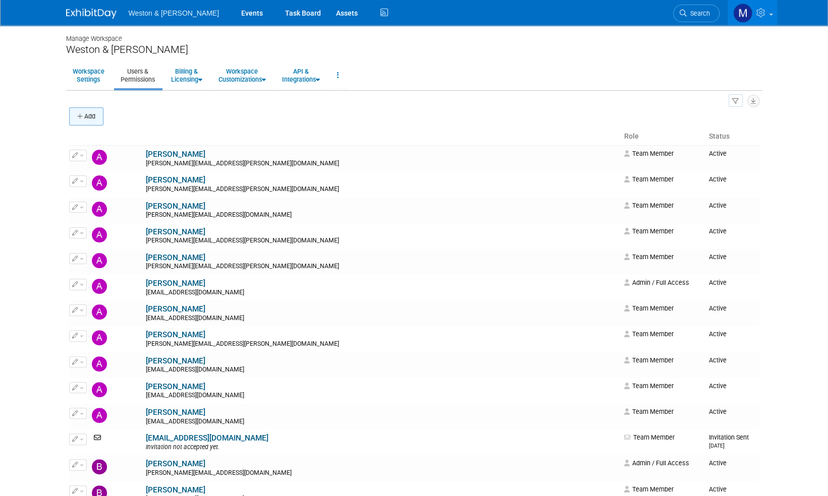
click at [95, 114] on button "Add" at bounding box center [86, 116] width 34 height 18
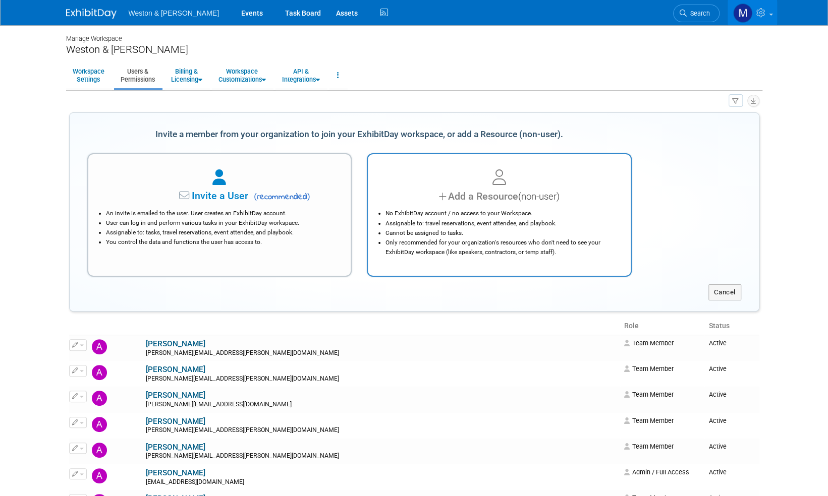
click at [509, 197] on div "Add a Resource (non-user)" at bounding box center [499, 196] width 238 height 15
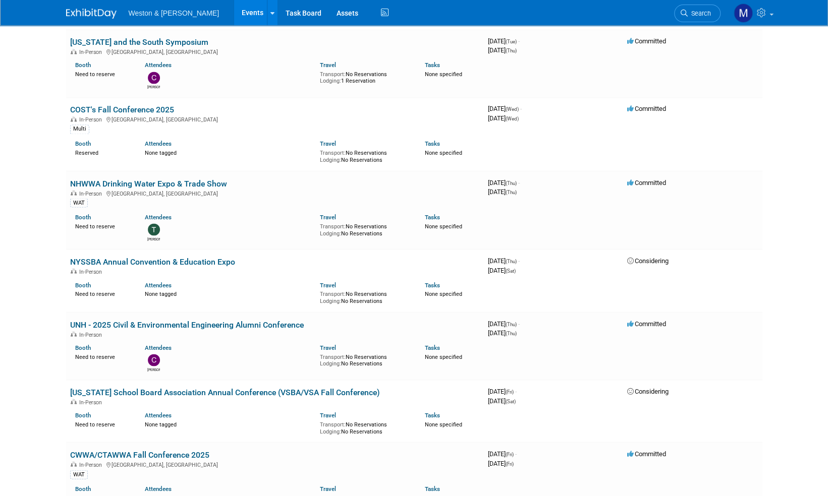
scroll to position [1110, 0]
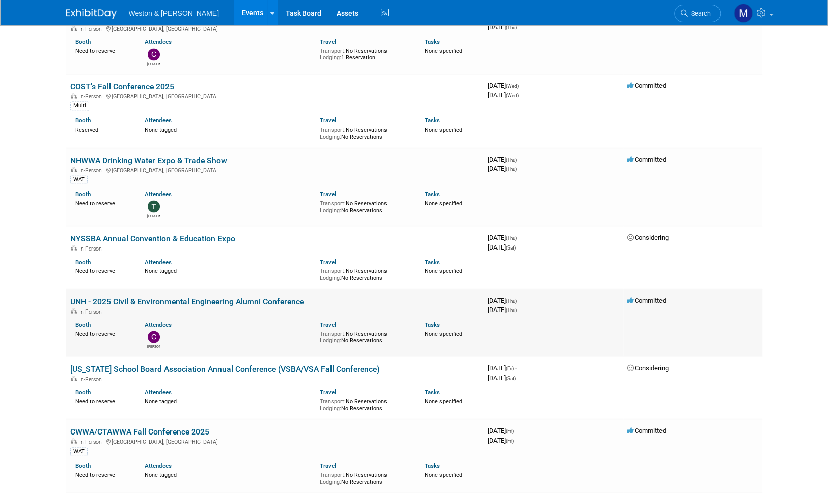
click at [225, 298] on link "UNH - 2025 Civil & Environmental Engineering Alumni Conference" at bounding box center [187, 302] width 234 height 10
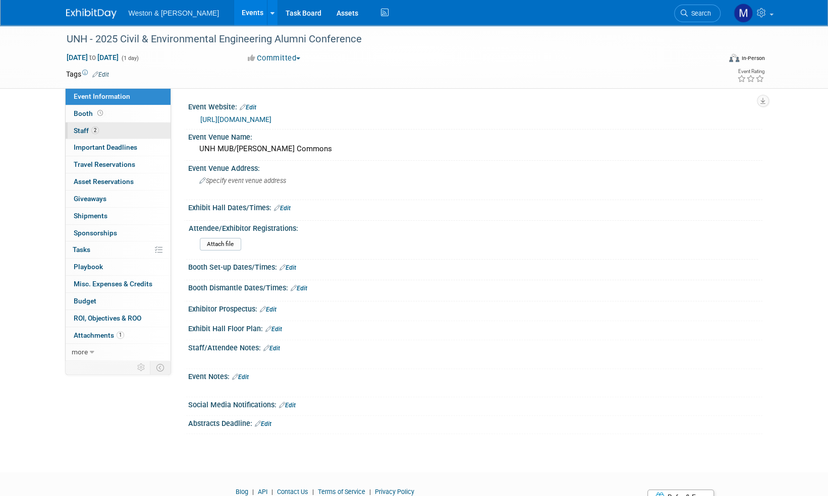
click at [82, 132] on span "Staff 2" at bounding box center [86, 131] width 25 height 8
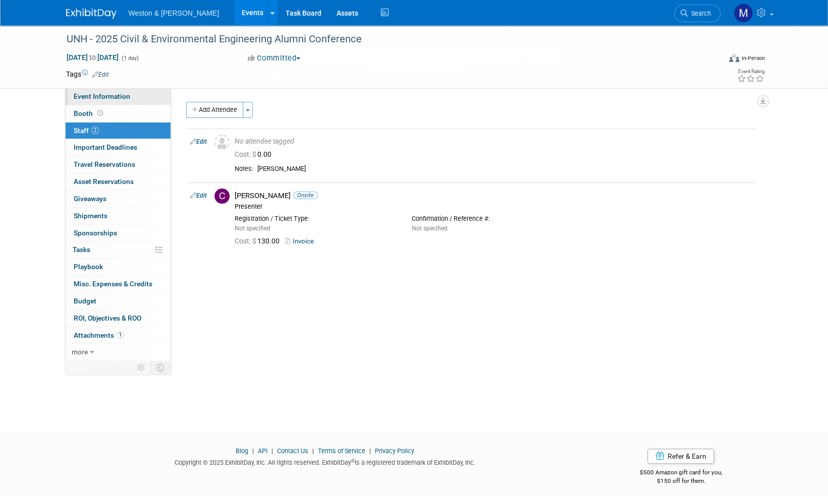
click at [123, 97] on span "Event Information" at bounding box center [102, 96] width 56 height 8
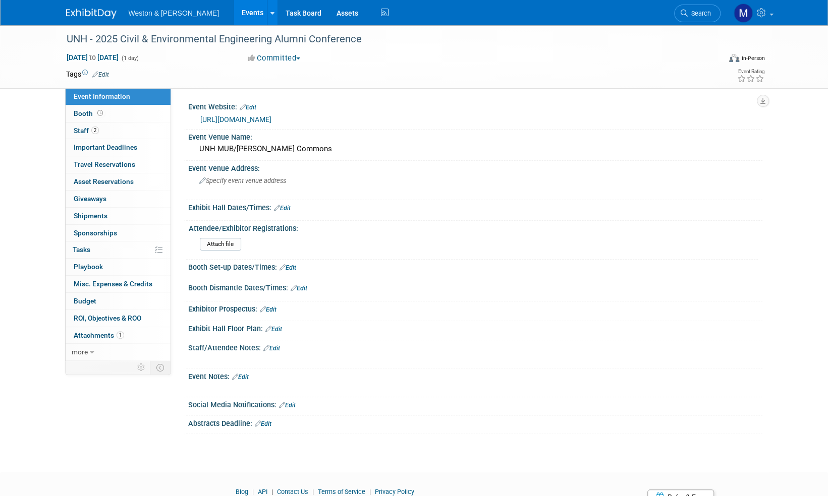
click at [104, 75] on link "Edit" at bounding box center [100, 74] width 17 height 7
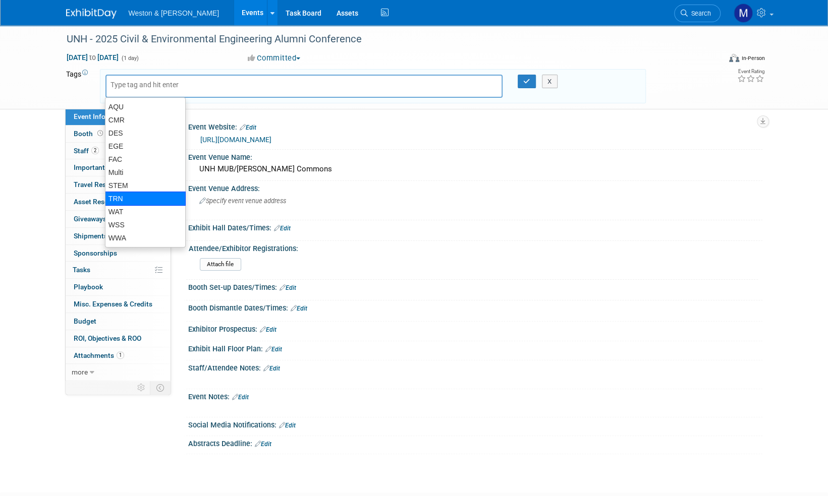
click at [124, 199] on div "TRN" at bounding box center [145, 199] width 81 height 14
type input "TRN"
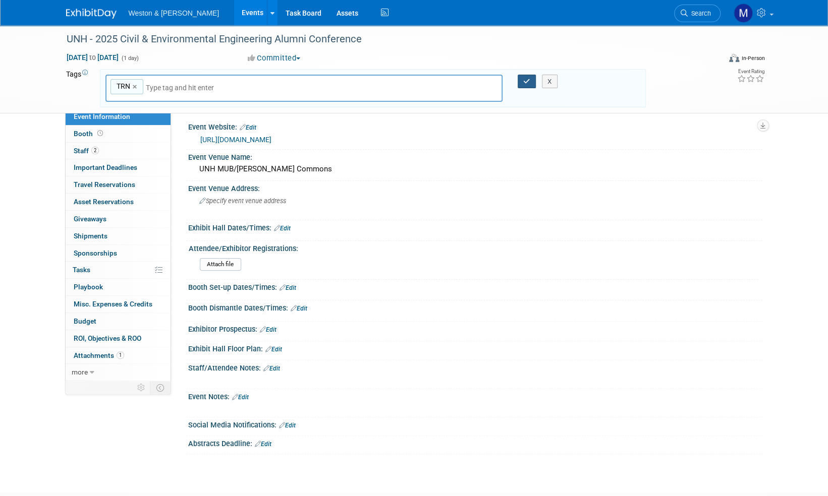
click at [525, 81] on icon "button" at bounding box center [526, 81] width 7 height 7
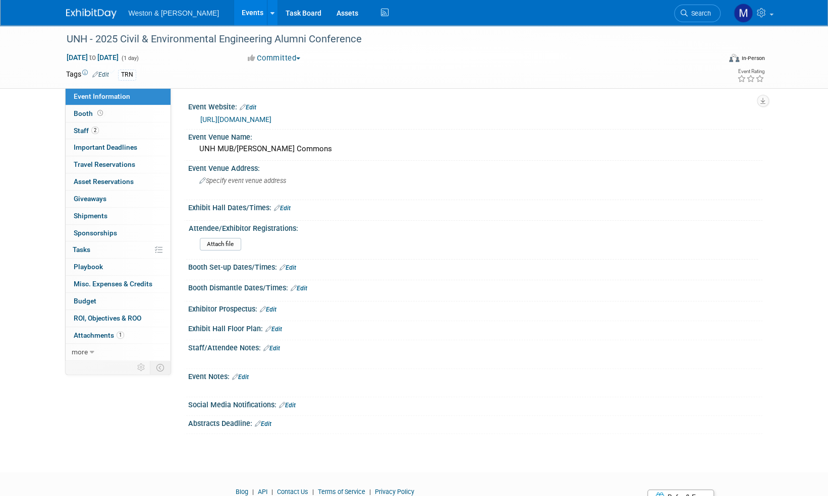
click at [107, 73] on link "Edit" at bounding box center [100, 74] width 17 height 7
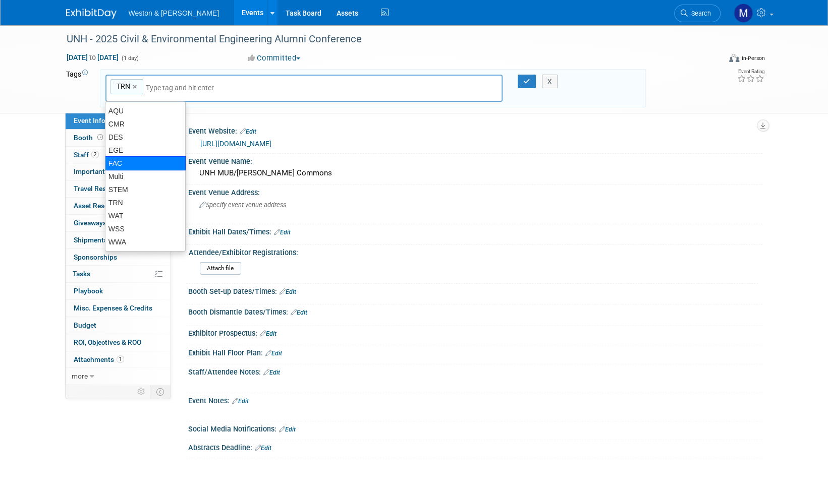
scroll to position [50, 0]
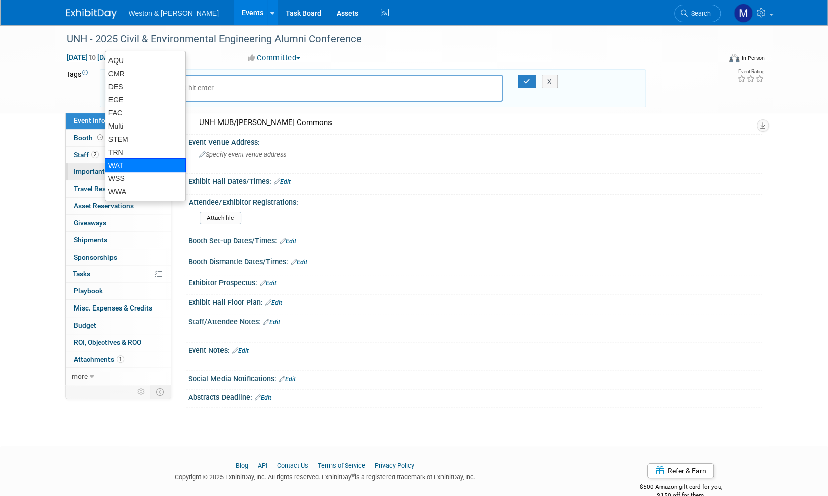
click at [116, 163] on div "WAT" at bounding box center [145, 165] width 81 height 14
type input "TRN, WAT"
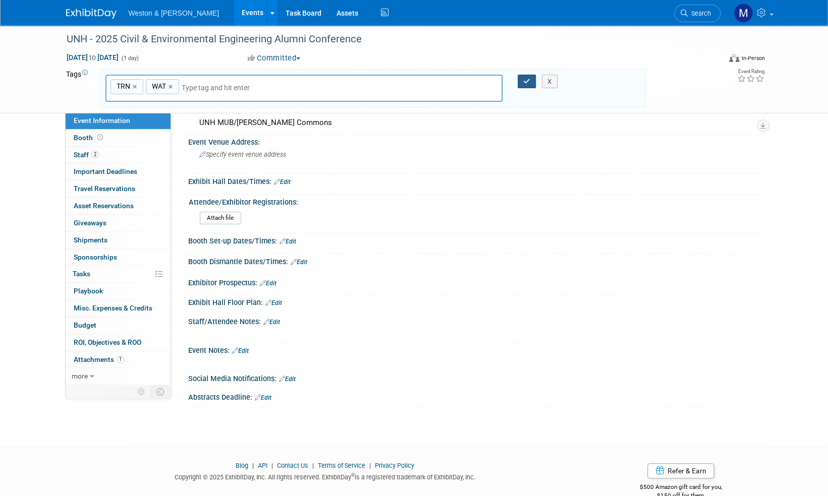
click at [526, 81] on icon "button" at bounding box center [526, 81] width 7 height 7
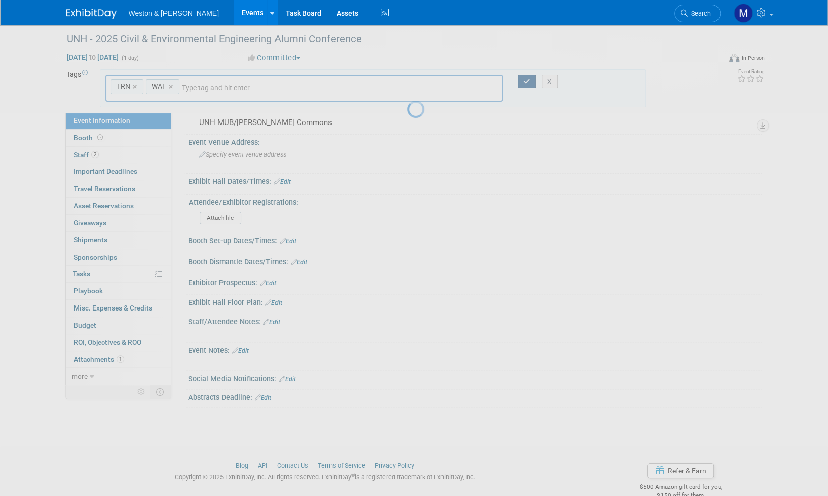
scroll to position [44, 0]
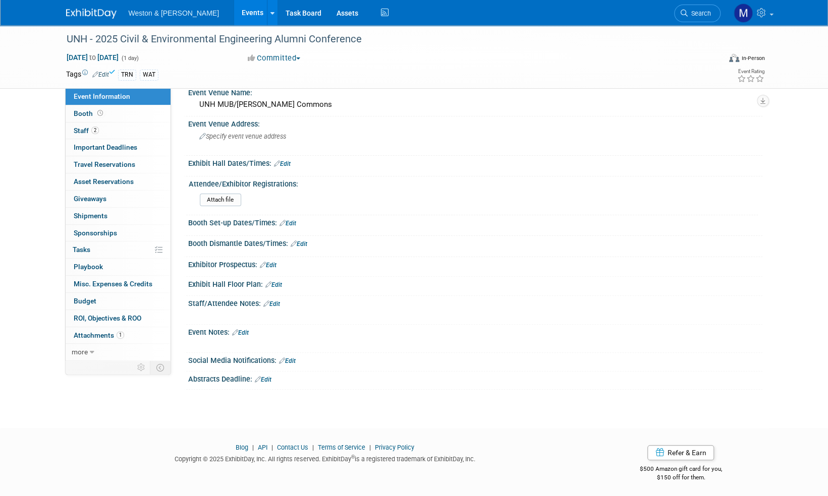
click at [84, 14] on img at bounding box center [91, 14] width 50 height 10
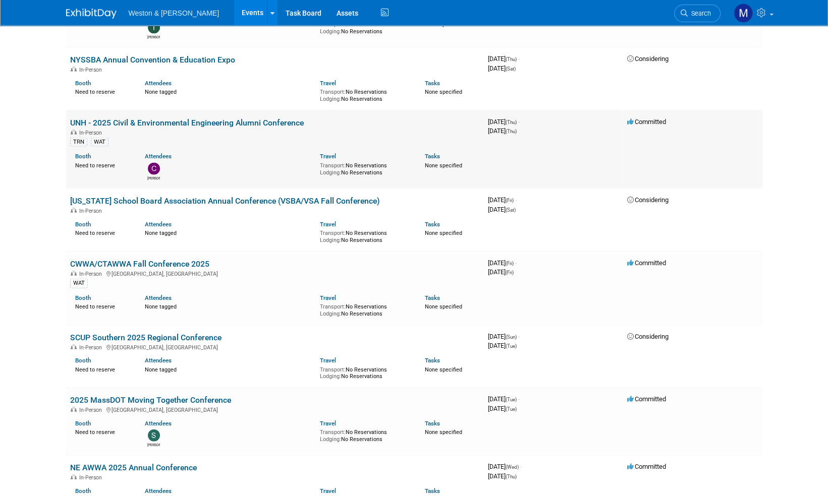
scroll to position [1311, 0]
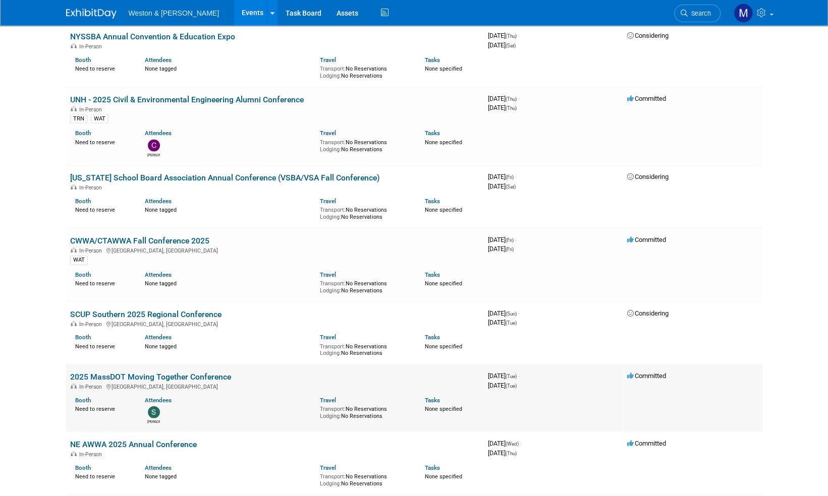
click at [176, 372] on link "2025 MassDOT Moving Together Conference" at bounding box center [150, 377] width 161 height 10
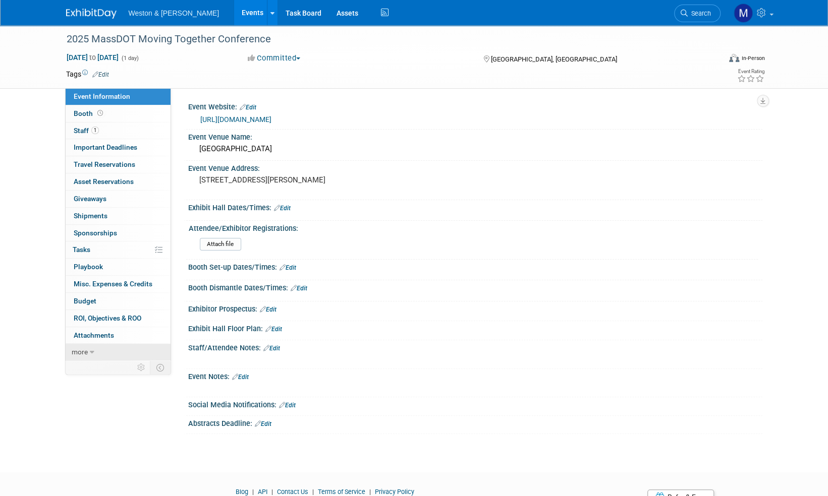
click at [80, 353] on span "more" at bounding box center [80, 352] width 16 height 8
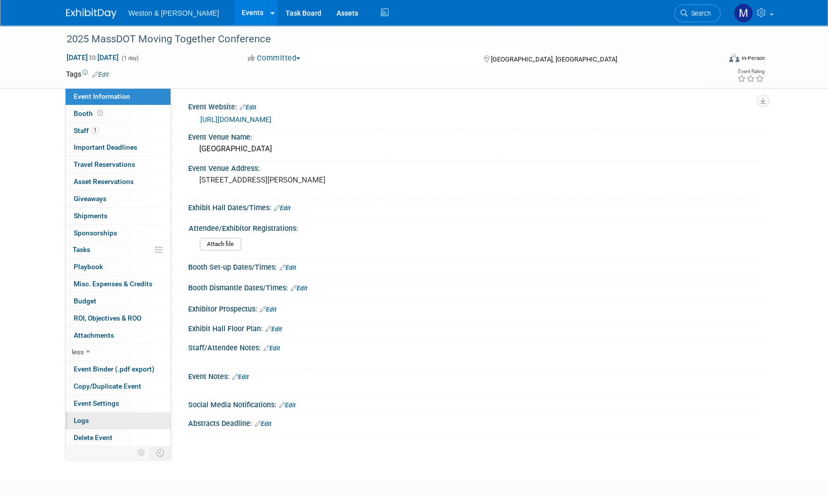
click at [76, 418] on span "Logs" at bounding box center [81, 421] width 15 height 8
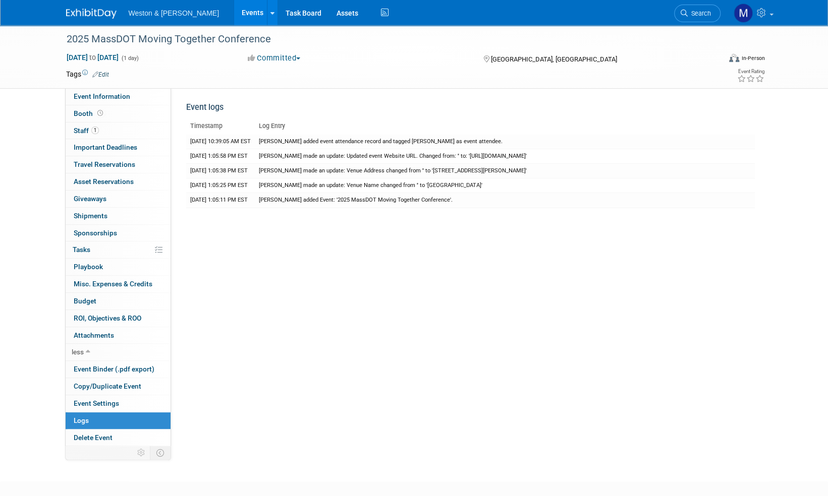
click at [105, 74] on link "Edit" at bounding box center [100, 74] width 17 height 7
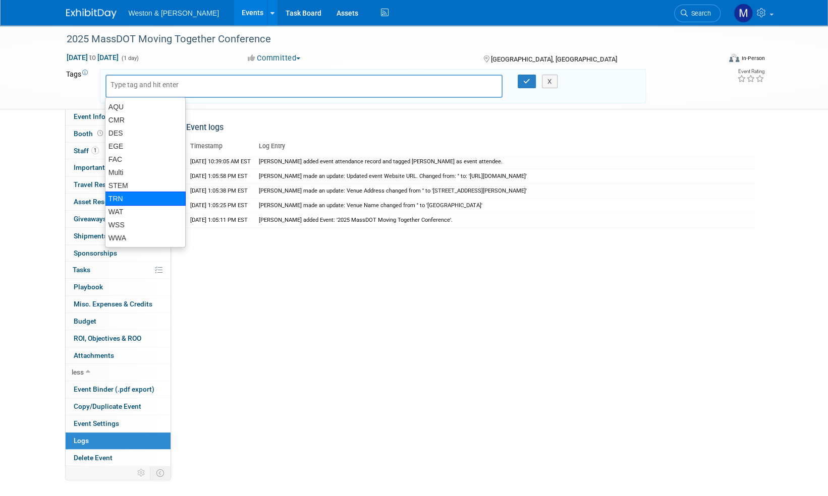
click at [130, 201] on div "TRN" at bounding box center [145, 199] width 81 height 14
type input "TRN"
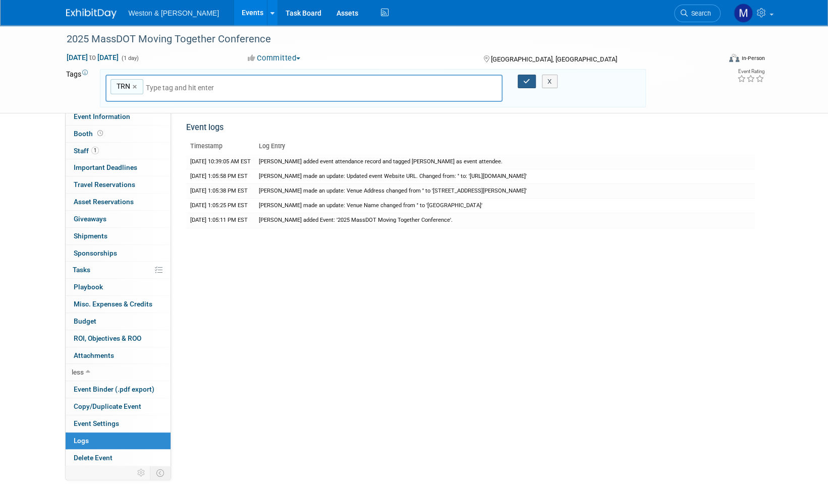
click at [527, 84] on icon "button" at bounding box center [526, 81] width 7 height 7
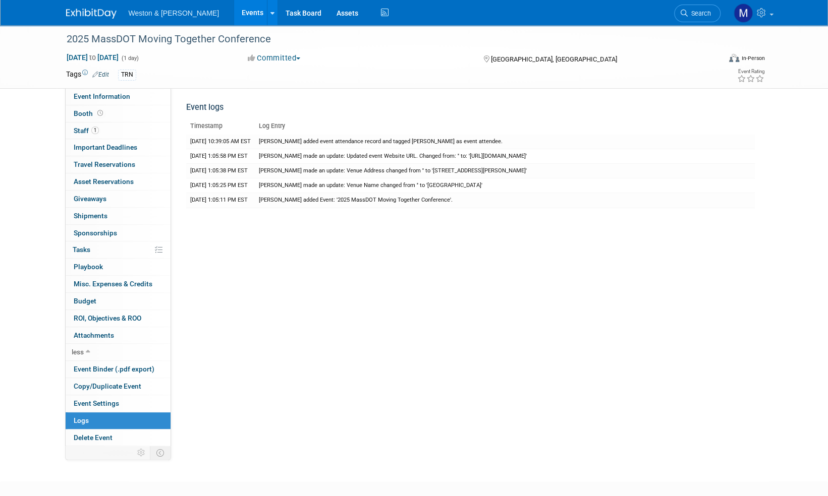
click at [93, 12] on img at bounding box center [91, 14] width 50 height 10
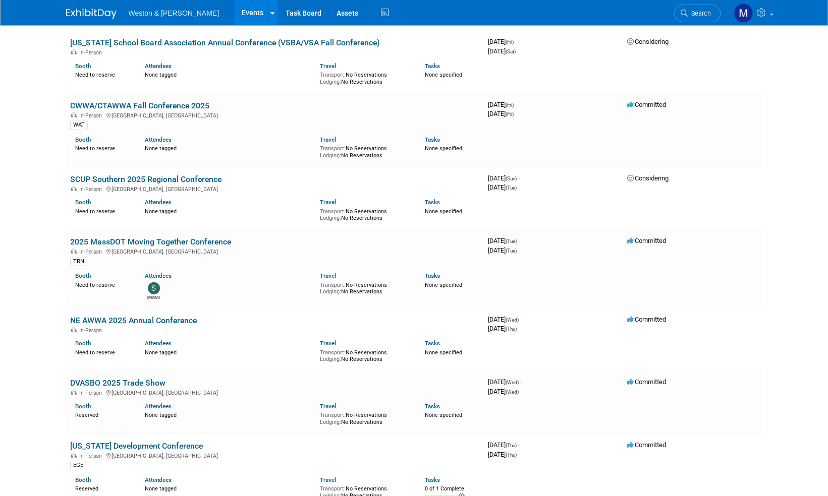
scroll to position [1463, 0]
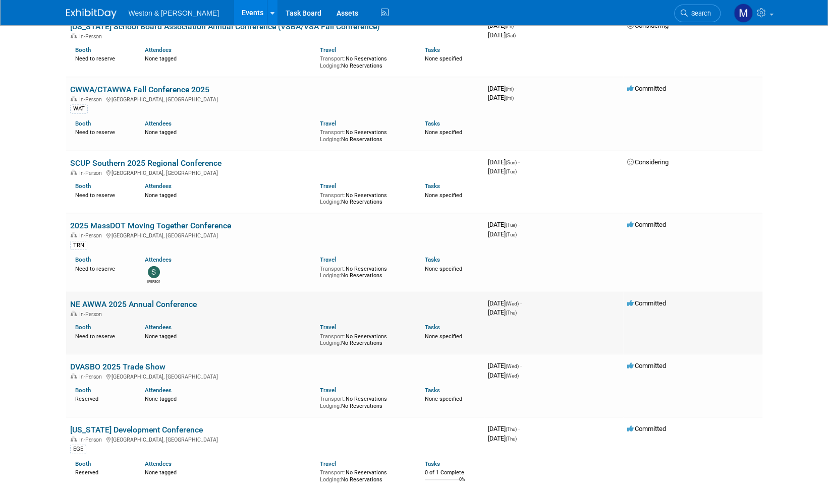
click at [119, 300] on link "NE AWWA 2025 Annual Conference" at bounding box center [133, 305] width 127 height 10
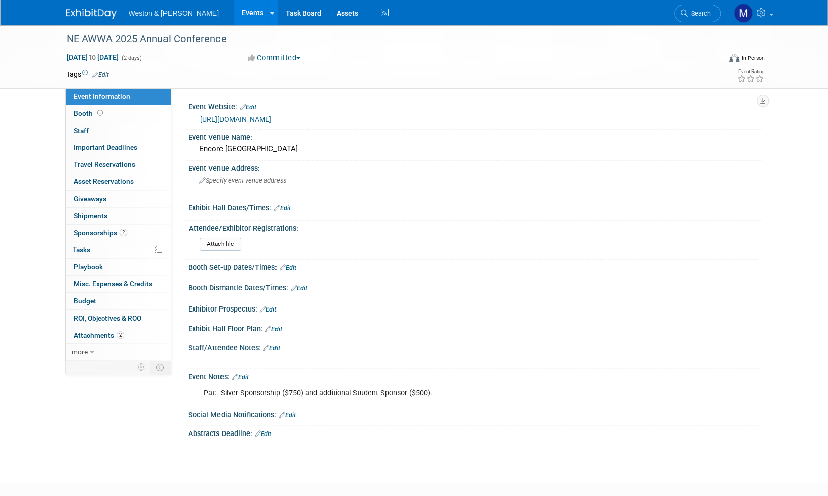
click at [107, 73] on link "Edit" at bounding box center [100, 74] width 17 height 7
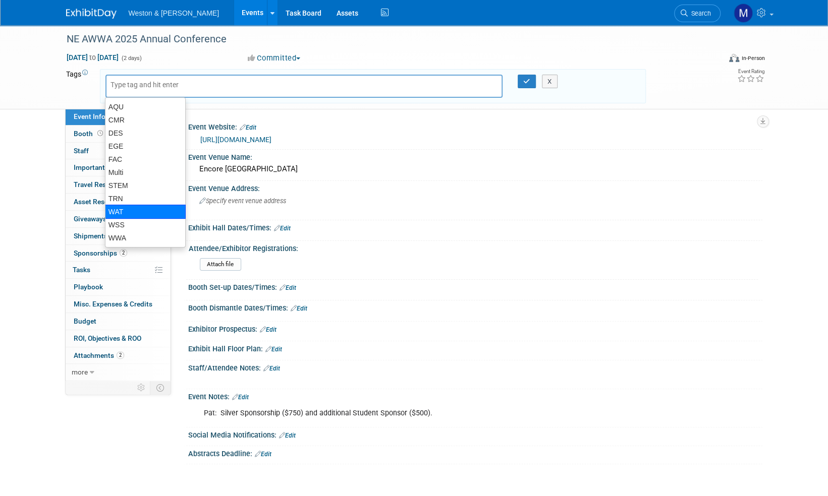
click at [140, 205] on div "WAT" at bounding box center [145, 212] width 81 height 14
type input "WAT"
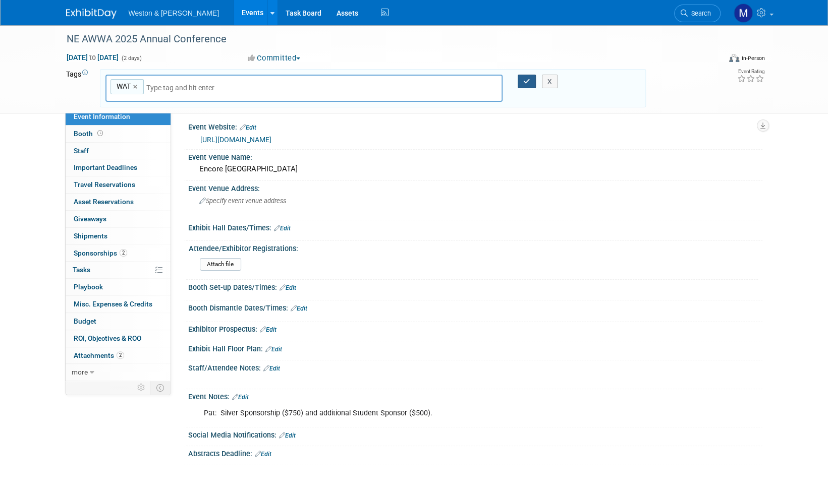
click at [531, 81] on button "button" at bounding box center [526, 82] width 18 height 14
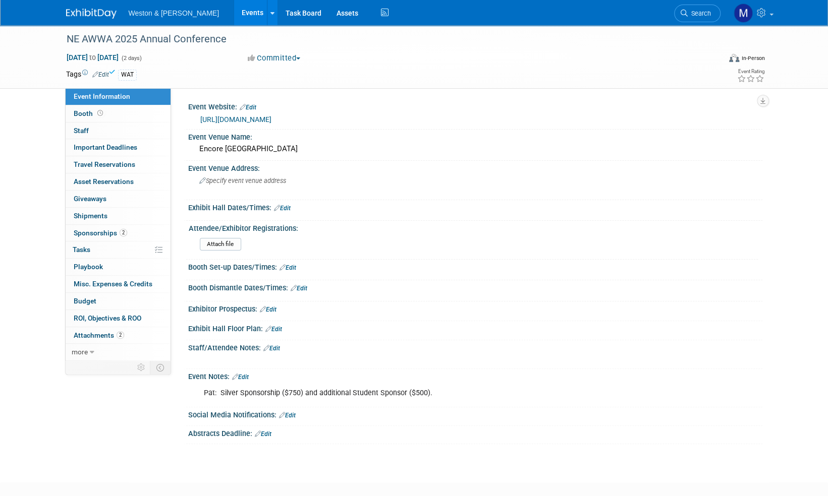
click at [83, 13] on img at bounding box center [91, 14] width 50 height 10
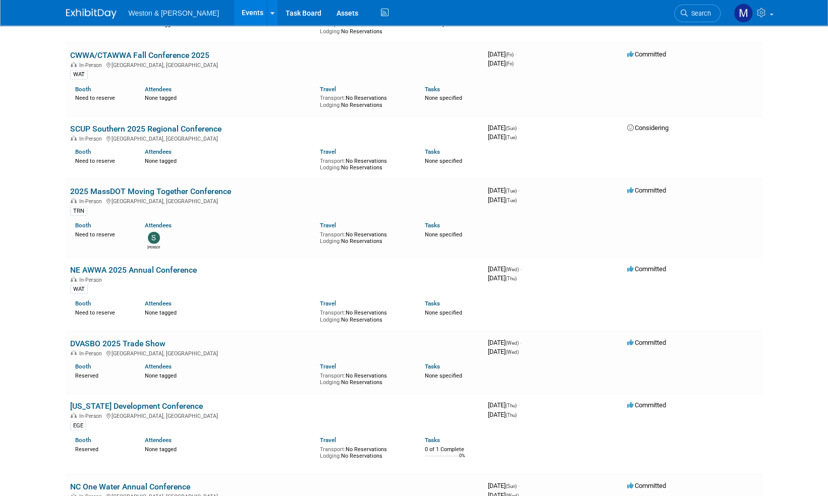
scroll to position [1513, 0]
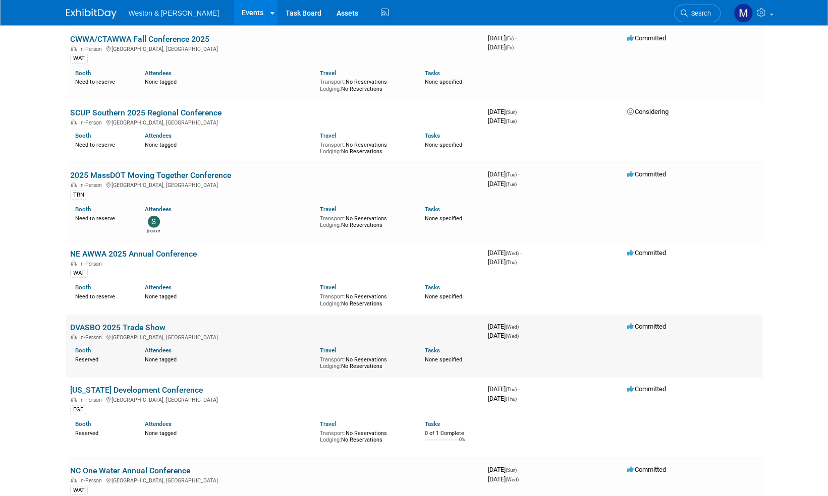
click at [120, 323] on link "DVASBO 2025 Trade Show" at bounding box center [117, 328] width 95 height 10
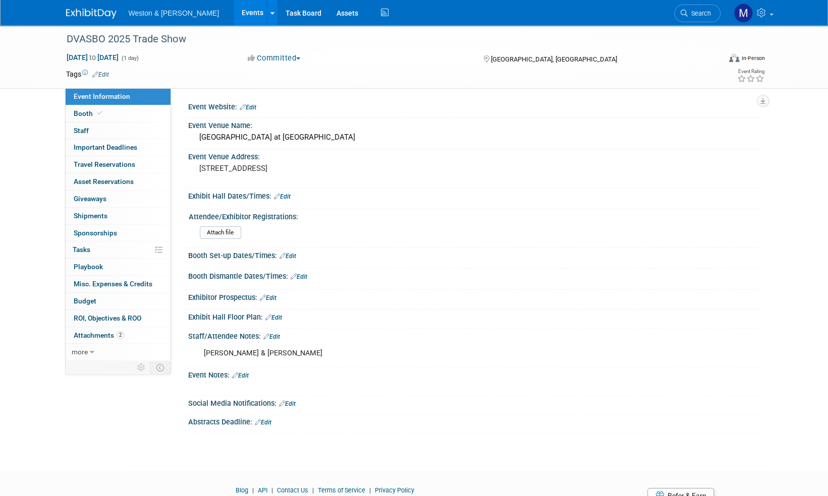
click at [105, 73] on link "Edit" at bounding box center [100, 74] width 17 height 7
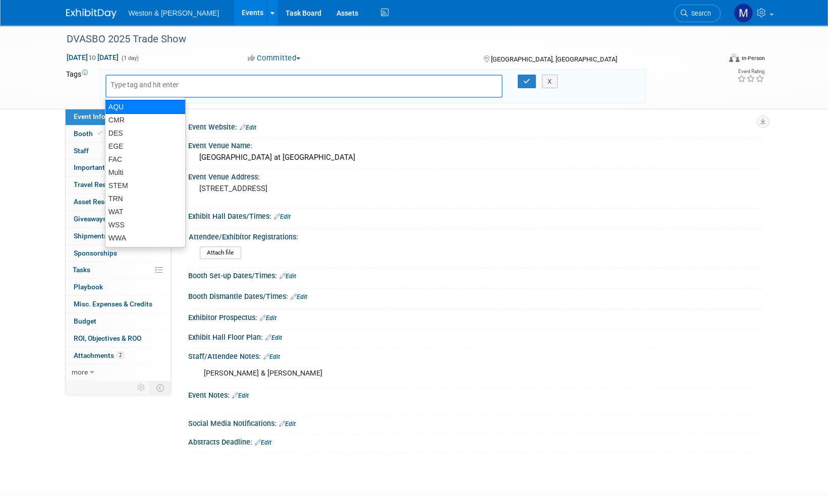
click at [128, 105] on div "AQU" at bounding box center [145, 107] width 81 height 14
type input "AQU"
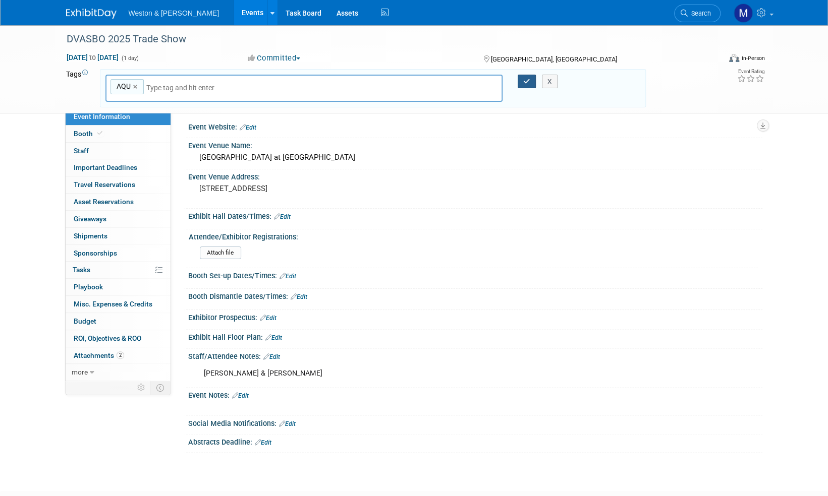
click at [524, 80] on icon "button" at bounding box center [526, 81] width 7 height 7
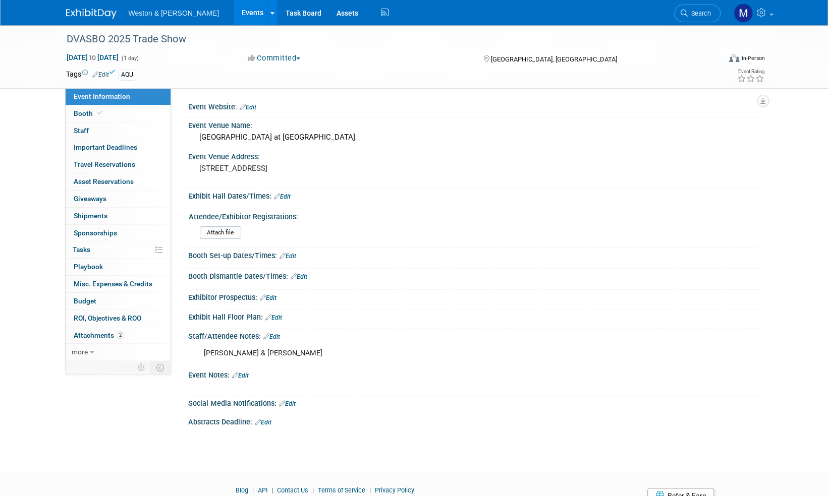
click at [88, 16] on img at bounding box center [91, 14] width 50 height 10
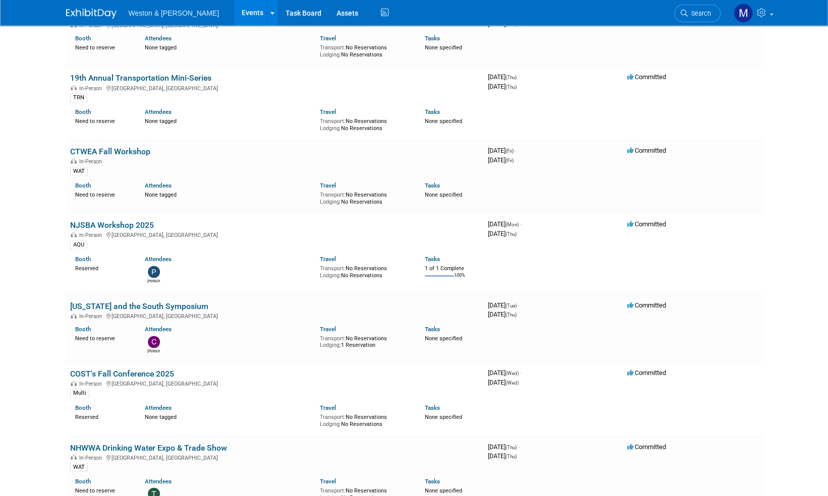
scroll to position [958, 0]
